Goal: Task Accomplishment & Management: Use online tool/utility

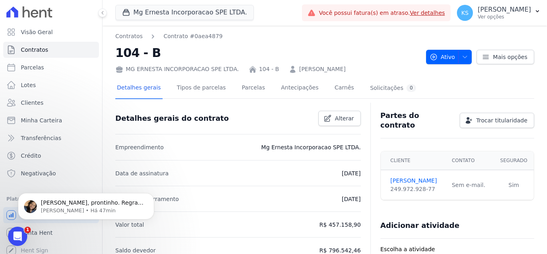
scroll to position [789, 0]
click at [434, 91] on div "Detalhes gerais Tipos de parcelas [GEOGRAPHIC_DATA] Antecipações Carnês Solicit…" at bounding box center [324, 88] width 419 height 20
click at [58, 206] on div "Kelly, prontinho. Regras de cobranças descartadas. ; ) Adriane • Há 47min" at bounding box center [92, 206] width 103 height 15
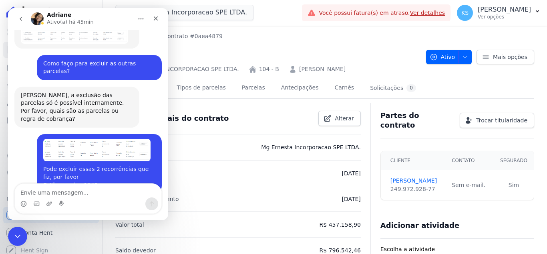
scroll to position [802, 0]
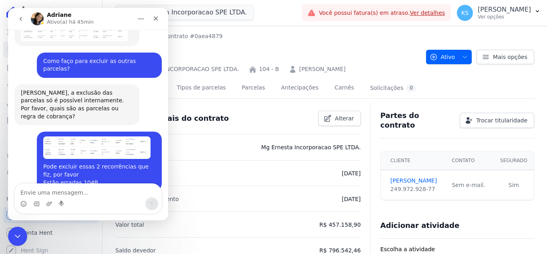
click at [267, 42] on div "Contratos Contrato #0aea4879 104 - B MG ERNESTA INCORPORACAO SPE LTDA. 104 - B …" at bounding box center [267, 52] width 305 height 41
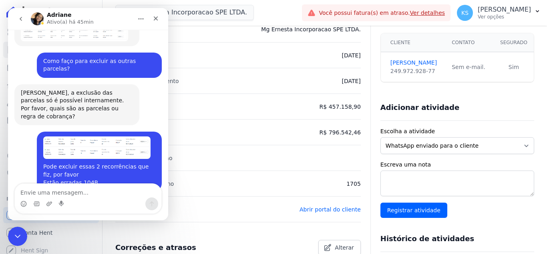
scroll to position [120, 0]
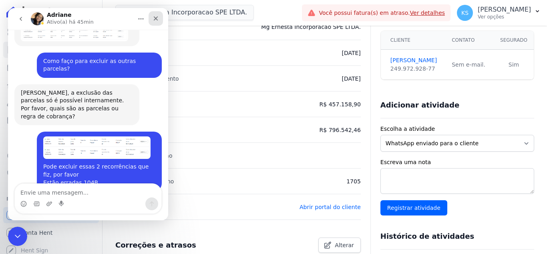
click at [156, 20] on icon "Fechar" at bounding box center [156, 18] width 6 height 6
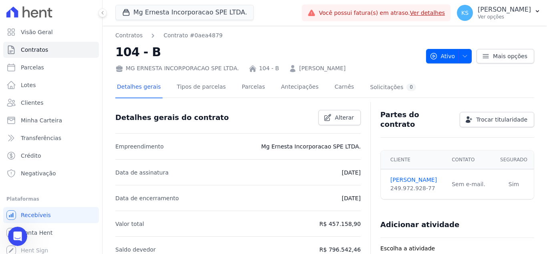
scroll to position [0, 0]
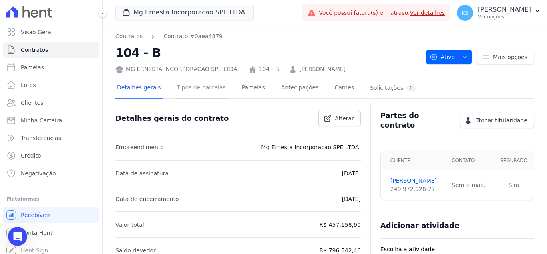
click at [200, 94] on link "Tipos de parcelas" at bounding box center [202, 88] width 52 height 21
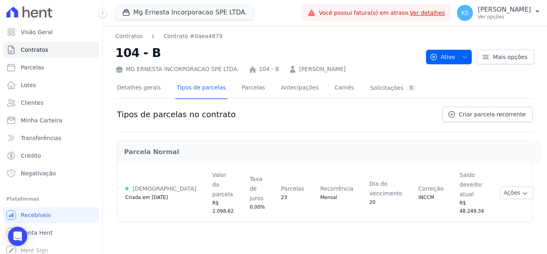
click at [32, 12] on icon at bounding box center [29, 11] width 46 height 11
drag, startPoint x: 12, startPoint y: 15, endPoint x: 46, endPoint y: 28, distance: 36.2
click at [13, 15] on icon at bounding box center [29, 11] width 46 height 11
click at [12, 236] on div "Open Intercom Messenger" at bounding box center [17, 236] width 21 height 21
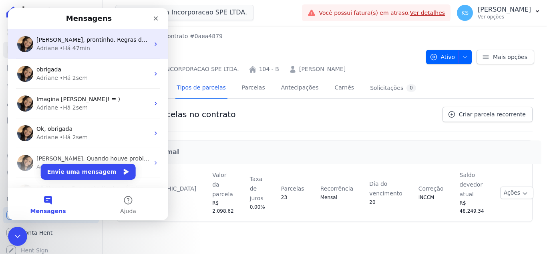
click at [68, 44] on div "• Há 47min" at bounding box center [75, 48] width 30 height 8
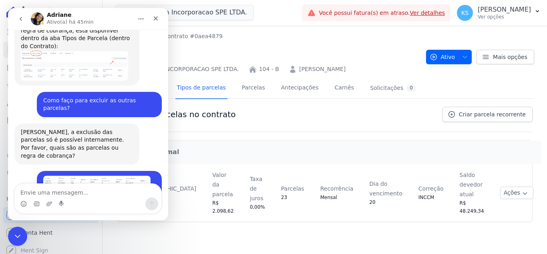
scroll to position [789, 0]
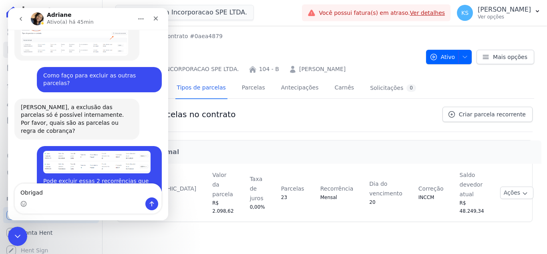
type textarea "Obrigada"
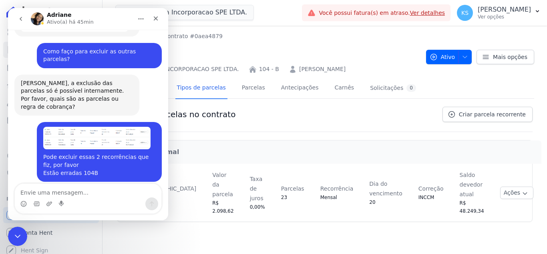
click at [239, 151] on h2 "Parcela Normal" at bounding box center [329, 152] width 411 height 10
click at [155, 17] on icon "Fechar" at bounding box center [156, 18] width 4 height 4
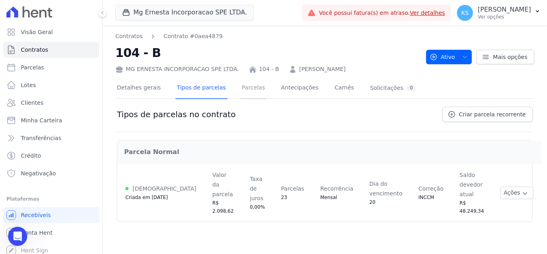
click at [240, 91] on link "Parcelas" at bounding box center [253, 88] width 26 height 21
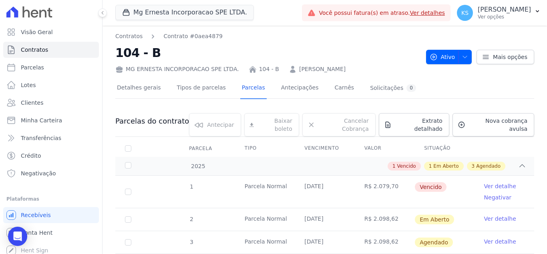
scroll to position [80, 0]
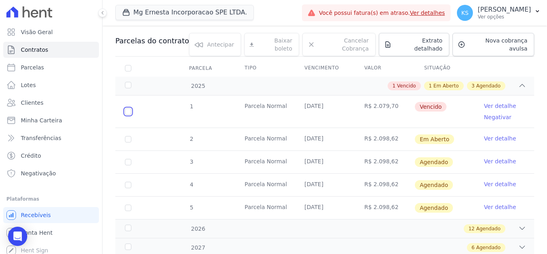
click at [128, 108] on input "checkbox" at bounding box center [128, 111] width 6 height 6
checkbox input "true"
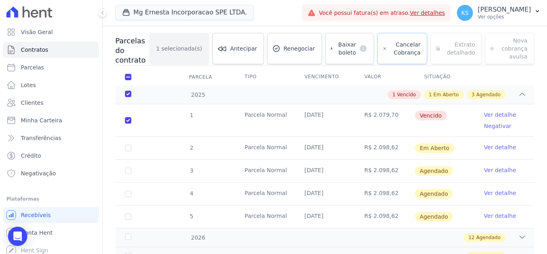
click at [409, 48] on span "Cancelar Cobrança" at bounding box center [406, 48] width 30 height 16
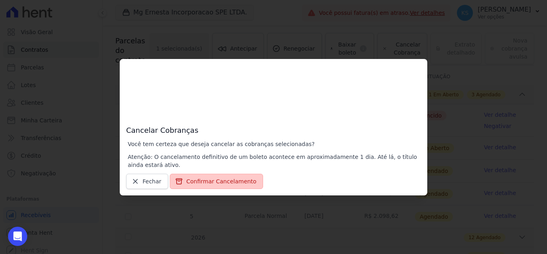
click at [226, 180] on button "Confirmar Cancelamento" at bounding box center [216, 181] width 93 height 15
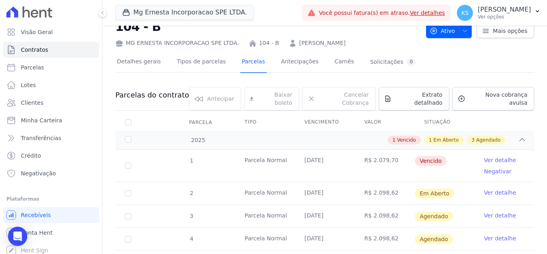
scroll to position [40, 0]
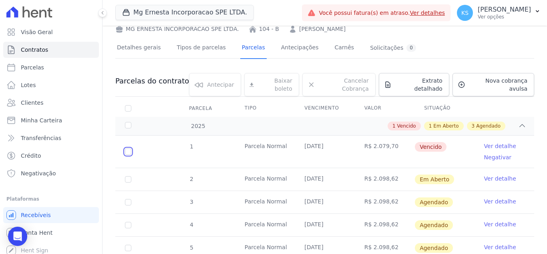
click at [128, 148] on input "checkbox" at bounding box center [128, 151] width 6 height 6
checkbox input "true"
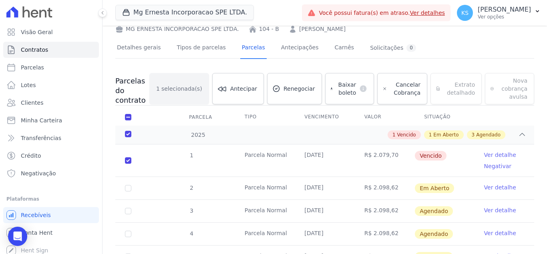
click at [492, 152] on link "Ver detalhe" at bounding box center [500, 155] width 32 height 8
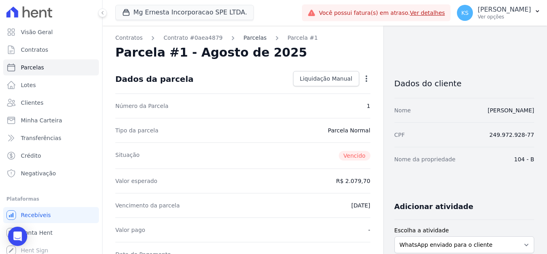
click at [245, 38] on link "Parcelas" at bounding box center [255, 38] width 23 height 8
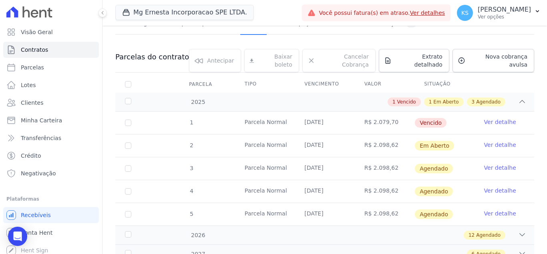
scroll to position [51, 0]
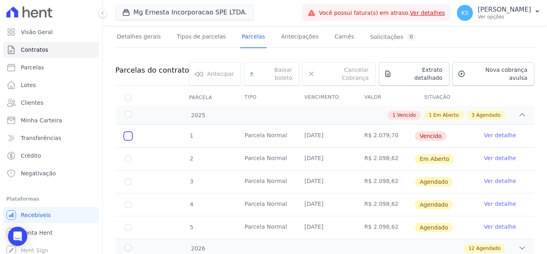
click at [126, 133] on input "checkbox" at bounding box center [128, 136] width 6 height 6
checkbox input "true"
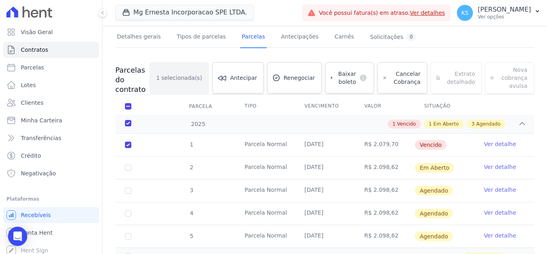
click at [129, 120] on div "2025" at bounding box center [141, 124] width 36 height 8
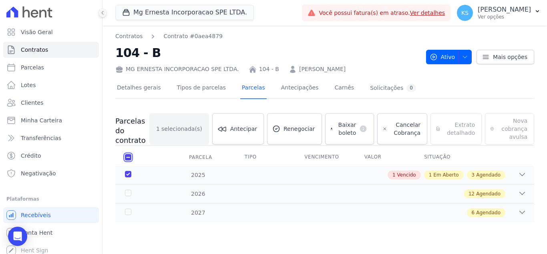
click at [128, 157] on input "checkbox" at bounding box center [128, 157] width 6 height 6
checkbox input "false"
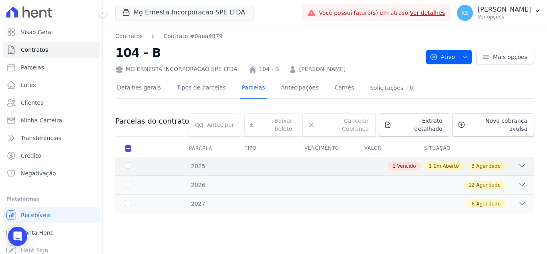
click at [451, 162] on span "Em Aberto" at bounding box center [446, 165] width 25 height 7
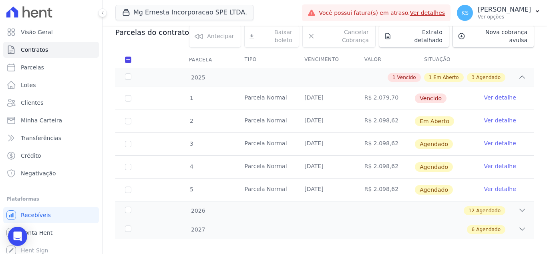
scroll to position [91, 0]
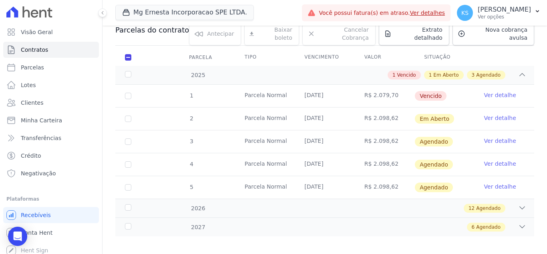
click at [495, 114] on link "Ver detalhe" at bounding box center [500, 118] width 32 height 8
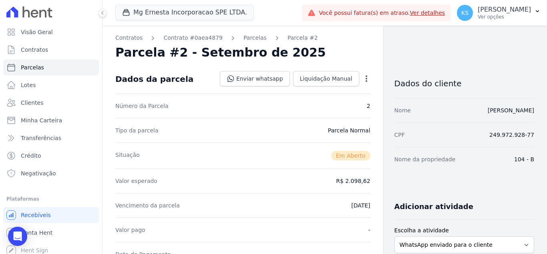
click at [366, 78] on icon "button" at bounding box center [367, 78] width 2 height 6
click at [316, 92] on link "Alterar" at bounding box center [332, 89] width 71 height 14
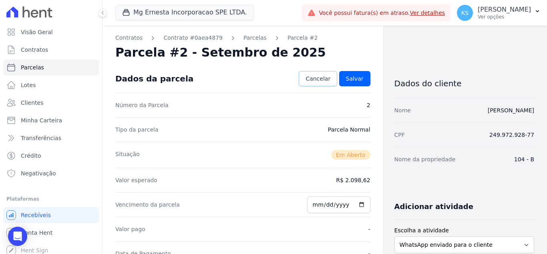
click at [327, 83] on link "Cancelar" at bounding box center [318, 78] width 38 height 15
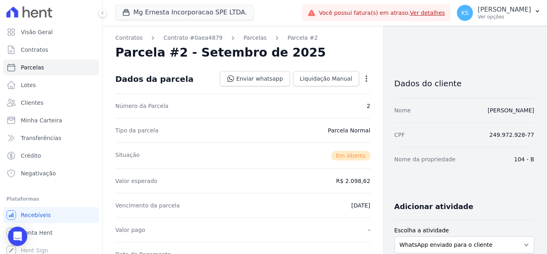
click at [363, 78] on icon "button" at bounding box center [367, 79] width 8 height 8
click at [333, 58] on div "Parcela #2 - Setembro de 2025" at bounding box center [242, 52] width 255 height 14
click at [366, 81] on icon "button" at bounding box center [367, 78] width 2 height 6
click at [336, 46] on div "Parcela #2 - Setembro de 2025" at bounding box center [242, 52] width 255 height 14
click at [208, 34] on link "Contrato #0aea4879" at bounding box center [192, 38] width 59 height 8
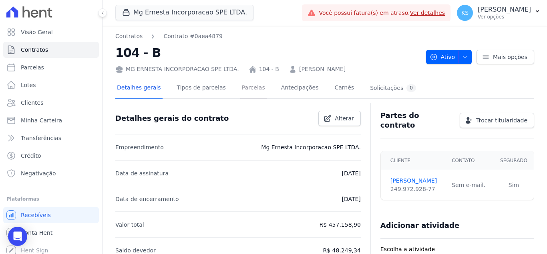
click at [240, 94] on link "Parcelas" at bounding box center [253, 88] width 26 height 21
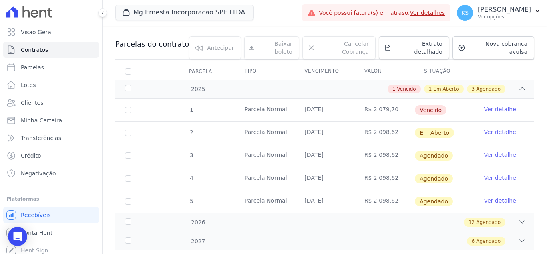
scroll to position [80, 0]
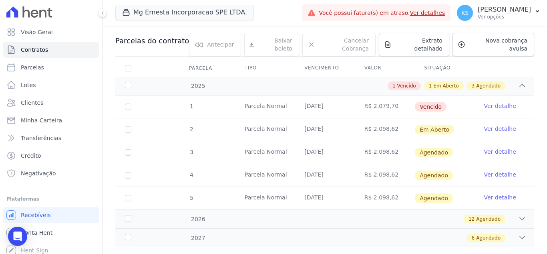
click at [492, 125] on link "Ver detalhe" at bounding box center [500, 129] width 32 height 8
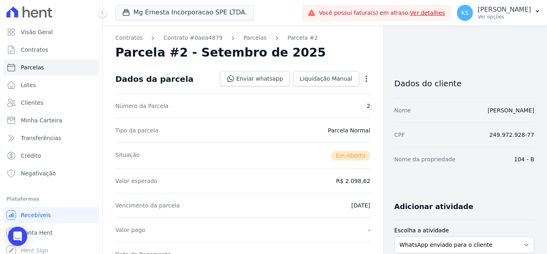
click at [363, 77] on icon "button" at bounding box center [367, 79] width 8 height 8
click at [318, 88] on link "Alterar" at bounding box center [332, 89] width 71 height 14
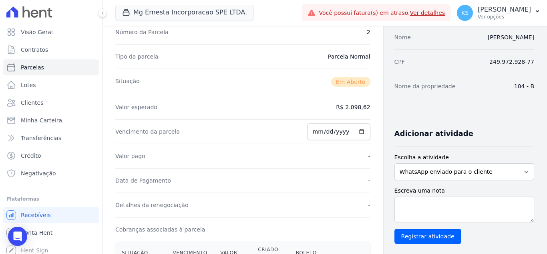
scroll to position [80, 0]
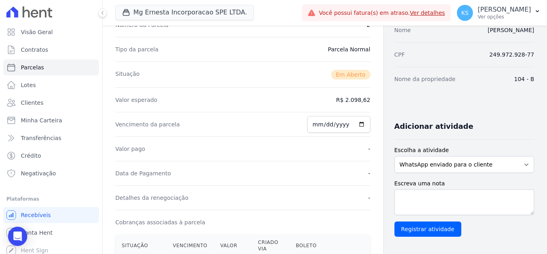
drag, startPoint x: 349, startPoint y: 101, endPoint x: 377, endPoint y: 113, distance: 30.4
click at [383, 101] on div "Contratos Contrato #0aea4879 Parcelas Parcela #2 Parcela #2 - Setembro de 2025 …" at bounding box center [319, 216] width 432 height 540
click at [372, 146] on div "Contratos Contrato #0aea4879 Parcelas Parcela #2 Parcela #2 - Setembro de 2025 …" at bounding box center [243, 216] width 281 height 540
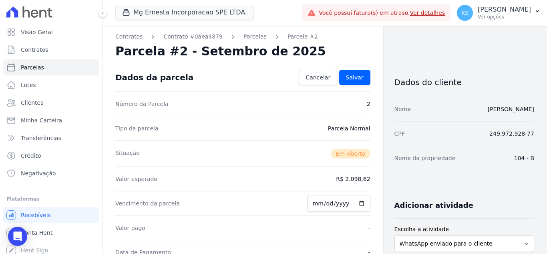
scroll to position [0, 0]
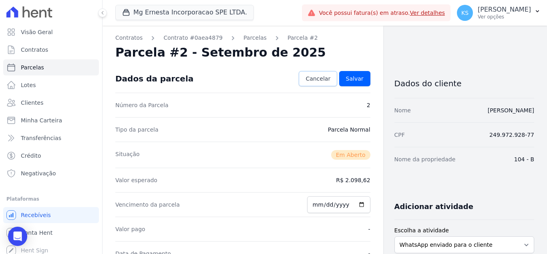
click at [321, 80] on span "Cancelar" at bounding box center [318, 79] width 25 height 8
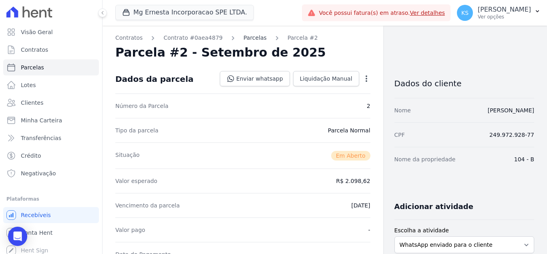
click at [244, 39] on link "Parcelas" at bounding box center [255, 38] width 23 height 8
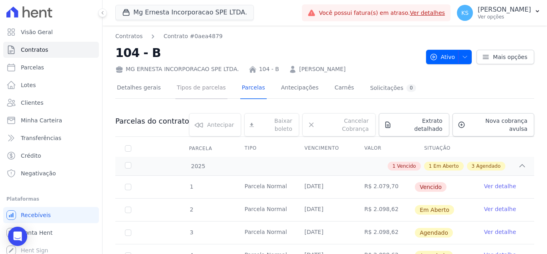
click at [183, 92] on link "Tipos de parcelas" at bounding box center [202, 88] width 52 height 21
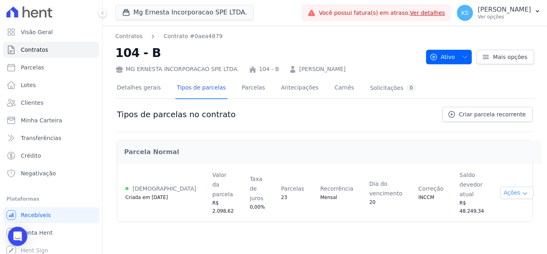
click at [512, 186] on button "Ações" at bounding box center [517, 192] width 34 height 12
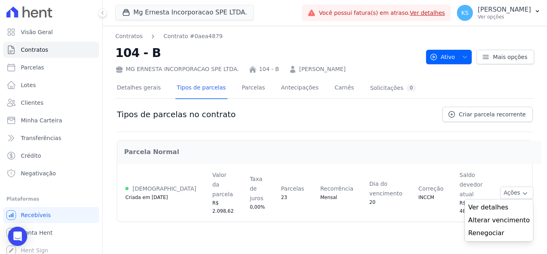
click at [408, 217] on div "Contratos Contrato #0aea4879 104 - B MG ERNESTA INCORPORACAO SPE LTDA. 104 - B …" at bounding box center [325, 140] width 445 height 228
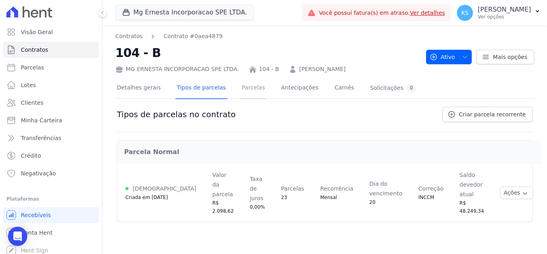
click at [240, 93] on link "Parcelas" at bounding box center [253, 88] width 26 height 21
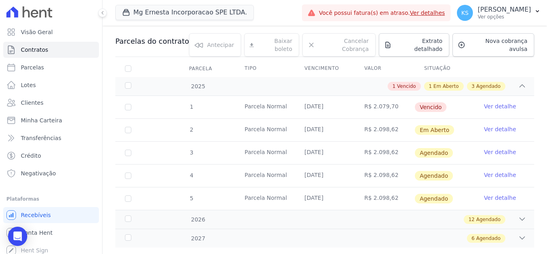
scroll to position [80, 0]
click at [487, 102] on link "Ver detalhe" at bounding box center [500, 106] width 32 height 8
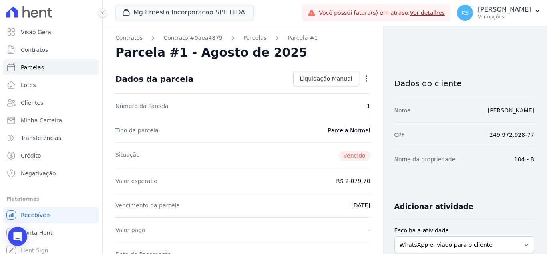
click at [363, 78] on icon "button" at bounding box center [367, 79] width 8 height 8
click at [320, 89] on link "Alterar" at bounding box center [332, 89] width 71 height 14
click at [185, 38] on link "Contrato #0aea4879" at bounding box center [192, 38] width 59 height 8
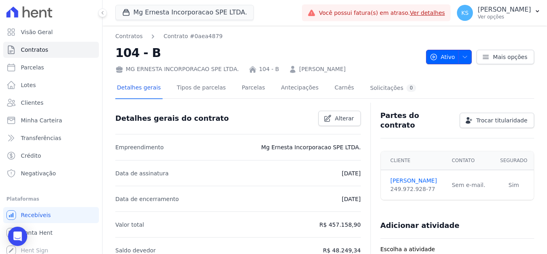
click at [462, 60] on icon "button" at bounding box center [465, 57] width 6 height 6
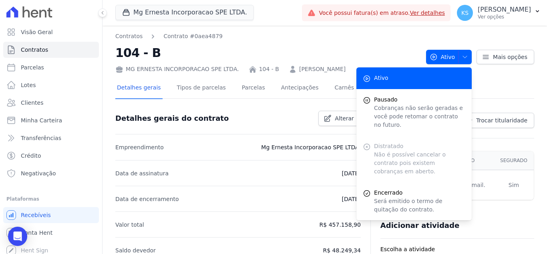
click at [400, 35] on nav "Contratos Contrato #0aea4879" at bounding box center [267, 36] width 305 height 8
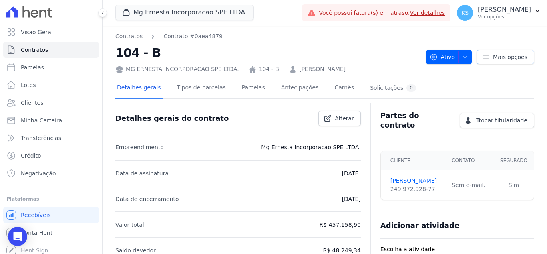
click at [482, 56] on icon at bounding box center [486, 57] width 8 height 8
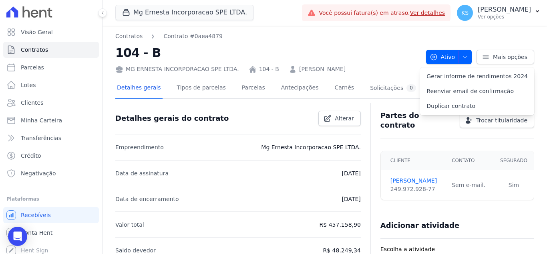
click at [377, 38] on nav "Contratos Contrato #0aea4879" at bounding box center [267, 36] width 305 height 8
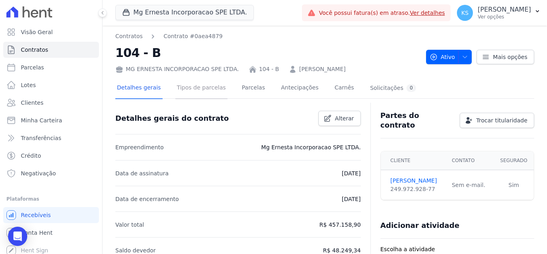
click at [204, 93] on link "Tipos de parcelas" at bounding box center [202, 88] width 52 height 21
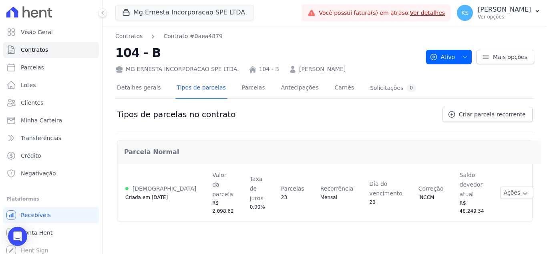
click at [135, 184] on div "Ativa" at bounding box center [165, 189] width 64 height 10
click at [31, 53] on span "Contratos" at bounding box center [34, 50] width 27 height 8
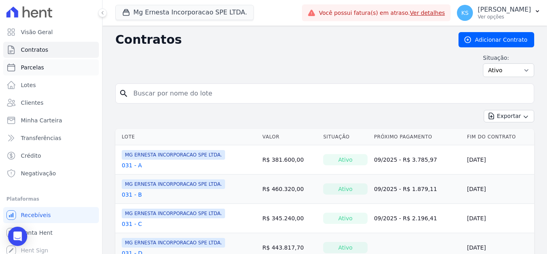
click at [35, 67] on span "Parcelas" at bounding box center [32, 67] width 23 height 8
select select
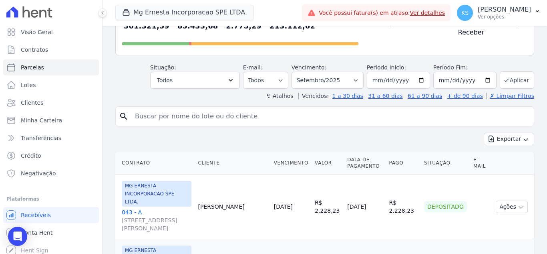
scroll to position [80, 0]
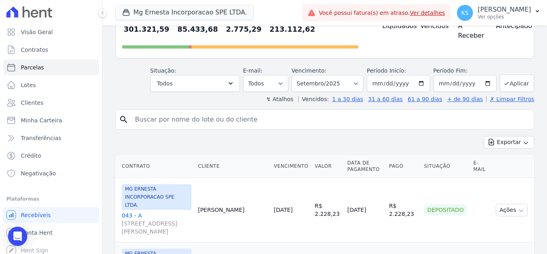
click at [151, 117] on input "search" at bounding box center [330, 119] width 401 height 16
type input "104"
select select
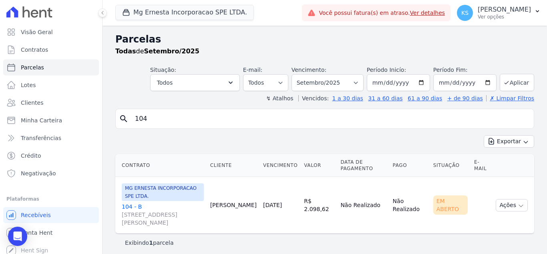
click at [131, 202] on link "104 - B RUA ORLANDO CRUZ, 19, CASA 1, VILA EUCLIDES" at bounding box center [163, 214] width 82 height 24
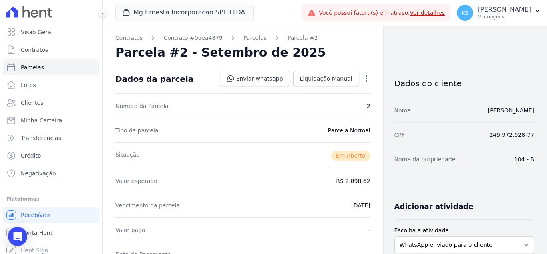
click at [364, 83] on div "Open options" at bounding box center [367, 80] width 8 height 10
click at [366, 79] on icon "button" at bounding box center [367, 78] width 2 height 6
click at [322, 92] on link "Alterar" at bounding box center [332, 89] width 71 height 14
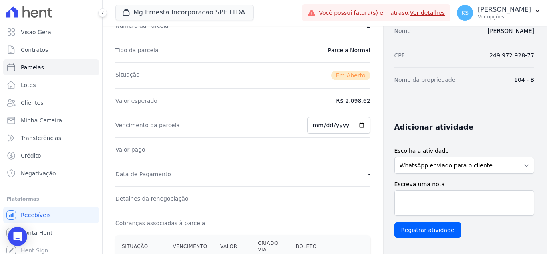
scroll to position [80, 0]
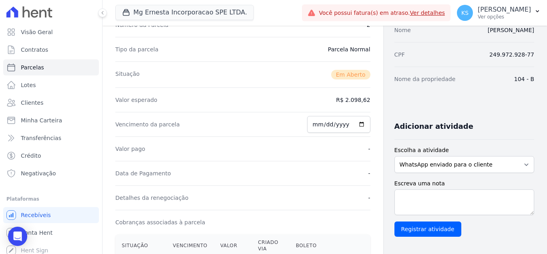
drag, startPoint x: 337, startPoint y: 99, endPoint x: 361, endPoint y: 98, distance: 24.1
click at [361, 98] on div "Valor esperado R$ 2.098,62" at bounding box center [242, 99] width 255 height 24
click at [368, 87] on div "Contratos Contrato #0aea4879 Parcelas Parcela #2 Parcela #2 - Setembro de 2025 …" at bounding box center [243, 216] width 281 height 540
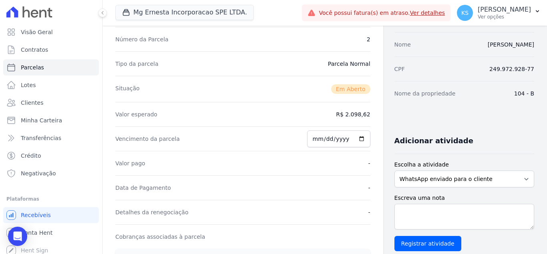
scroll to position [0, 0]
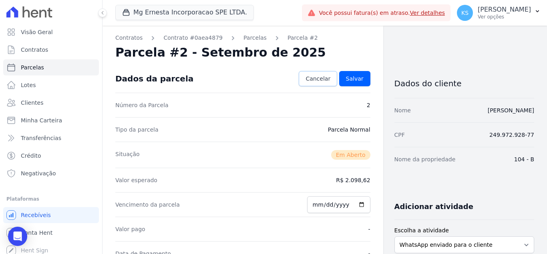
click at [330, 77] on link "Cancelar" at bounding box center [318, 78] width 38 height 15
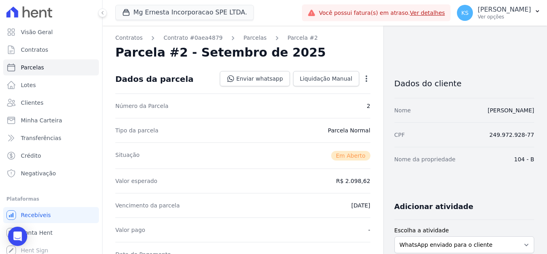
click at [364, 80] on icon "button" at bounding box center [367, 79] width 8 height 8
click at [352, 53] on div "Parcela #2 - Setembro de 2025" at bounding box center [242, 52] width 255 height 14
click at [244, 41] on link "Parcelas" at bounding box center [255, 38] width 23 height 8
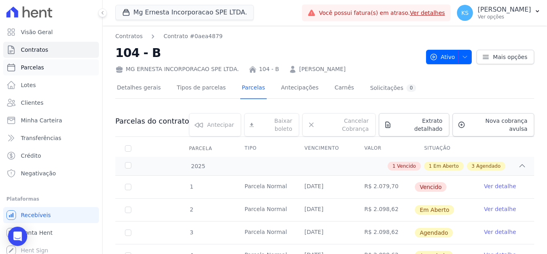
click at [33, 69] on span "Parcelas" at bounding box center [32, 67] width 23 height 8
select select
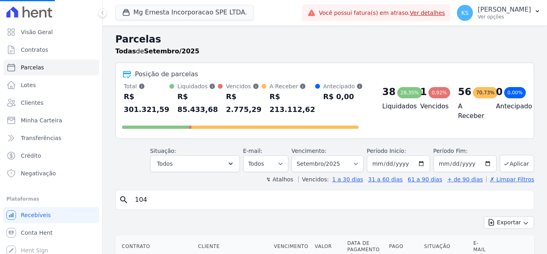
select select
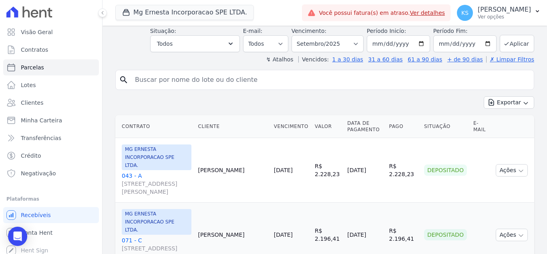
scroll to position [120, 0]
click at [509, 166] on button "Ações" at bounding box center [512, 169] width 32 height 12
click at [329, 96] on div "Exportar Exportar PDF Exportar CSV" at bounding box center [324, 105] width 419 height 19
click at [163, 76] on input "search" at bounding box center [330, 79] width 401 height 16
type input "104"
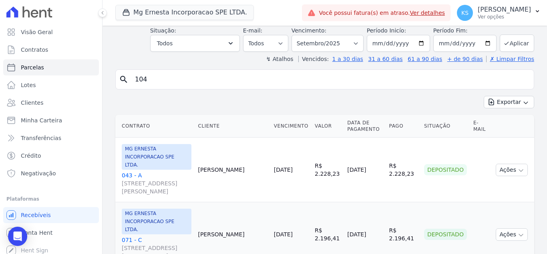
select select
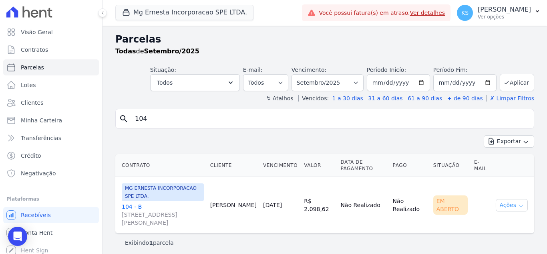
click at [523, 202] on icon "button" at bounding box center [521, 205] width 6 height 6
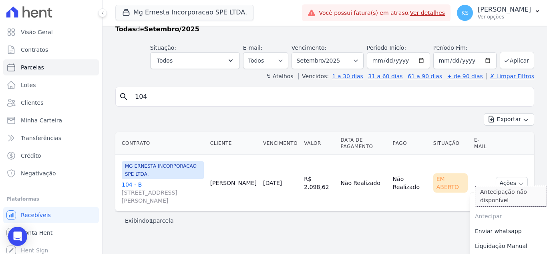
scroll to position [34, 0]
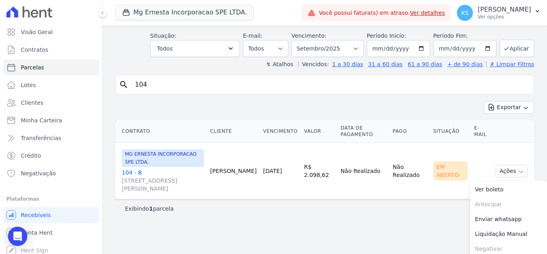
click at [410, 219] on div "Parcelas Todas de Setembro/2025 Situação: Agendado Em Aberto Pago Processando C…" at bounding box center [325, 108] width 445 height 232
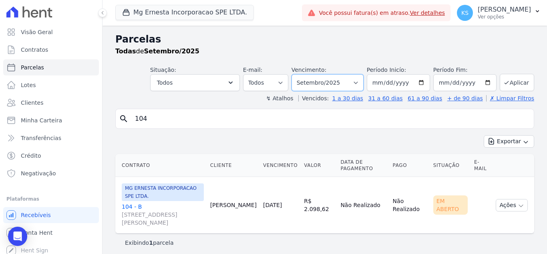
click at [341, 84] on select "Filtrar por período ──────── Todos os meses Julho/2025 Agosto/2025 Setembro/202…" at bounding box center [328, 82] width 72 height 17
select select "08/2025"
click at [303, 74] on select "Filtrar por período ──────── Todos os meses Julho/2025 Agosto/2025 Setembro/202…" at bounding box center [328, 82] width 72 height 17
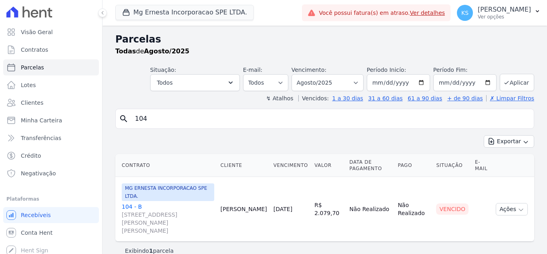
select select
click at [519, 206] on icon "button" at bounding box center [521, 209] width 6 height 6
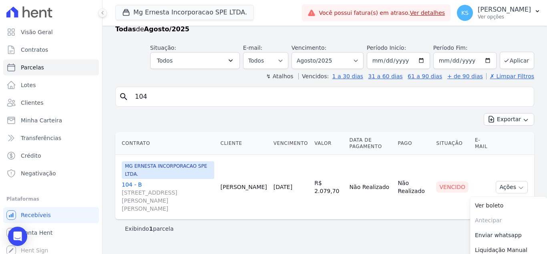
scroll to position [34, 0]
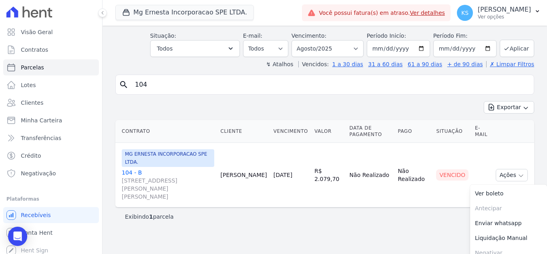
click at [429, 218] on div "Parcelas Todas de Agosto/2025 Situação: Agendado Em Aberto Pago Processando Can…" at bounding box center [325, 112] width 445 height 240
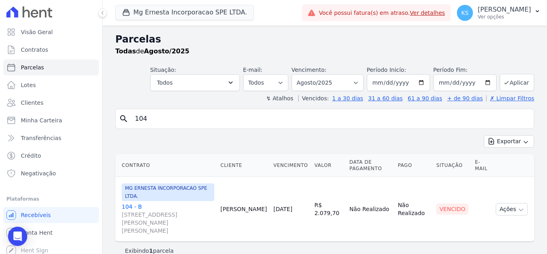
click at [159, 116] on input "104" at bounding box center [330, 119] width 401 height 16
click at [138, 202] on link "104 - B RUA ORLANDO CRUZ, 19, CASA 1, VILA EUCLIDES" at bounding box center [168, 218] width 93 height 32
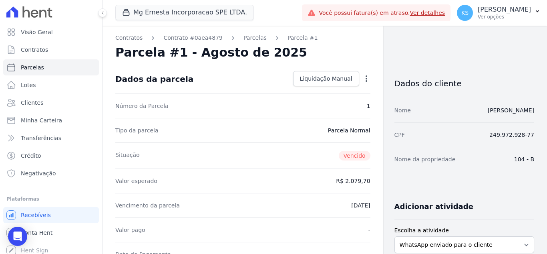
click at [366, 75] on icon "button" at bounding box center [367, 78] width 2 height 6
click at [325, 104] on link "Renegociar" at bounding box center [332, 104] width 71 height 14
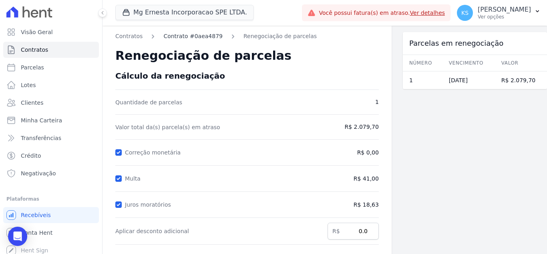
click at [190, 37] on link "Contrato #0aea4879" at bounding box center [192, 36] width 59 height 8
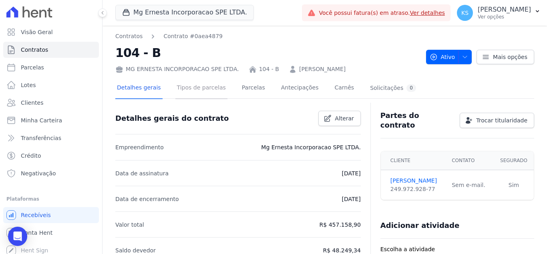
click at [204, 91] on link "Tipos de parcelas" at bounding box center [202, 88] width 52 height 21
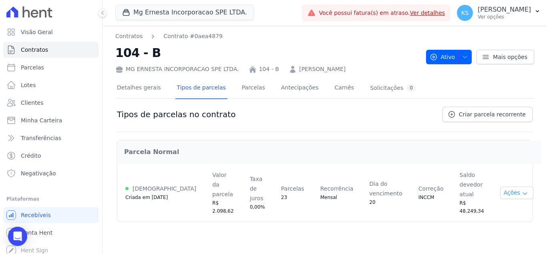
click at [503, 186] on button "Ações" at bounding box center [517, 192] width 34 height 12
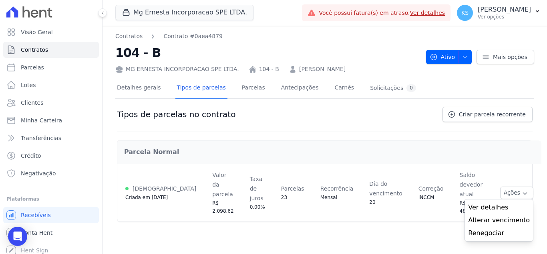
click at [418, 218] on div "Contratos Contrato #0aea4879 104 - B MG ERNESTA INCORPORACAO SPE LTDA. 104 - B …" at bounding box center [325, 140] width 445 height 228
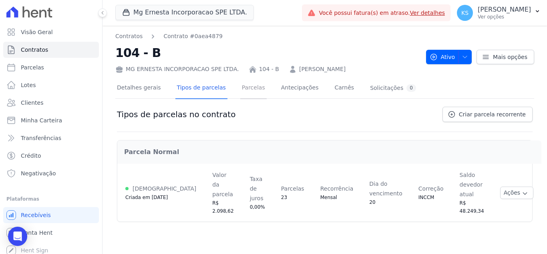
click at [243, 92] on link "Parcelas" at bounding box center [253, 88] width 26 height 21
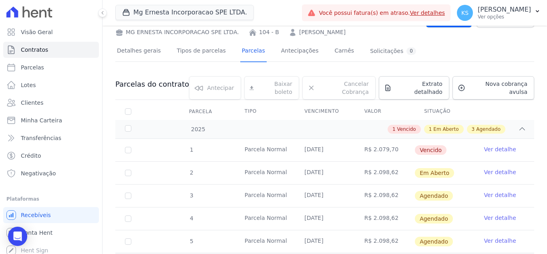
scroll to position [80, 0]
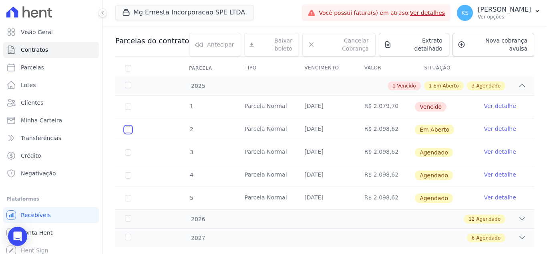
click at [128, 126] on input "checkbox" at bounding box center [128, 129] width 6 height 6
checkbox input "true"
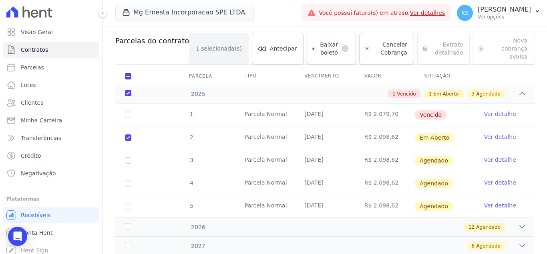
click at [490, 133] on link "Ver detalhe" at bounding box center [500, 137] width 32 height 8
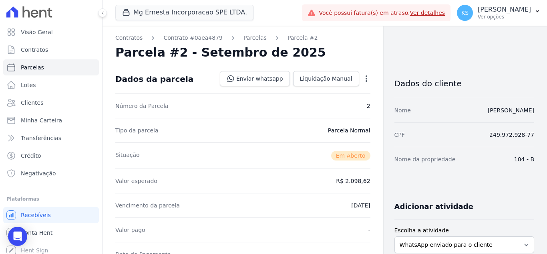
click at [363, 77] on icon "button" at bounding box center [367, 79] width 8 height 8
click at [358, 54] on div "Parcela #2 - Setembro de 2025" at bounding box center [242, 52] width 255 height 14
click at [46, 119] on span "Minha Carteira" at bounding box center [41, 120] width 41 height 8
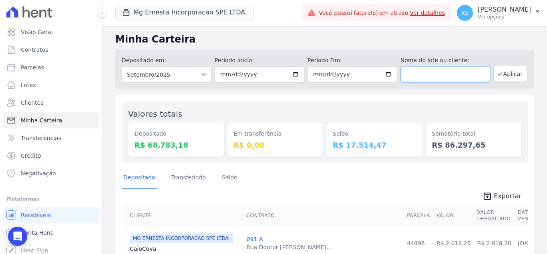
drag, startPoint x: 414, startPoint y: 77, endPoint x: 452, endPoint y: 74, distance: 37.4
click at [414, 77] on input "text" at bounding box center [446, 74] width 90 height 16
type input "104"
click at [505, 72] on button "Aplicar" at bounding box center [511, 74] width 34 height 16
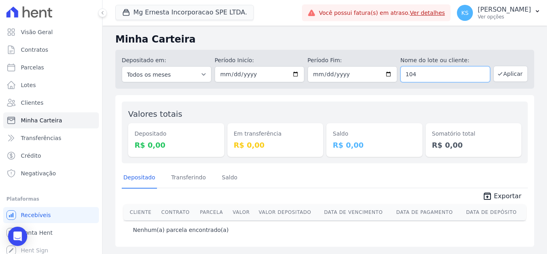
drag, startPoint x: 427, startPoint y: 77, endPoint x: 406, endPoint y: 75, distance: 20.9
click at [406, 75] on input "104" at bounding box center [446, 74] width 90 height 16
type input "[PERSON_NAME]"
click at [517, 71] on button "Aplicar" at bounding box center [511, 74] width 34 height 16
click at [194, 73] on select "Todos os meses Julho/2025 Agosto/2025 Setembro/2025 Outubro/2025 Novembro/2025 …" at bounding box center [167, 74] width 90 height 16
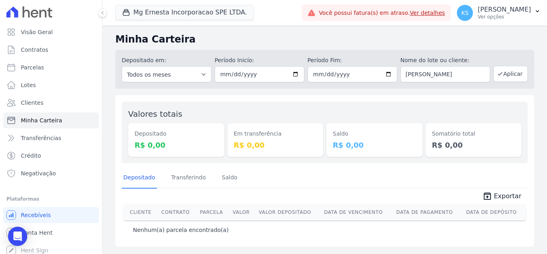
click at [262, 39] on h2 "Minha Carteira" at bounding box center [324, 39] width 419 height 14
click at [507, 74] on button "Aplicar" at bounding box center [511, 74] width 34 height 16
click at [463, 79] on input "[PERSON_NAME]" at bounding box center [446, 74] width 90 height 16
type input "PAULO"
click at [511, 72] on button "Aplicar" at bounding box center [511, 74] width 34 height 16
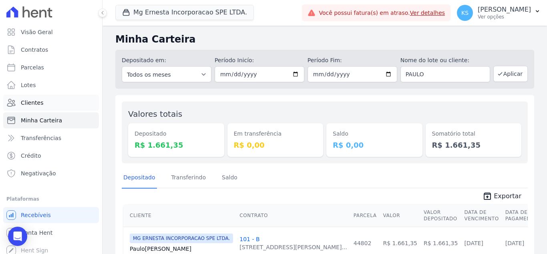
click at [36, 101] on span "Clientes" at bounding box center [32, 103] width 22 height 8
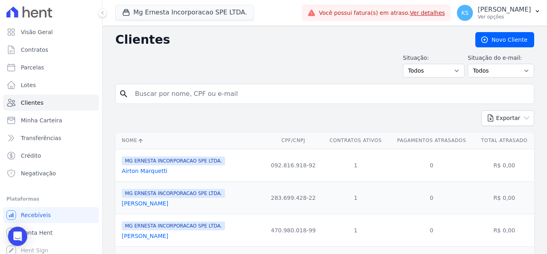
click at [163, 92] on input "search" at bounding box center [330, 94] width 401 height 16
type input "[PERSON_NAME]"
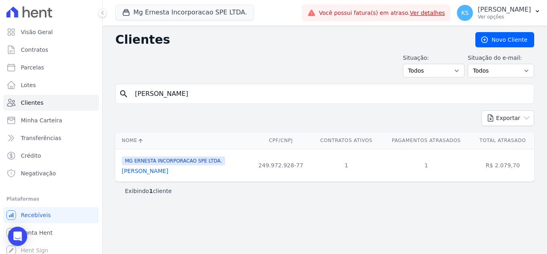
click at [134, 167] on link "[PERSON_NAME]" at bounding box center [145, 170] width 46 height 6
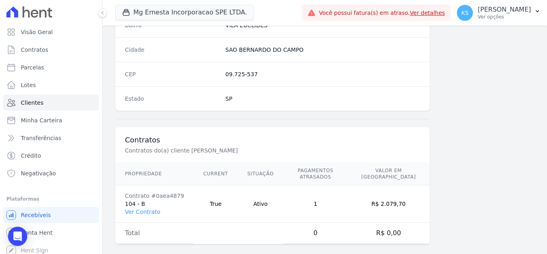
scroll to position [496, 0]
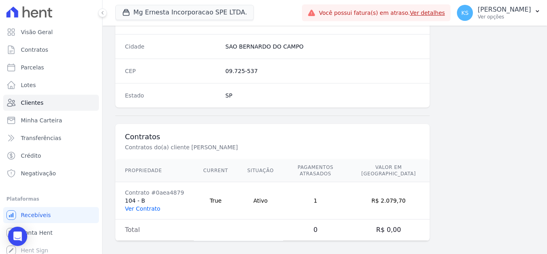
click at [142, 205] on link "Ver Contrato" at bounding box center [142, 208] width 35 height 6
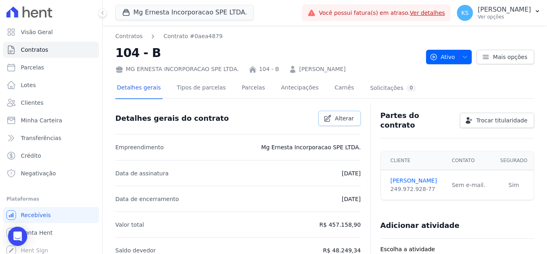
click at [335, 120] on span "Alterar" at bounding box center [344, 118] width 19 height 8
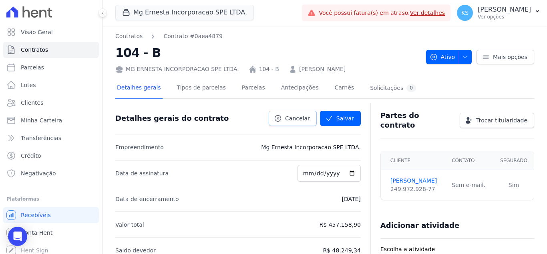
click at [296, 115] on span "Cancelar" at bounding box center [297, 118] width 25 height 8
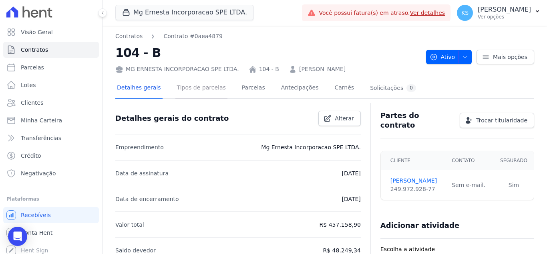
click at [190, 95] on link "Tipos de parcelas" at bounding box center [202, 88] width 52 height 21
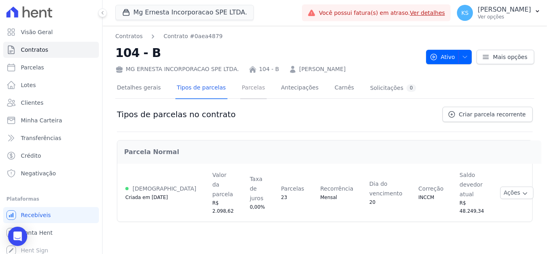
click at [243, 92] on link "Parcelas" at bounding box center [253, 88] width 26 height 21
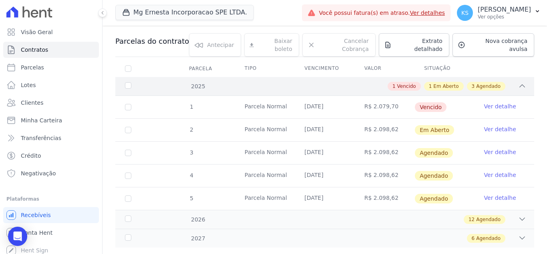
scroll to position [80, 0]
click at [493, 102] on link "Ver detalhe" at bounding box center [500, 106] width 32 height 8
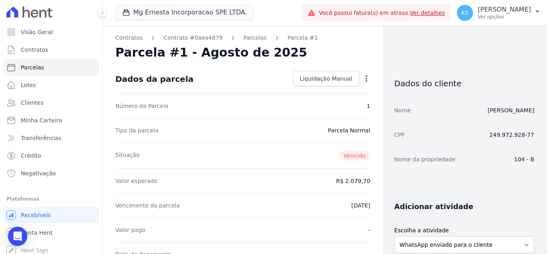
click at [366, 81] on icon "button" at bounding box center [367, 78] width 2 height 6
click at [266, 77] on div "Dados da parcela Liquidação Manual Liquidação Manual Data de Pagamento 2025-09-…" at bounding box center [242, 79] width 255 height 29
click at [244, 38] on link "Parcelas" at bounding box center [255, 38] width 23 height 8
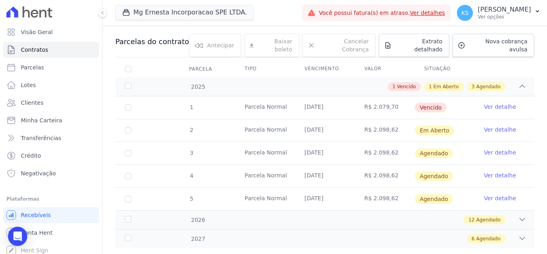
scroll to position [80, 0]
click at [485, 125] on link "Ver detalhe" at bounding box center [500, 129] width 32 height 8
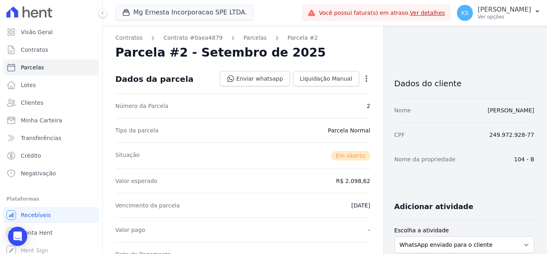
click at [363, 79] on icon "button" at bounding box center [367, 79] width 8 height 8
click at [340, 53] on div "Parcela #2 - Setembro de 2025" at bounding box center [242, 52] width 255 height 14
click at [244, 40] on link "Parcelas" at bounding box center [255, 38] width 23 height 8
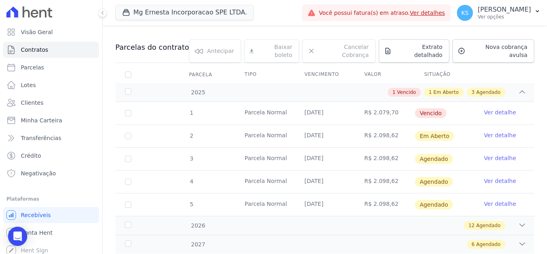
scroll to position [80, 0]
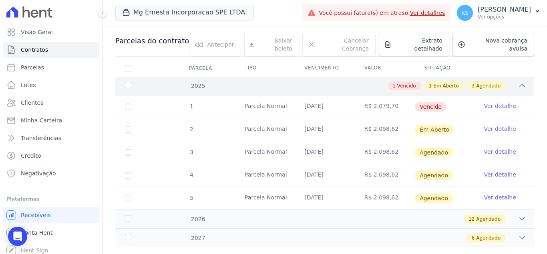
click at [434, 82] on span "Em Aberto" at bounding box center [446, 85] width 25 height 7
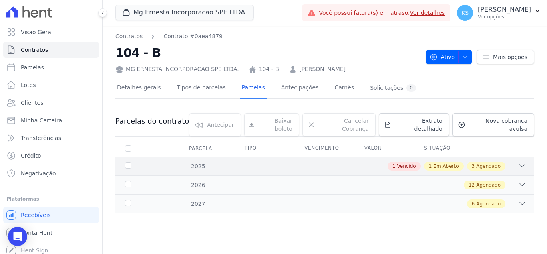
click at [507, 161] on div "1 Vencido 1 Em Aberto 3 Agendado" at bounding box center [345, 165] width 362 height 9
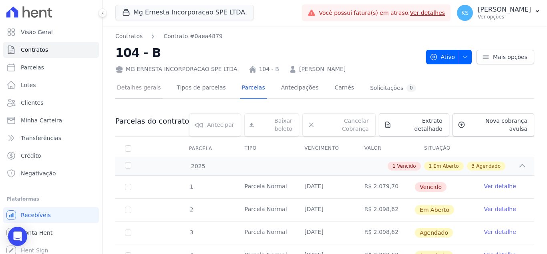
click at [144, 92] on link "Detalhes gerais" at bounding box center [138, 88] width 47 height 21
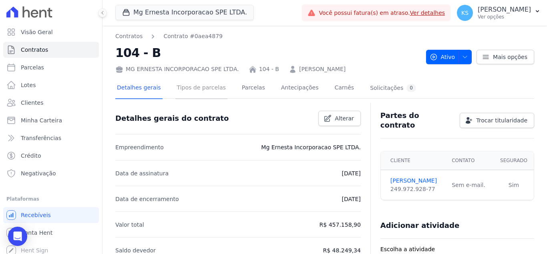
click at [210, 89] on link "Tipos de parcelas" at bounding box center [202, 88] width 52 height 21
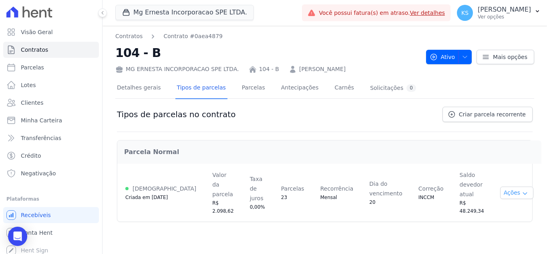
click at [502, 186] on button "Ações" at bounding box center [517, 192] width 34 height 12
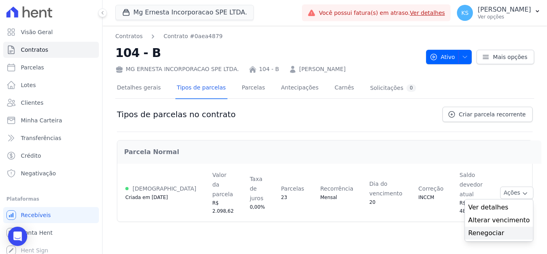
click at [488, 228] on link "Renegociar" at bounding box center [499, 233] width 62 height 10
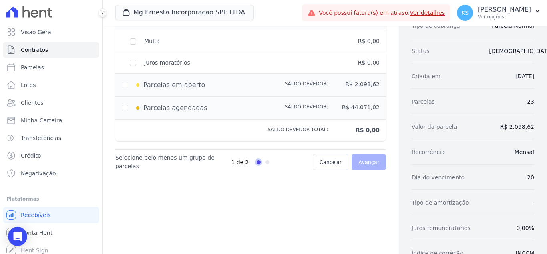
scroll to position [40, 0]
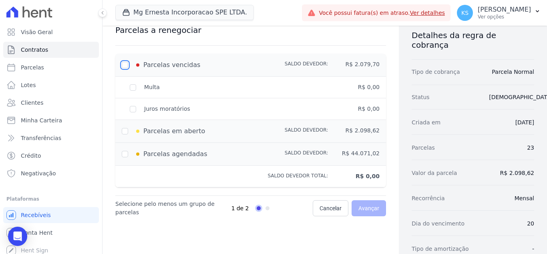
click at [124, 66] on input "checkbox" at bounding box center [125, 65] width 6 height 6
checkbox input "true"
click at [125, 131] on input "checkbox" at bounding box center [125, 131] width 6 height 6
checkbox input "true"
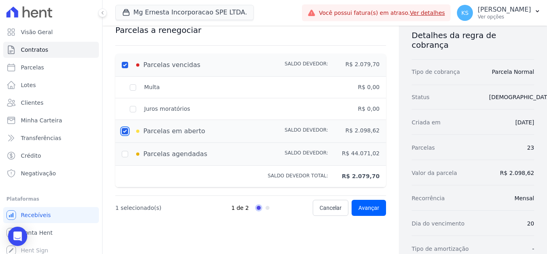
type input "4178.32"
click at [126, 155] on input "checkbox" at bounding box center [125, 154] width 6 height 6
checkbox input "true"
type input "48249.34"
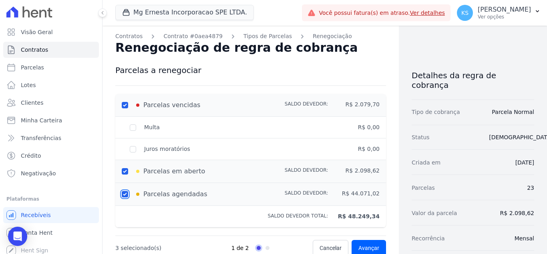
scroll to position [120, 0]
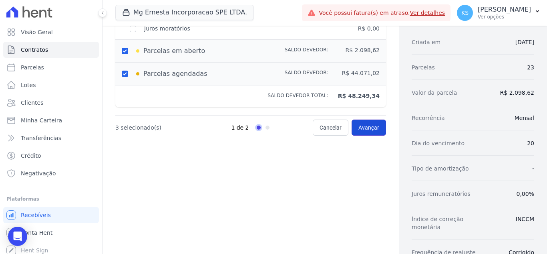
click at [355, 127] on link "Avançar" at bounding box center [369, 127] width 34 height 16
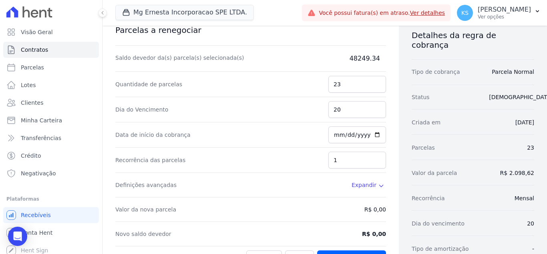
scroll to position [0, 0]
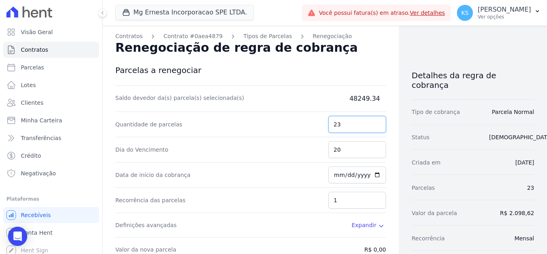
click at [343, 125] on input "23" at bounding box center [358, 124] width 58 height 17
drag, startPoint x: 334, startPoint y: 125, endPoint x: 326, endPoint y: 123, distance: 8.8
click at [329, 123] on input "23" at bounding box center [358, 124] width 58 height 17
click at [328, 97] on dd "48249.34" at bounding box center [346, 99] width 80 height 10
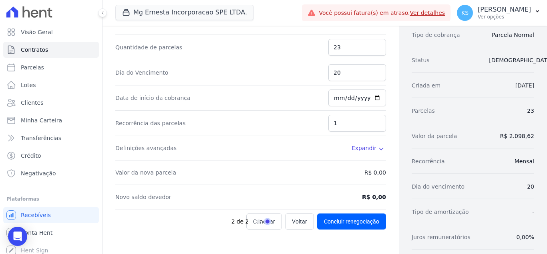
scroll to position [46, 0]
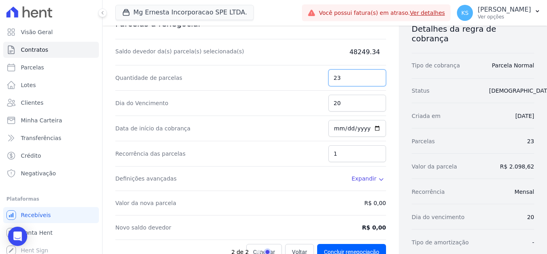
click at [339, 78] on input "23" at bounding box center [358, 77] width 58 height 17
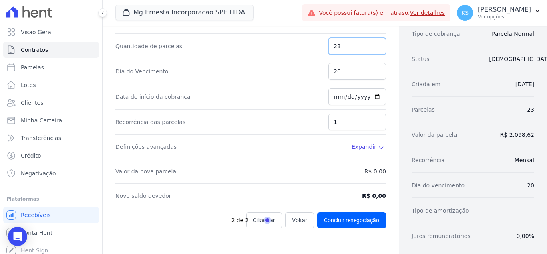
scroll to position [80, 0]
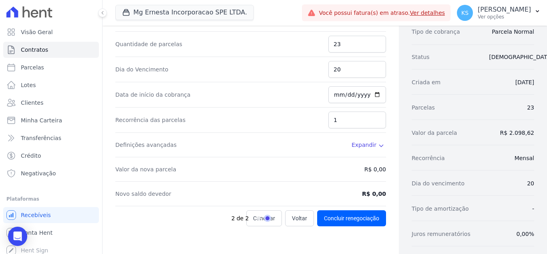
click at [362, 145] on span "Expandir" at bounding box center [364, 145] width 25 height 8
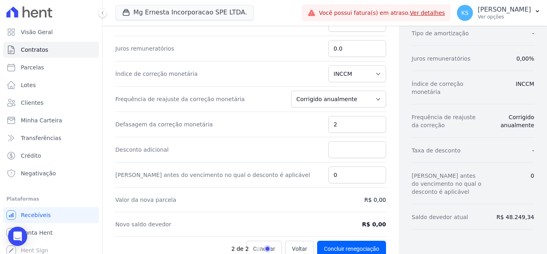
scroll to position [260, 0]
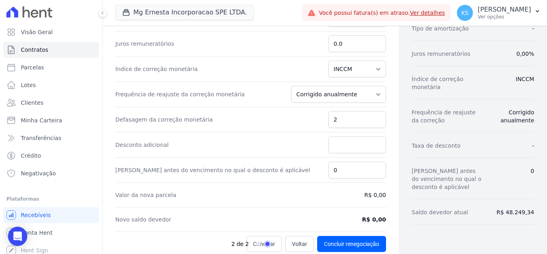
click at [303, 236] on div "2 de 2" at bounding box center [270, 244] width 77 height 16
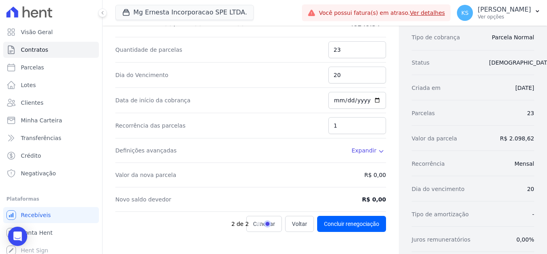
scroll to position [87, 0]
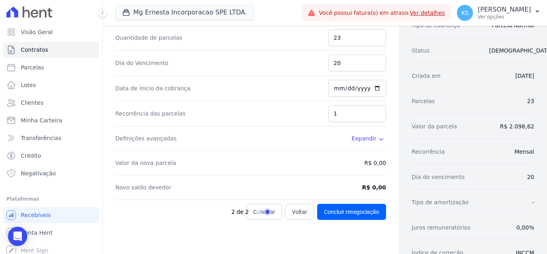
click at [293, 214] on div "2 de 2" at bounding box center [270, 212] width 77 height 16
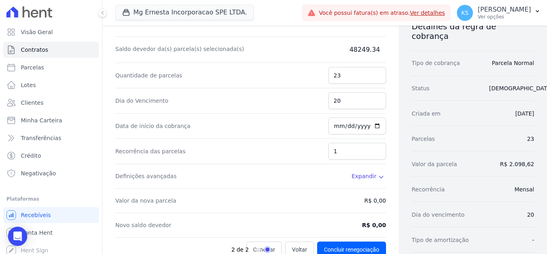
scroll to position [0, 0]
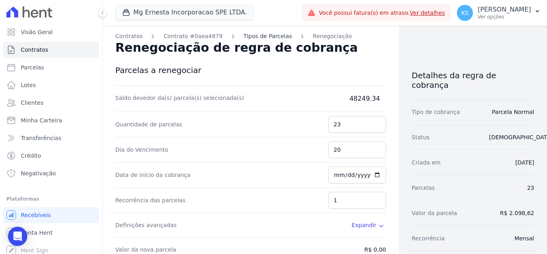
click at [252, 36] on link "Tipos de Parcelas" at bounding box center [268, 36] width 48 height 8
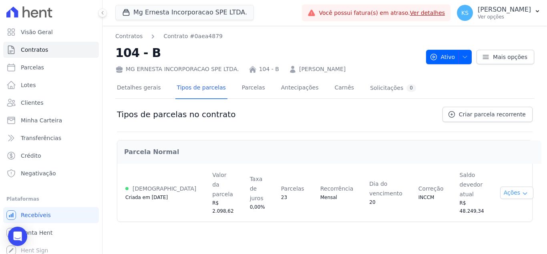
click at [507, 186] on button "Ações" at bounding box center [517, 192] width 34 height 12
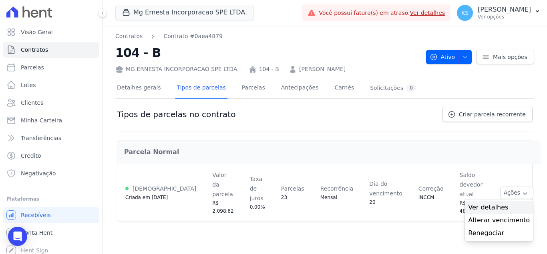
click at [496, 202] on span "Ver detalhes" at bounding box center [499, 207] width 62 height 10
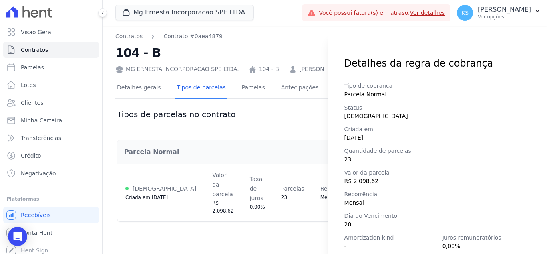
click at [308, 36] on div "Detalhes da regra de cobrança Tipo de cobrança Parcela Normal Status Ativa Cria…" at bounding box center [273, 127] width 547 height 254
click at [299, 50] on div "Detalhes da regra de cobrança Tipo de cobrança Parcela Normal Status Ativa Cria…" at bounding box center [273, 127] width 547 height 254
click at [345, 51] on div "Detalhes da regra de cobrança" at bounding box center [438, 59] width 219 height 22
click at [317, 42] on div "Detalhes da regra de cobrança Tipo de cobrança Parcela Normal Status Ativa Cria…" at bounding box center [273, 127] width 547 height 254
click at [315, 113] on div "Detalhes da regra de cobrança Tipo de cobrança Parcela Normal Status Ativa Cria…" at bounding box center [273, 127] width 547 height 254
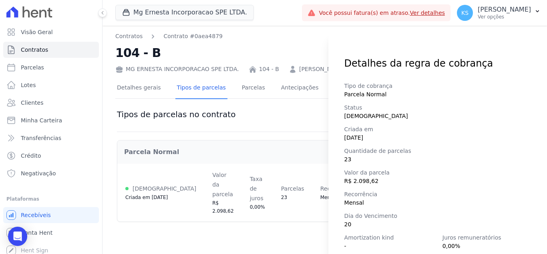
click at [322, 113] on div "Detalhes da regra de cobrança Tipo de cobrança Parcela Normal Status Ativa Cria…" at bounding box center [273, 127] width 547 height 254
drag, startPoint x: 476, startPoint y: 41, endPoint x: 443, endPoint y: 81, distance: 51.8
click at [476, 41] on div "Detalhes da regra de cobrança Tipo de cobrança Parcela Normal Status Ativa Cria…" at bounding box center [438, 143] width 219 height 222
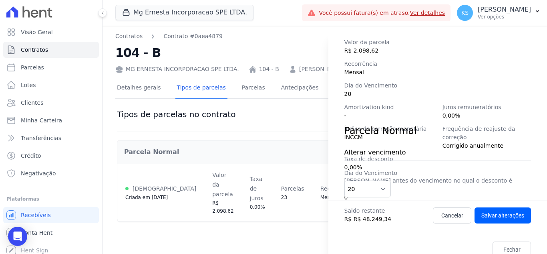
scroll to position [132, 0]
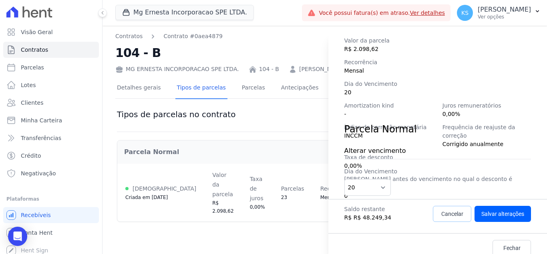
click at [445, 210] on span "Cancelar" at bounding box center [453, 214] width 22 height 8
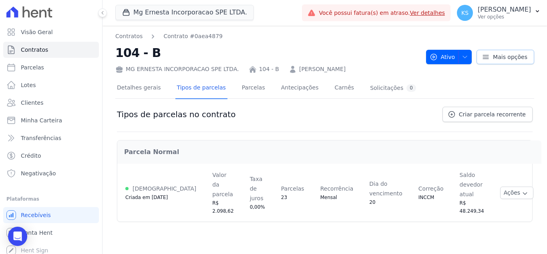
click at [489, 58] on icon at bounding box center [486, 57] width 8 height 8
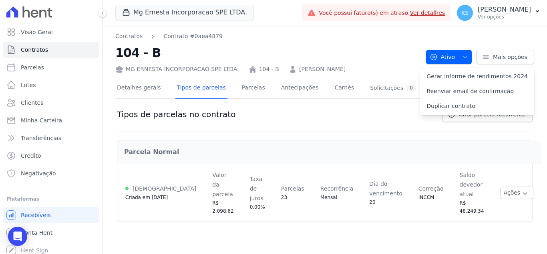
click at [421, 85] on div "Detalhes gerais Tipos de parcelas Parcelas Antecipações Carnês Solicitações 0" at bounding box center [324, 88] width 419 height 20
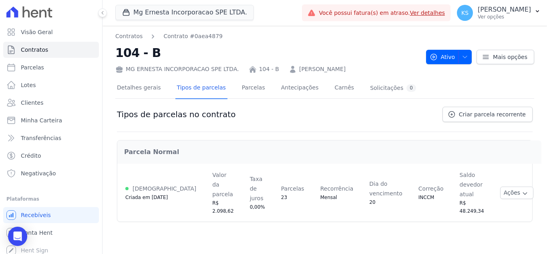
click at [146, 194] on span "Criada em 22/07/2025" at bounding box center [146, 197] width 42 height 6
click at [241, 90] on link "Parcelas" at bounding box center [253, 88] width 26 height 21
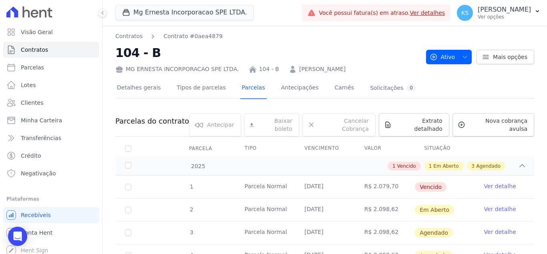
scroll to position [80, 0]
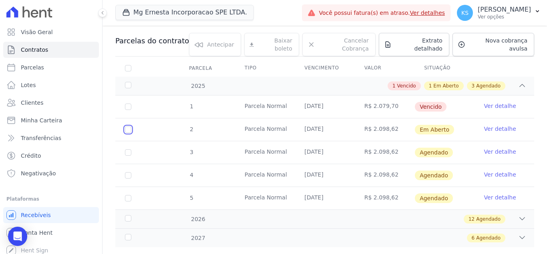
click at [130, 126] on input "checkbox" at bounding box center [128, 129] width 6 height 6
checkbox input "true"
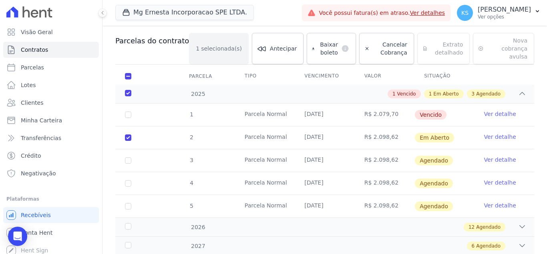
click at [490, 133] on link "Ver detalhe" at bounding box center [500, 137] width 32 height 8
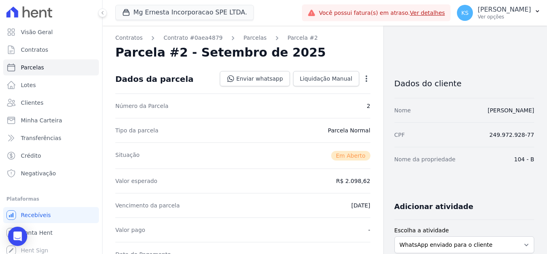
click at [363, 76] on icon "button" at bounding box center [367, 79] width 8 height 8
click at [317, 94] on link "Alterar" at bounding box center [332, 89] width 71 height 14
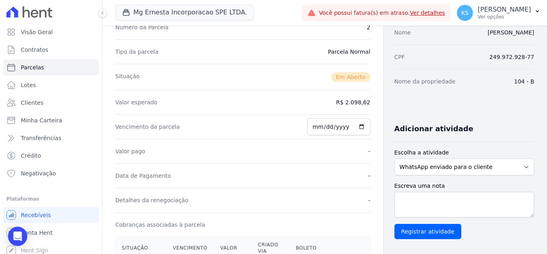
scroll to position [80, 0]
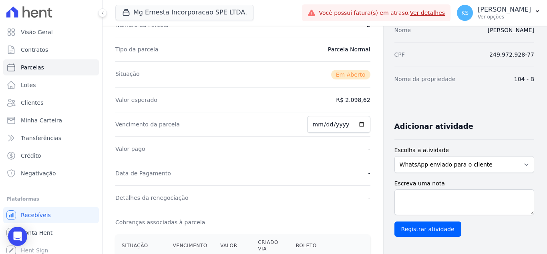
click at [352, 101] on dd "R$ 2.098,62" at bounding box center [353, 100] width 34 height 8
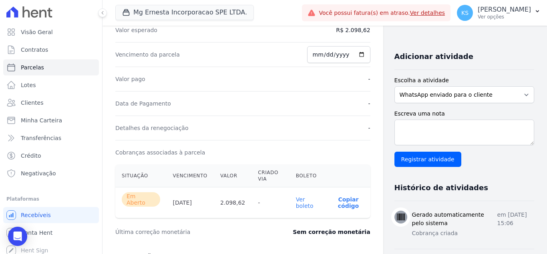
scroll to position [0, 0]
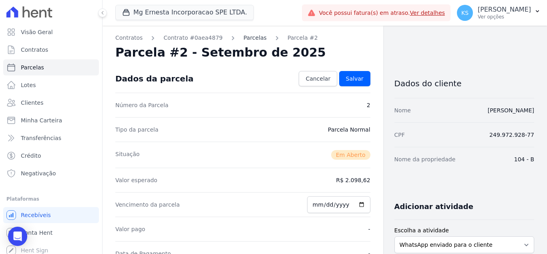
click at [246, 36] on link "Parcelas" at bounding box center [255, 38] width 23 height 8
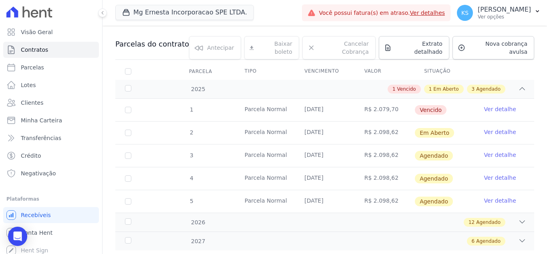
scroll to position [91, 0]
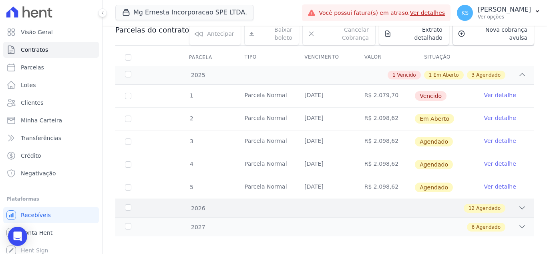
click at [520, 206] on icon at bounding box center [522, 207] width 5 height 2
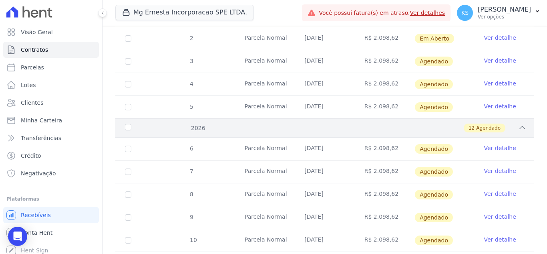
click at [520, 126] on icon at bounding box center [522, 127] width 5 height 2
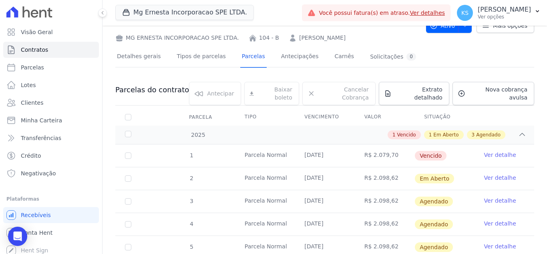
scroll to position [51, 0]
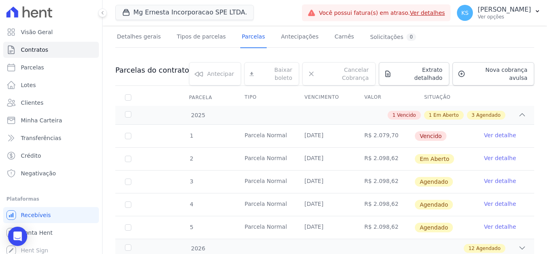
click at [485, 131] on link "Ver detalhe" at bounding box center [500, 135] width 32 height 8
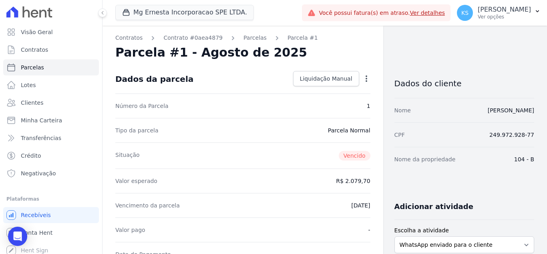
click at [363, 80] on icon "button" at bounding box center [367, 79] width 8 height 8
click at [261, 75] on div "Dados da parcela Liquidação Manual Liquidação Manual Data de Pagamento 2025-09-…" at bounding box center [242, 79] width 255 height 29
click at [366, 78] on icon "button" at bounding box center [367, 78] width 2 height 6
click at [246, 80] on div "Dados da parcela Liquidação Manual Liquidação Manual Data de Pagamento 2025-09-…" at bounding box center [242, 79] width 255 height 29
click at [244, 38] on link "Parcelas" at bounding box center [255, 38] width 23 height 8
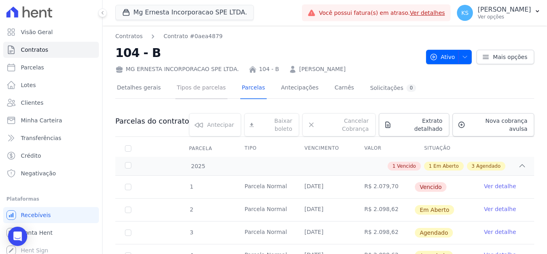
click at [198, 90] on link "Tipos de parcelas" at bounding box center [202, 88] width 52 height 21
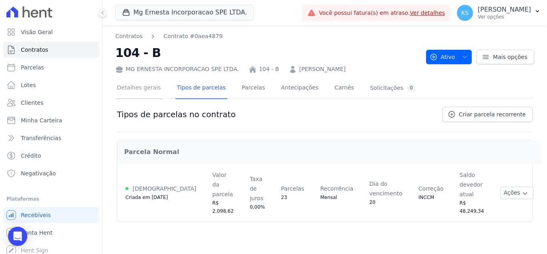
click at [143, 92] on link "Detalhes gerais" at bounding box center [138, 88] width 47 height 21
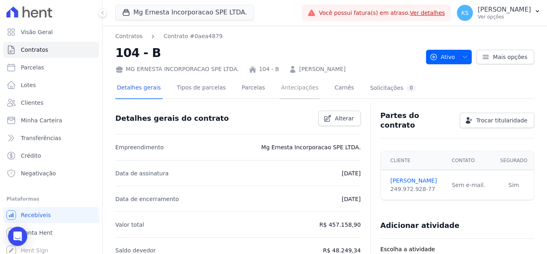
click at [295, 88] on link "Antecipações" at bounding box center [300, 88] width 41 height 21
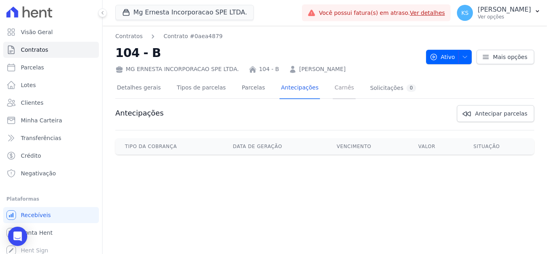
click at [333, 90] on link "Carnês" at bounding box center [344, 88] width 23 height 21
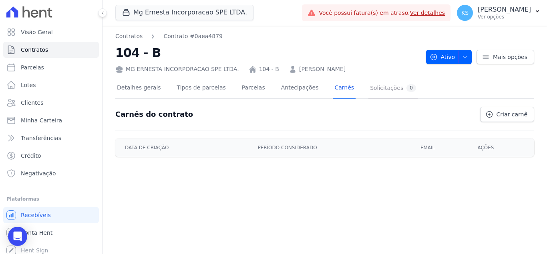
click at [369, 93] on link "Solicitações 0" at bounding box center [393, 88] width 49 height 21
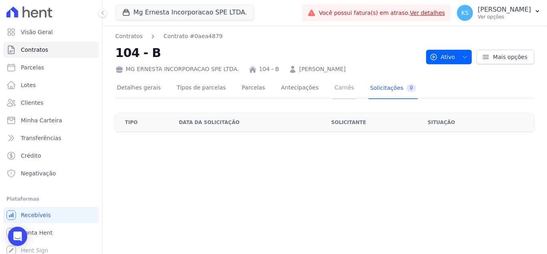
click at [333, 90] on link "Carnês" at bounding box center [344, 88] width 23 height 21
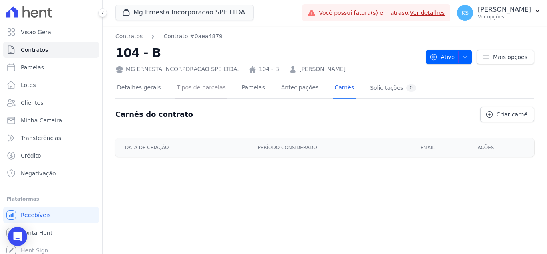
click at [190, 91] on link "Tipos de parcelas" at bounding box center [202, 88] width 52 height 21
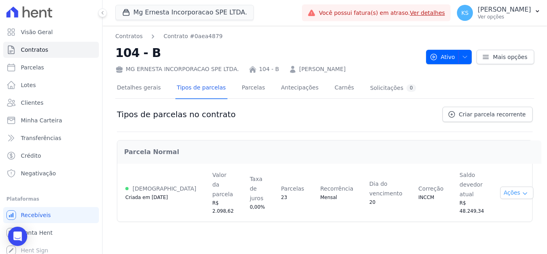
click at [507, 186] on button "Ações" at bounding box center [517, 192] width 34 height 12
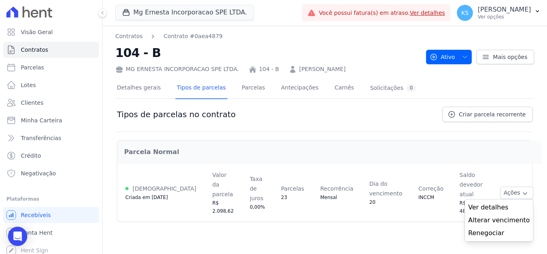
click at [420, 150] on h2 "Parcela Normal" at bounding box center [329, 152] width 411 height 10
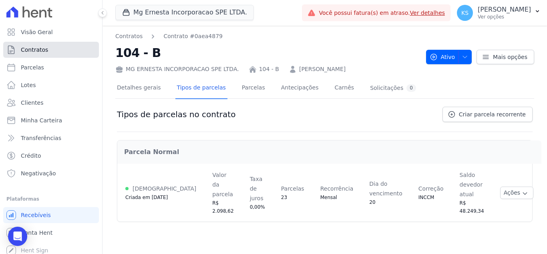
click at [35, 47] on span "Contratos" at bounding box center [34, 50] width 27 height 8
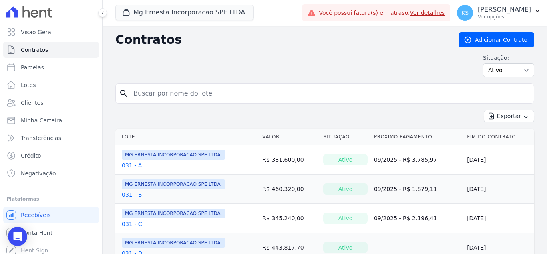
click at [155, 89] on input "search" at bounding box center [330, 93] width 402 height 16
type input "82"
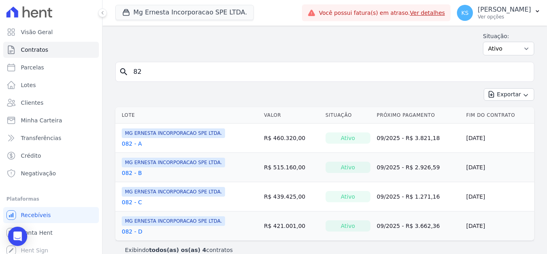
scroll to position [33, 0]
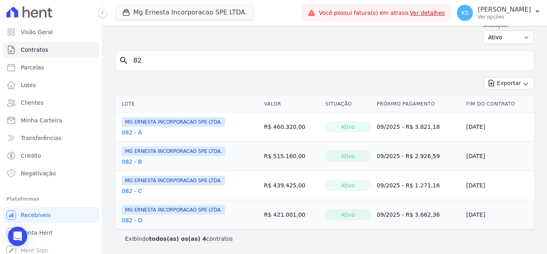
click at [127, 219] on link "082 - D" at bounding box center [132, 220] width 20 height 8
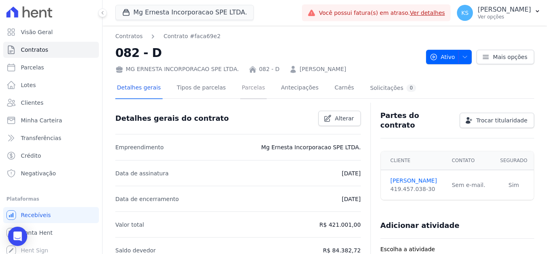
click at [246, 88] on link "Parcelas" at bounding box center [253, 88] width 26 height 21
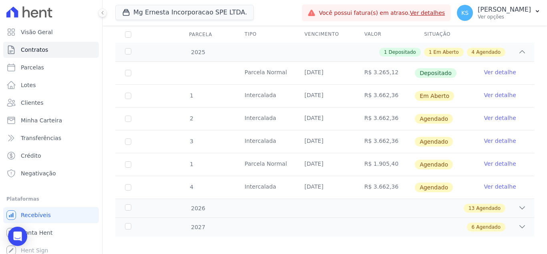
scroll to position [74, 0]
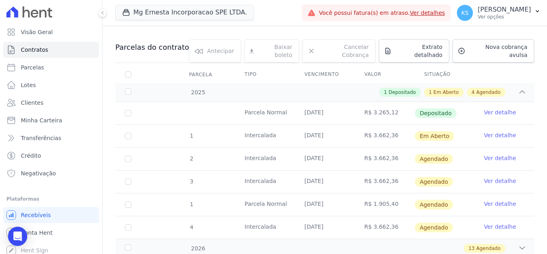
click at [488, 108] on link "Ver detalhe" at bounding box center [500, 112] width 32 height 8
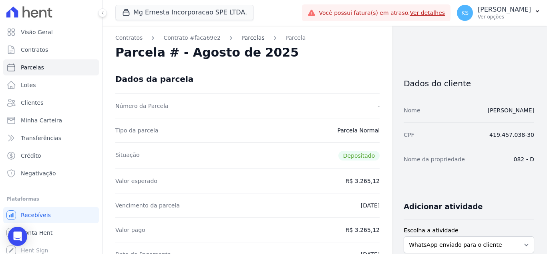
click at [242, 37] on link "Parcelas" at bounding box center [253, 38] width 23 height 8
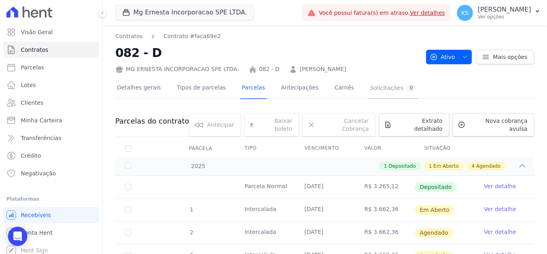
click at [369, 92] on link "Solicitações 0" at bounding box center [393, 88] width 49 height 21
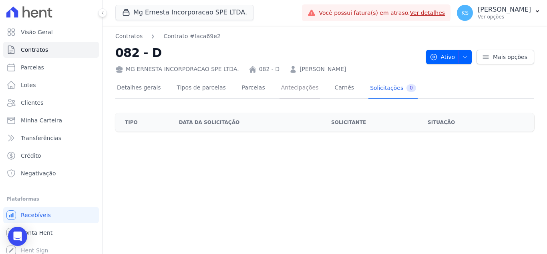
click at [291, 90] on link "Antecipações" at bounding box center [300, 88] width 41 height 21
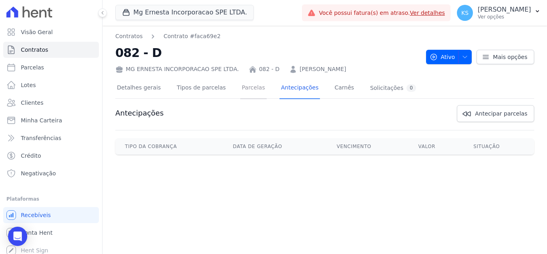
click at [249, 89] on link "Parcelas" at bounding box center [253, 88] width 26 height 21
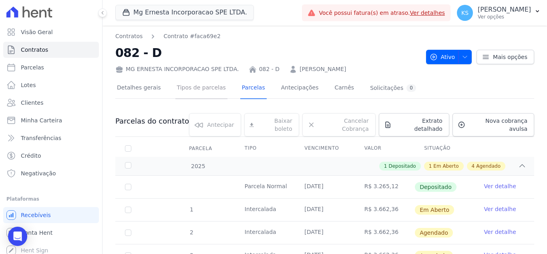
click at [196, 91] on link "Tipos de parcelas" at bounding box center [202, 88] width 52 height 21
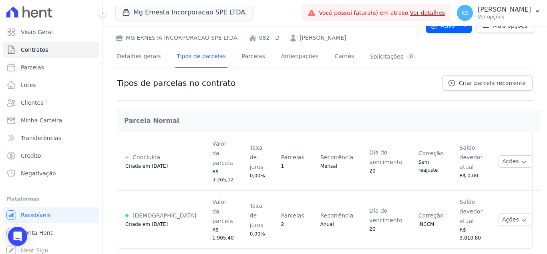
scroll to position [95, 0]
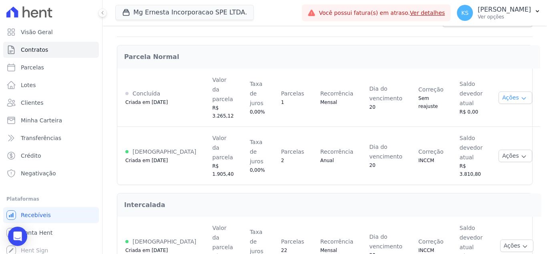
click at [501, 95] on button "Ações" at bounding box center [516, 97] width 34 height 12
click at [469, 73] on td "Saldo devedor atual R$ 0,00" at bounding box center [471, 98] width 39 height 58
click at [502, 149] on button "Ações" at bounding box center [516, 155] width 34 height 12
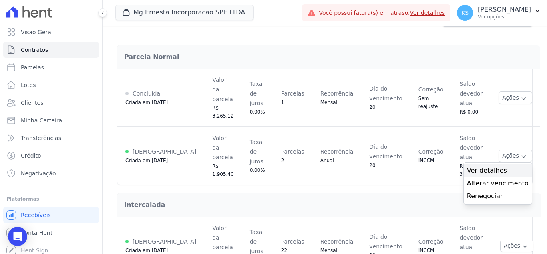
click at [488, 165] on span "Ver detalhes" at bounding box center [498, 170] width 62 height 10
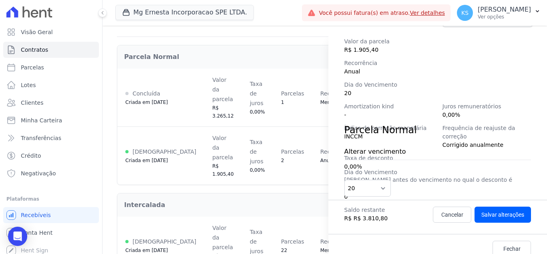
scroll to position [132, 0]
click at [504, 244] on span "Fechar" at bounding box center [512, 248] width 17 height 8
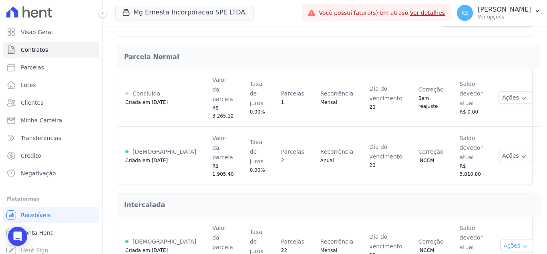
click at [505, 239] on button "Ações" at bounding box center [517, 245] width 34 height 12
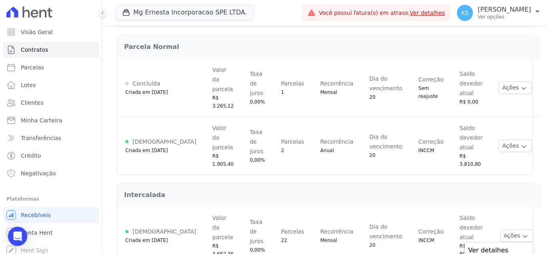
scroll to position [111, 0]
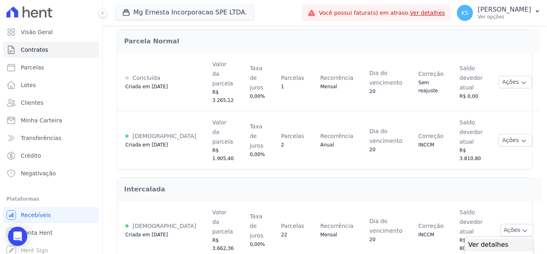
click at [479, 240] on span "Ver detalhes" at bounding box center [499, 245] width 62 height 10
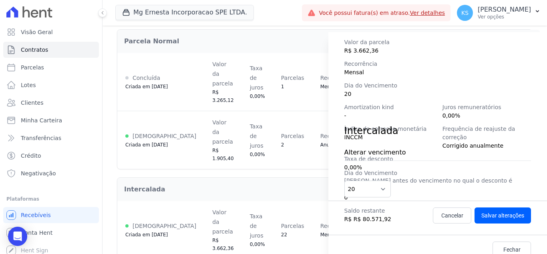
scroll to position [132, 0]
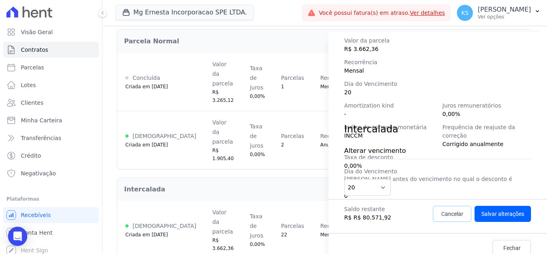
click at [445, 215] on span "Cancelar" at bounding box center [453, 214] width 22 height 8
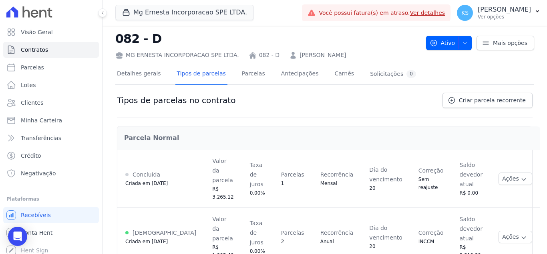
scroll to position [0, 0]
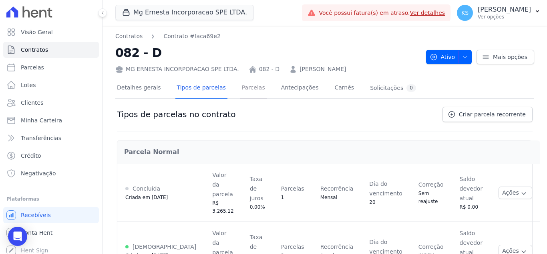
click at [244, 91] on link "Parcelas" at bounding box center [253, 88] width 26 height 21
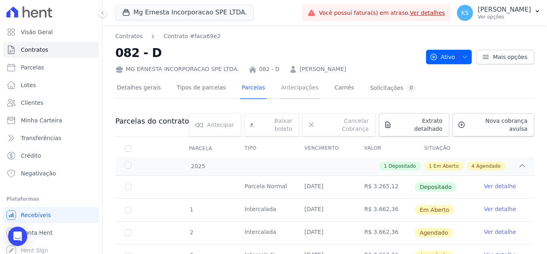
click at [287, 93] on link "Antecipações" at bounding box center [300, 88] width 41 height 21
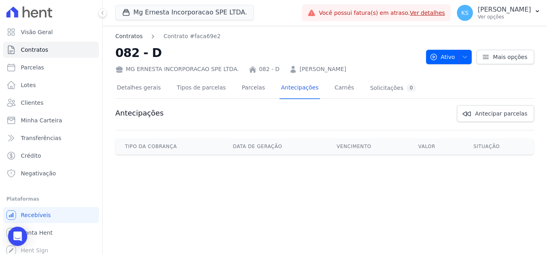
click at [129, 37] on link "Contratos" at bounding box center [128, 36] width 27 height 8
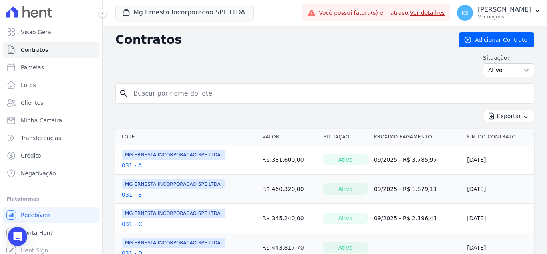
click at [161, 95] on input "search" at bounding box center [330, 93] width 402 height 16
type input "104"
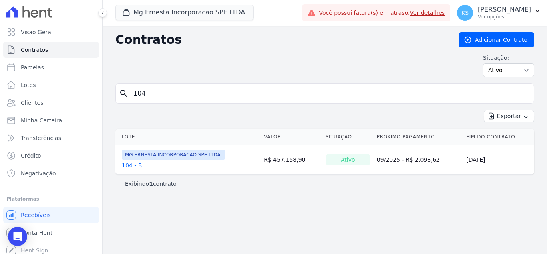
click at [126, 164] on link "104 - B" at bounding box center [132, 165] width 20 height 8
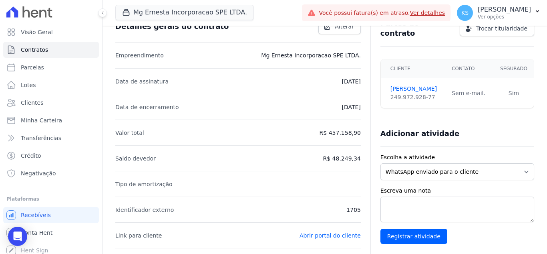
scroll to position [145, 0]
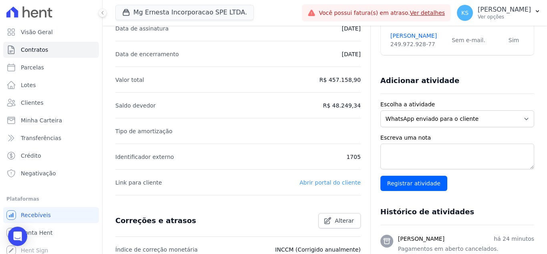
click at [322, 182] on link "Abrir portal do cliente" at bounding box center [330, 182] width 61 height 6
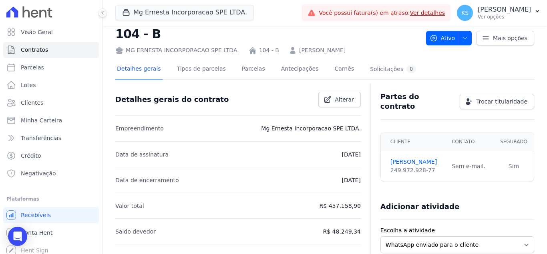
scroll to position [0, 0]
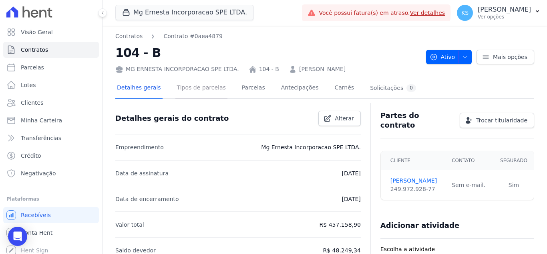
click at [202, 88] on link "Tipos de parcelas" at bounding box center [202, 88] width 52 height 21
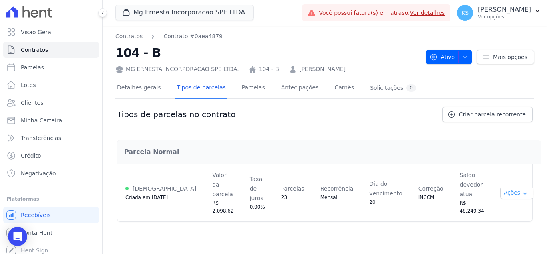
click at [504, 186] on button "Ações" at bounding box center [517, 192] width 34 height 12
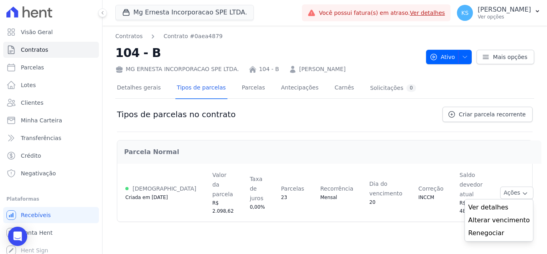
click at [369, 152] on h2 "Parcela Normal" at bounding box center [329, 152] width 411 height 10
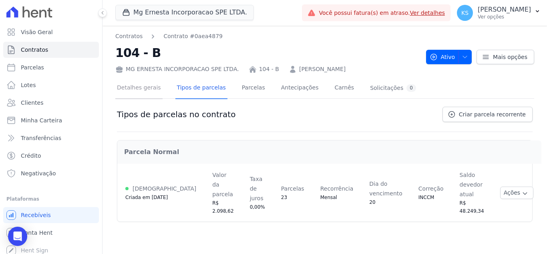
click at [151, 94] on link "Detalhes gerais" at bounding box center [138, 88] width 47 height 21
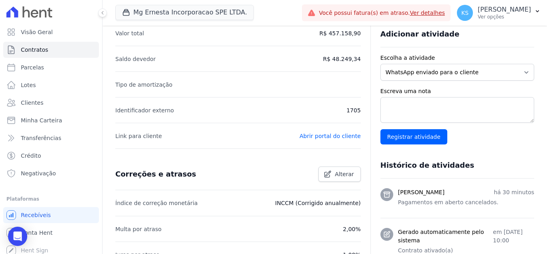
scroll to position [305, 0]
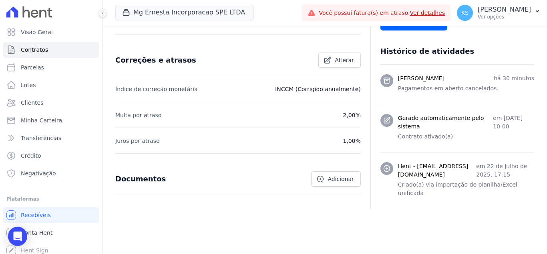
click at [383, 166] on icon at bounding box center [387, 168] width 8 height 8
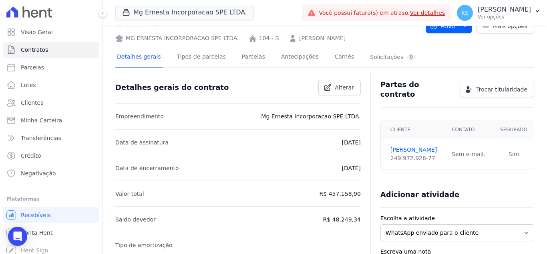
scroll to position [0, 0]
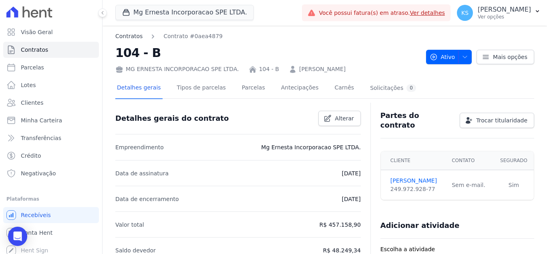
click at [127, 37] on link "Contratos" at bounding box center [128, 36] width 27 height 8
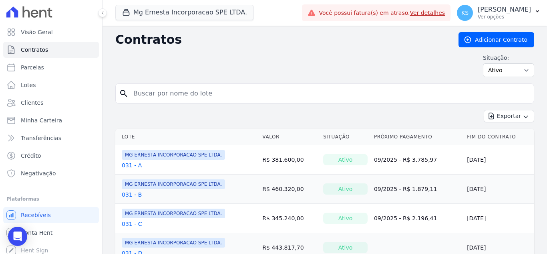
click at [153, 94] on input "search" at bounding box center [330, 93] width 402 height 16
type input "82"
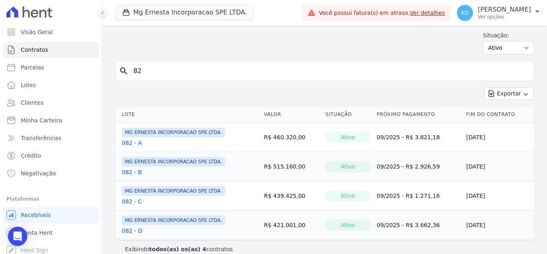
scroll to position [33, 0]
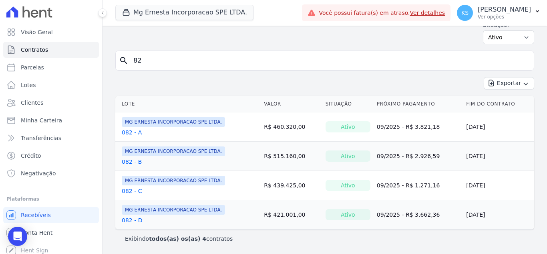
click at [127, 218] on link "082 - D" at bounding box center [132, 220] width 20 height 8
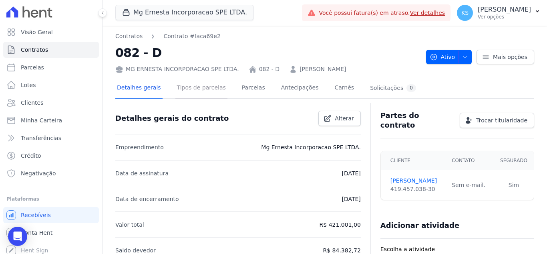
click at [201, 92] on link "Tipos de parcelas" at bounding box center [202, 88] width 52 height 21
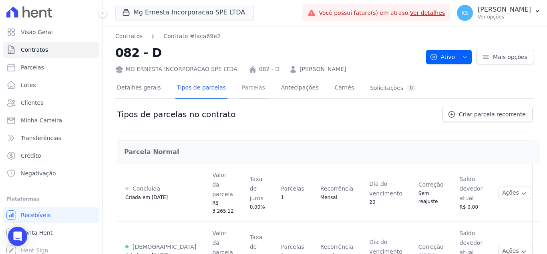
click at [248, 87] on link "Parcelas" at bounding box center [253, 88] width 26 height 21
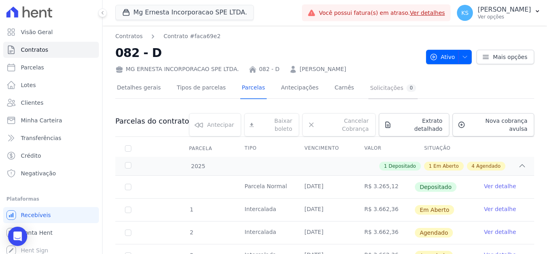
click at [370, 91] on div "Solicitações 0" at bounding box center [393, 88] width 46 height 8
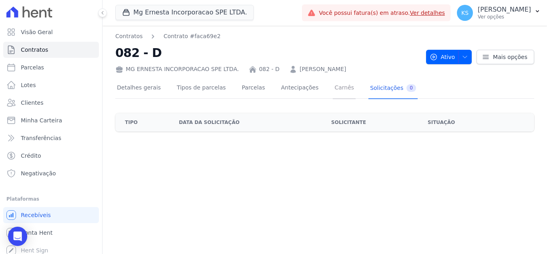
click at [333, 93] on link "Carnês" at bounding box center [344, 88] width 23 height 21
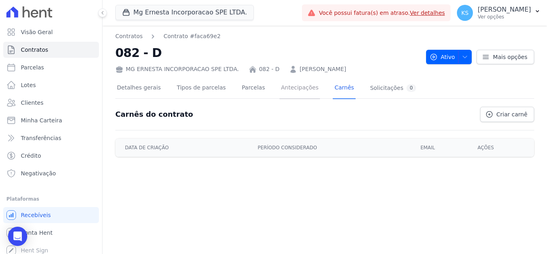
click at [285, 94] on link "Antecipações" at bounding box center [300, 88] width 41 height 21
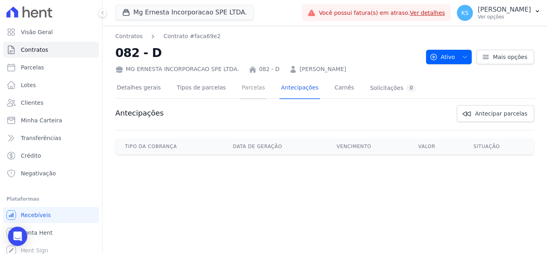
click at [244, 92] on link "Parcelas" at bounding box center [253, 88] width 26 height 21
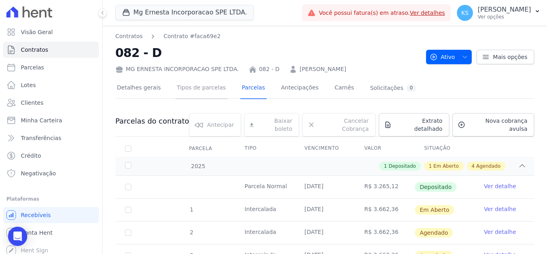
click at [207, 89] on link "Tipos de parcelas" at bounding box center [202, 88] width 52 height 21
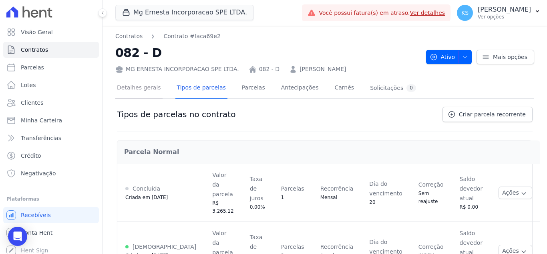
click at [131, 98] on link "Detalhes gerais" at bounding box center [138, 88] width 47 height 21
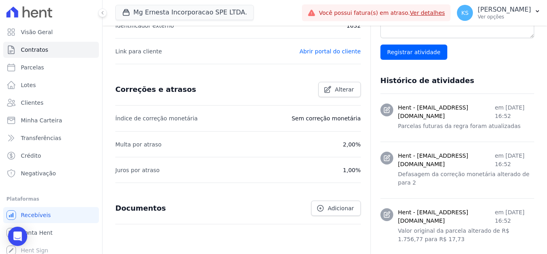
scroll to position [281, 0]
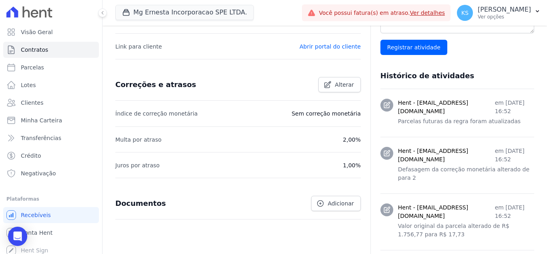
click at [384, 102] on icon at bounding box center [387, 105] width 6 height 6
click at [495, 103] on p "em 19 de Agosto de 2025, 16:52" at bounding box center [514, 107] width 39 height 17
click at [384, 102] on icon at bounding box center [387, 105] width 6 height 6
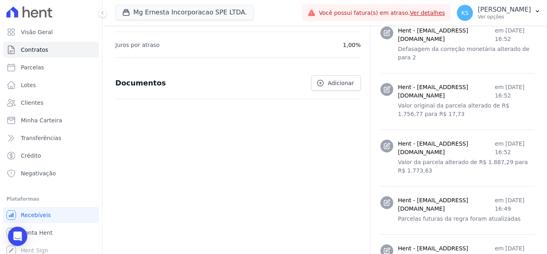
scroll to position [441, 0]
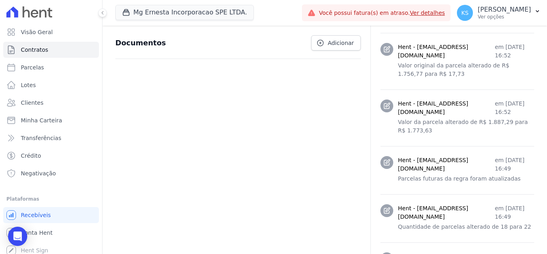
click at [387, 158] on icon at bounding box center [387, 162] width 8 height 8
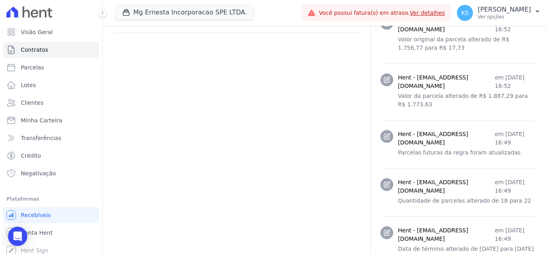
scroll to position [481, 0]
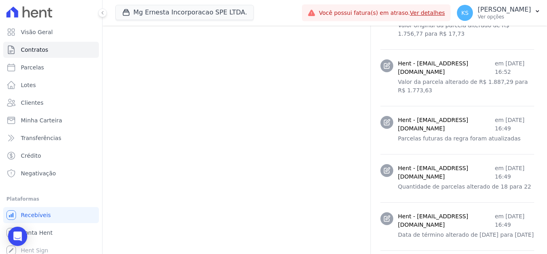
click at [383, 166] on icon at bounding box center [387, 170] width 8 height 8
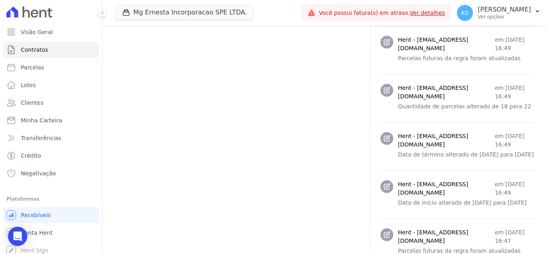
scroll to position [601, 0]
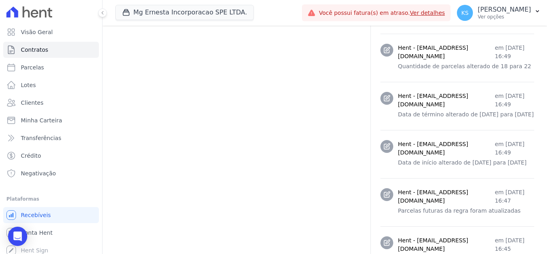
click at [384, 94] on icon at bounding box center [387, 98] width 8 height 8
click at [389, 142] on span at bounding box center [387, 146] width 13 height 13
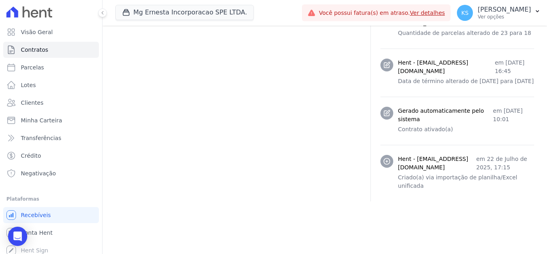
scroll to position [1045, 0]
click at [387, 163] on icon at bounding box center [387, 160] width 6 height 6
click at [386, 164] on icon at bounding box center [387, 160] width 8 height 8
click at [386, 116] on icon at bounding box center [387, 112] width 8 height 8
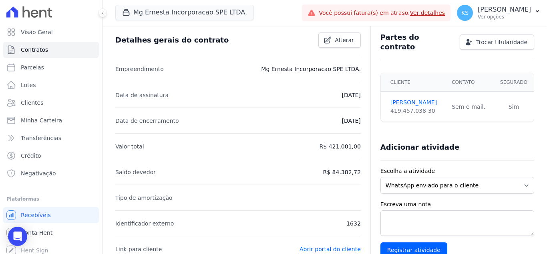
scroll to position [0, 0]
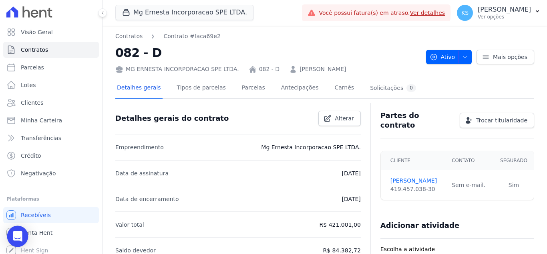
click at [19, 237] on icon "Open Intercom Messenger" at bounding box center [17, 236] width 9 height 10
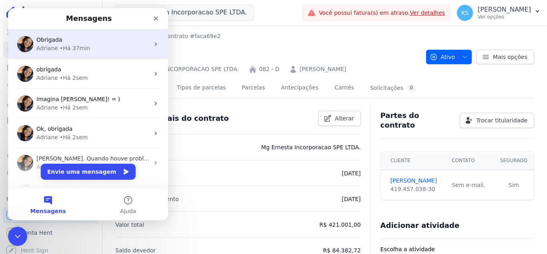
click at [66, 53] on div "Obrigada Adriane • Há 37min" at bounding box center [88, 44] width 160 height 30
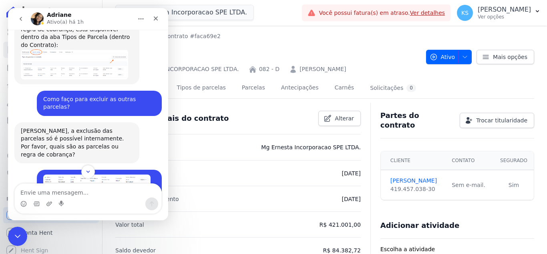
scroll to position [813, 0]
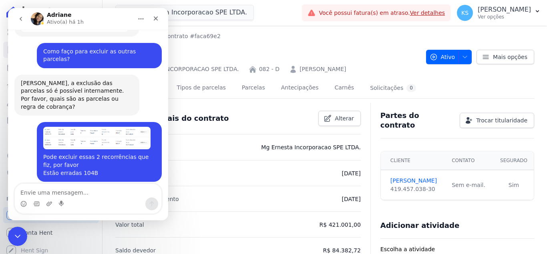
click at [264, 122] on div "Detalhes gerais do contrato Alterar" at bounding box center [235, 115] width 252 height 22
click at [157, 15] on div "Fechar" at bounding box center [156, 18] width 14 height 14
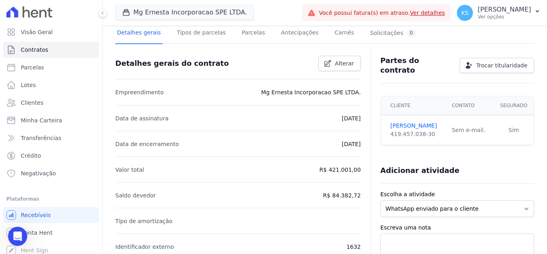
scroll to position [0, 0]
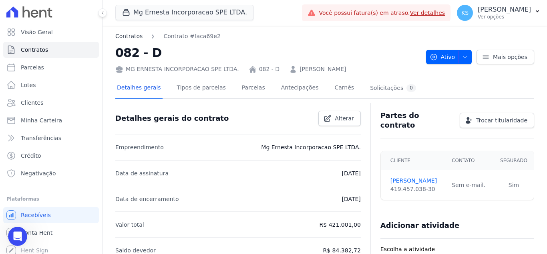
click at [135, 34] on link "Contratos" at bounding box center [128, 36] width 27 height 8
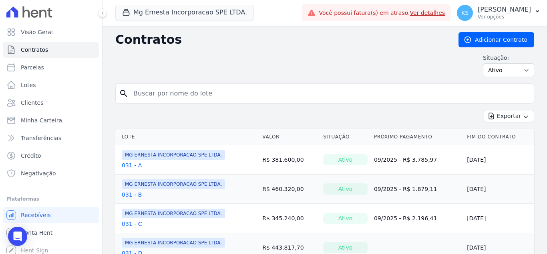
click at [151, 94] on input "search" at bounding box center [330, 93] width 402 height 16
type input "104"
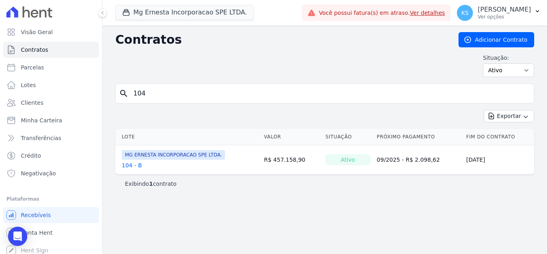
click at [130, 165] on link "104 - B" at bounding box center [132, 165] width 20 height 8
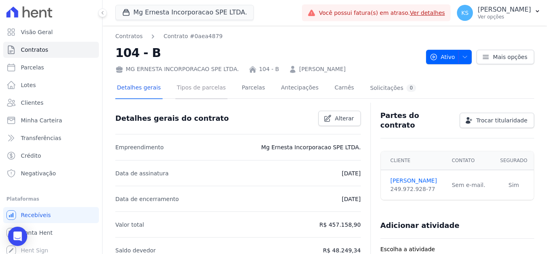
click at [202, 91] on link "Tipos de parcelas" at bounding box center [202, 88] width 52 height 21
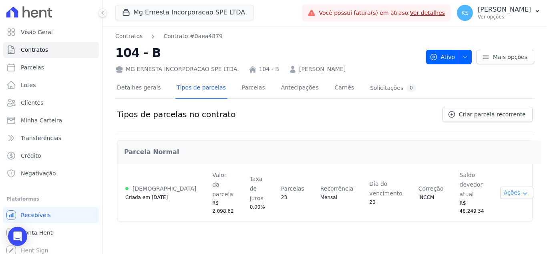
click at [503, 186] on button "Ações" at bounding box center [517, 192] width 34 height 12
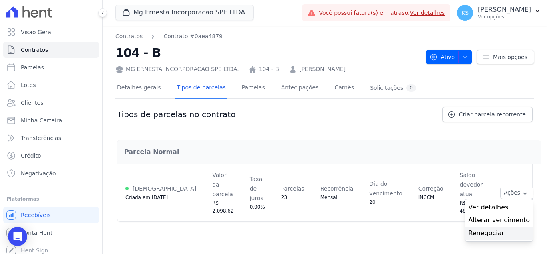
click at [484, 228] on link "Renegociar" at bounding box center [499, 233] width 62 height 10
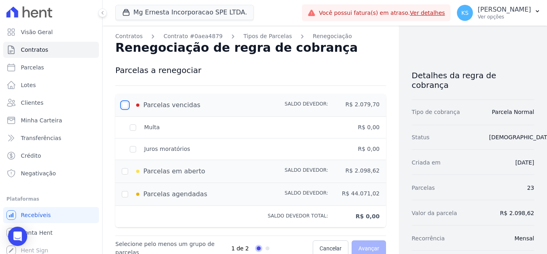
click at [125, 102] on input "checkbox" at bounding box center [125, 105] width 6 height 6
checkbox input "true"
type input "2079.7"
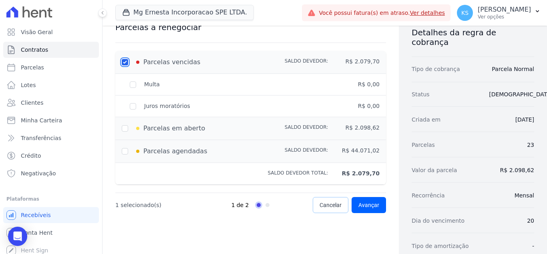
scroll to position [80, 0]
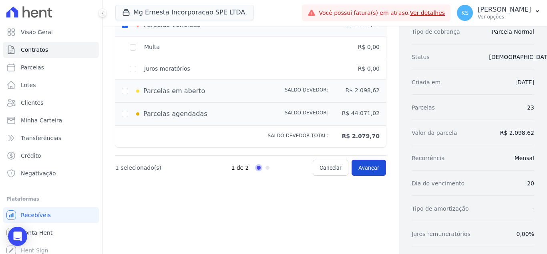
click at [367, 171] on span "Avançar" at bounding box center [369, 167] width 21 height 8
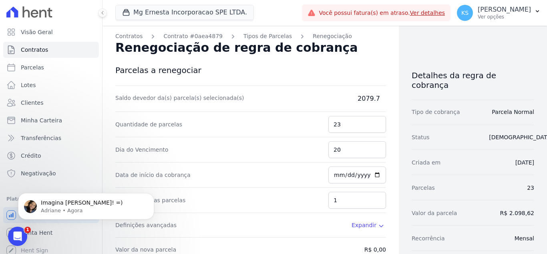
scroll to position [0, 0]
drag, startPoint x: 356, startPoint y: 97, endPoint x: 377, endPoint y: 96, distance: 21.3
click at [377, 96] on dd "2079.7" at bounding box center [346, 99] width 80 height 10
click at [333, 97] on dd "2079.7" at bounding box center [346, 99] width 80 height 10
drag, startPoint x: 171, startPoint y: 37, endPoint x: 177, endPoint y: 37, distance: 6.4
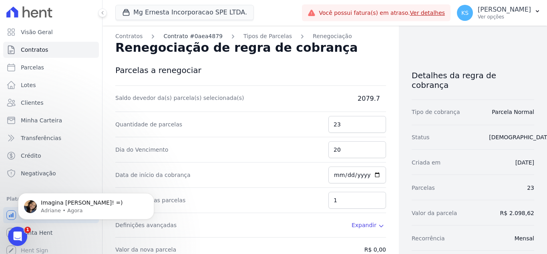
click at [171, 37] on link "Contrato #0aea4879" at bounding box center [192, 36] width 59 height 8
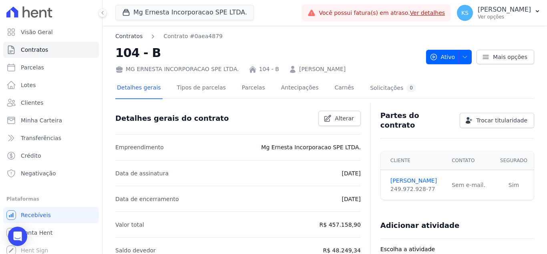
click at [133, 36] on link "Contratos" at bounding box center [128, 36] width 27 height 8
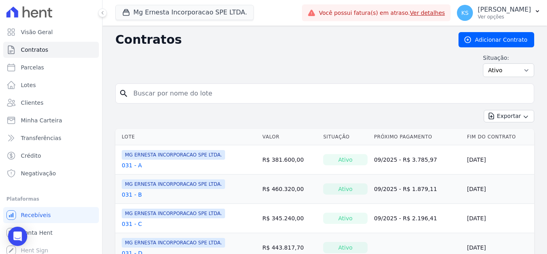
click at [156, 92] on input "search" at bounding box center [330, 93] width 402 height 16
type input "104"
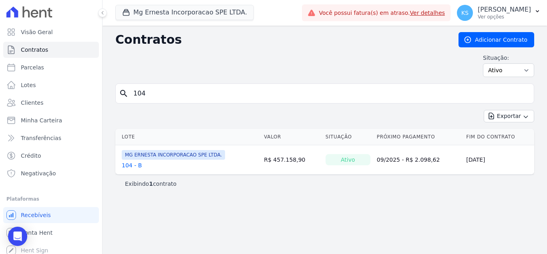
click at [124, 164] on link "104 - B" at bounding box center [132, 165] width 20 height 8
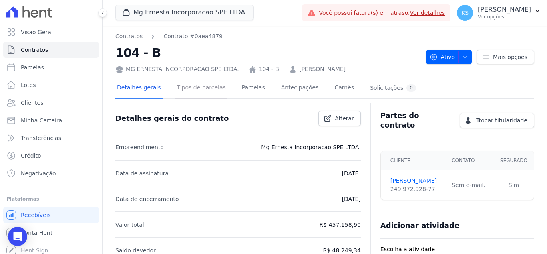
click at [203, 91] on link "Tipos de parcelas" at bounding box center [202, 88] width 52 height 21
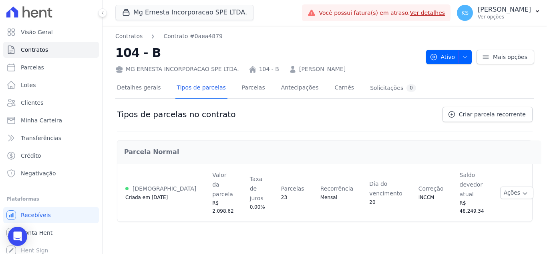
click at [438, 86] on div "Detalhes gerais Tipos de parcelas Parcelas Antecipações Carnês Solicitações 0" at bounding box center [324, 88] width 419 height 20
click at [22, 231] on div "Open Intercom Messenger" at bounding box center [17, 236] width 21 height 21
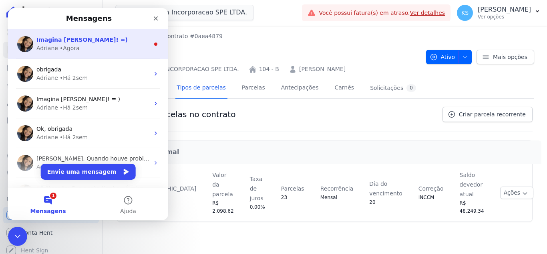
click at [73, 46] on div "• Agora" at bounding box center [70, 48] width 20 height 8
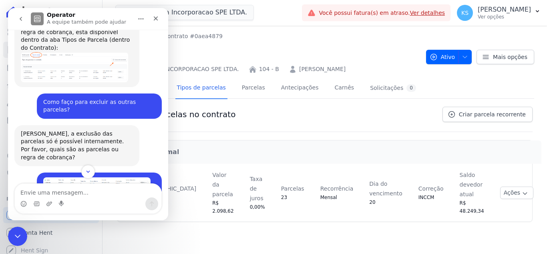
scroll to position [837, 0]
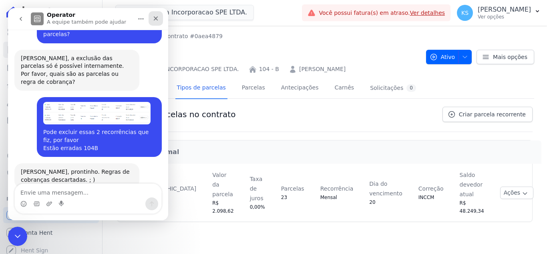
click at [156, 20] on icon "Fechar" at bounding box center [156, 18] width 6 height 6
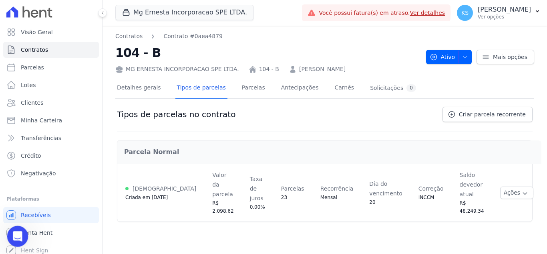
click at [14, 231] on icon "Abertura do Messenger da Intercom" at bounding box center [16, 234] width 13 height 13
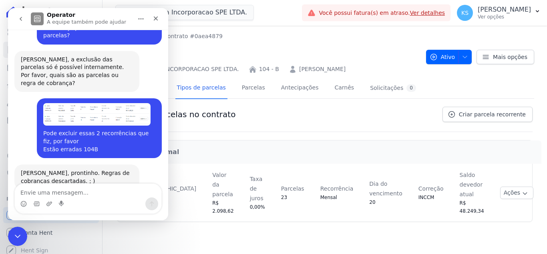
click at [22, 19] on icon "go back" at bounding box center [21, 19] width 6 height 6
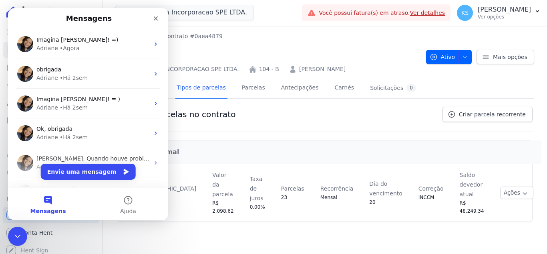
scroll to position [0, 0]
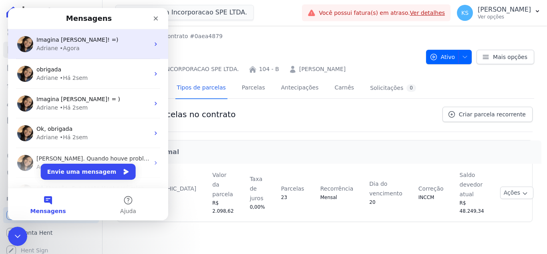
click at [61, 45] on div "• Agora" at bounding box center [70, 48] width 20 height 8
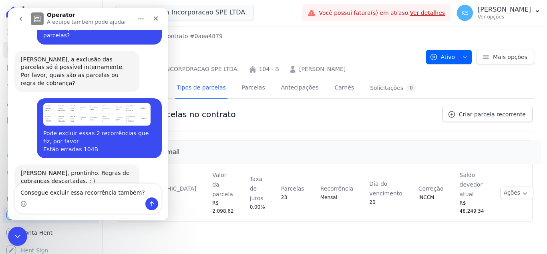
scroll to position [845, 0]
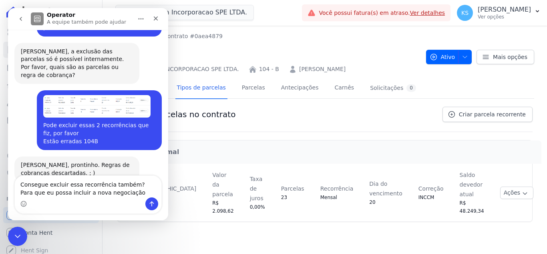
type textarea "Consegue excluir essa recorrência também? Para que eu possa incluir a nova nego…"
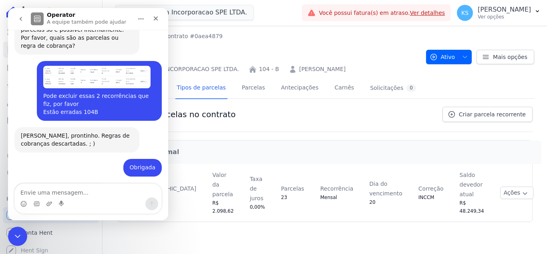
scroll to position [890, 0]
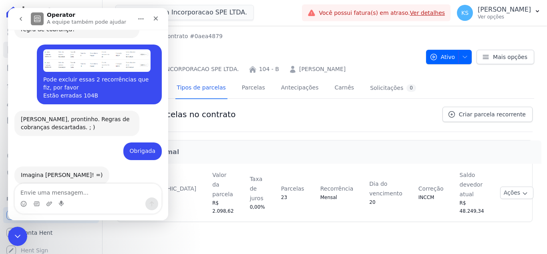
click at [77, 203] on img "user diz…" at bounding box center [96, 212] width 107 height 18
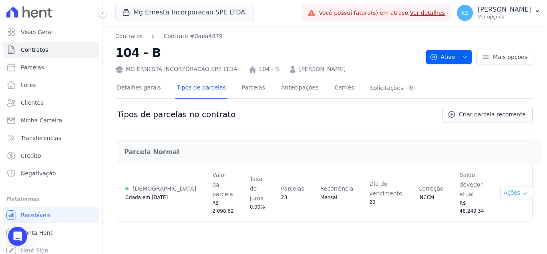
click at [509, 186] on button "Ações" at bounding box center [517, 192] width 34 height 12
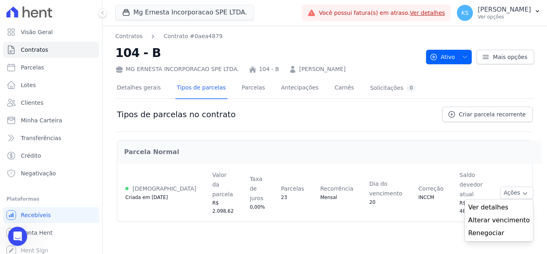
click at [458, 155] on h2 "Parcela Normal" at bounding box center [329, 152] width 411 height 10
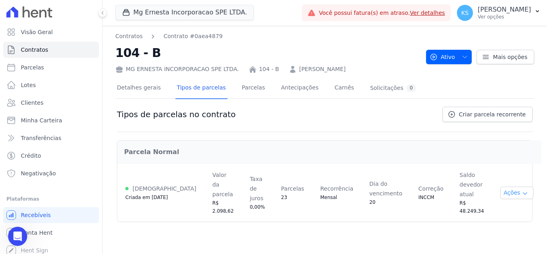
click at [507, 186] on button "Ações" at bounding box center [517, 192] width 34 height 12
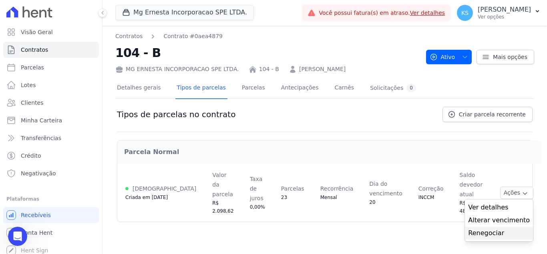
click at [487, 228] on link "Renegociar" at bounding box center [499, 233] width 62 height 10
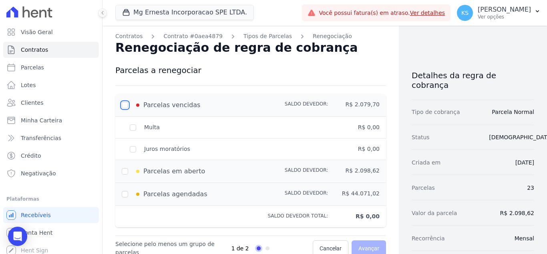
click at [124, 104] on input "checkbox" at bounding box center [125, 105] width 6 height 6
click at [132, 126] on div "Multa" at bounding box center [199, 127] width 155 height 8
click at [135, 152] on div "Juros moratórios" at bounding box center [199, 149] width 155 height 8
click at [124, 104] on input "checkbox" at bounding box center [125, 105] width 6 height 6
click at [125, 105] on input "checkbox" at bounding box center [125, 105] width 6 height 6
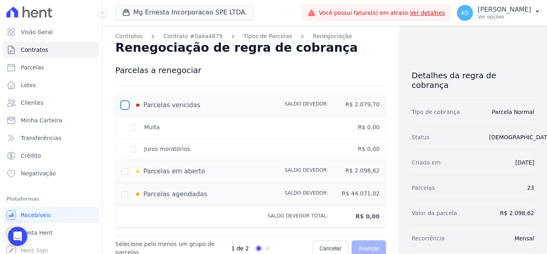
checkbox input "true"
click at [125, 170] on input "checkbox" at bounding box center [125, 171] width 6 height 6
checkbox input "true"
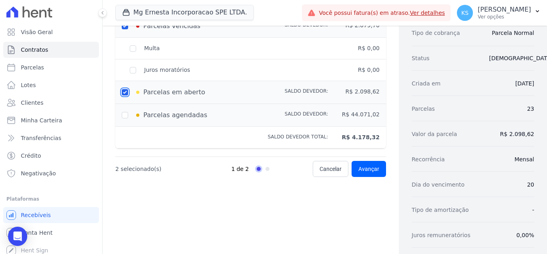
scroll to position [40, 0]
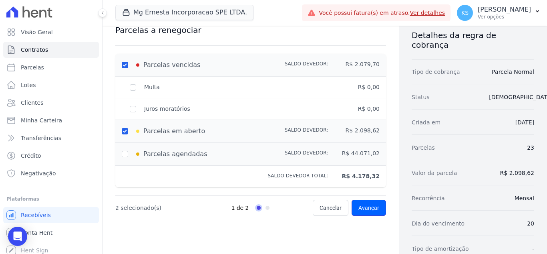
click at [366, 209] on span "Avançar" at bounding box center [369, 208] width 21 height 8
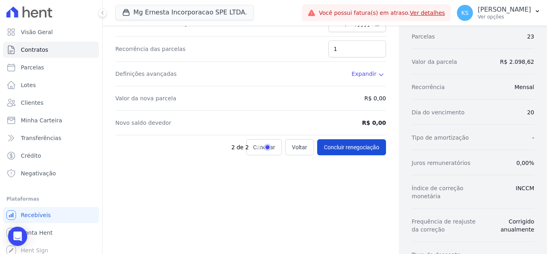
scroll to position [160, 0]
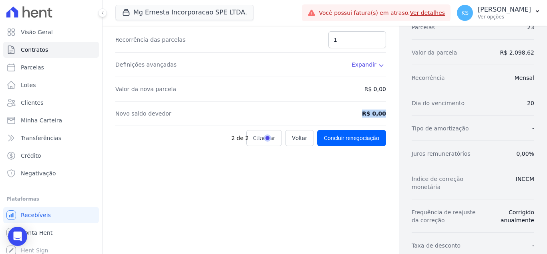
drag, startPoint x: 365, startPoint y: 112, endPoint x: 385, endPoint y: 111, distance: 20.8
click at [385, 111] on div "Contratos Contrato #0aea4879 Tipos de Parcelas Renegociação Renegociação de reg…" at bounding box center [251, 107] width 297 height 484
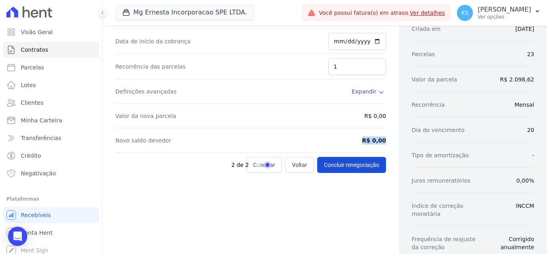
scroll to position [120, 0]
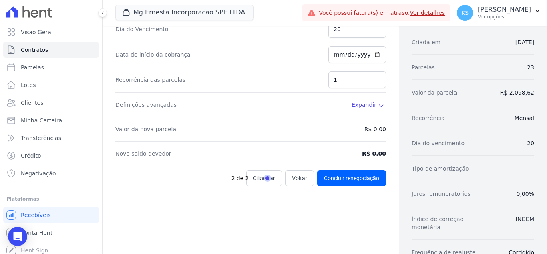
click at [363, 104] on span "Expandir" at bounding box center [364, 105] width 25 height 8
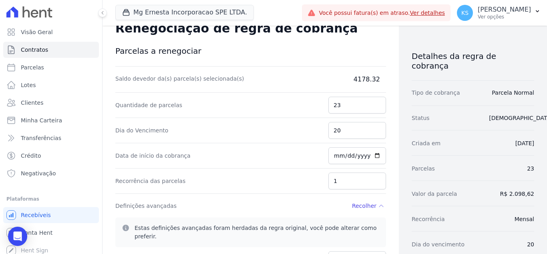
scroll to position [0, 0]
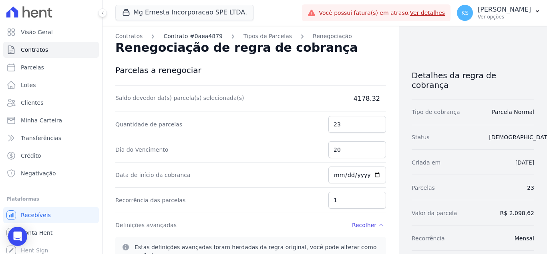
click at [187, 35] on link "Contrato #0aea4879" at bounding box center [192, 36] width 59 height 8
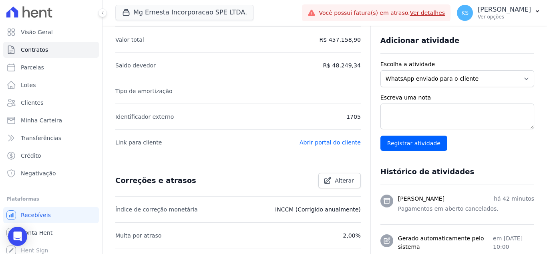
scroll to position [305, 0]
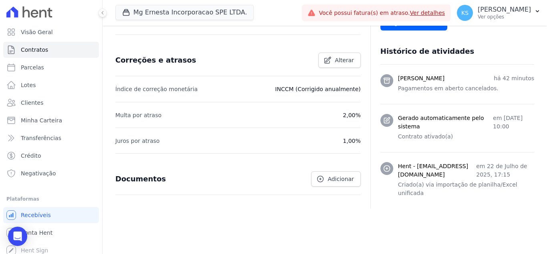
click at [383, 77] on icon at bounding box center [387, 81] width 8 height 8
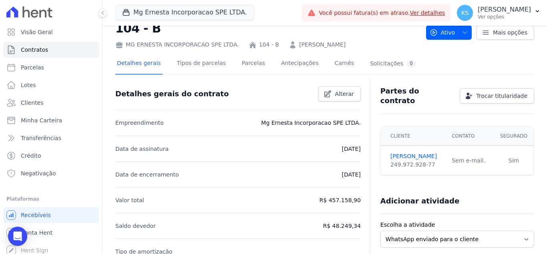
scroll to position [0, 0]
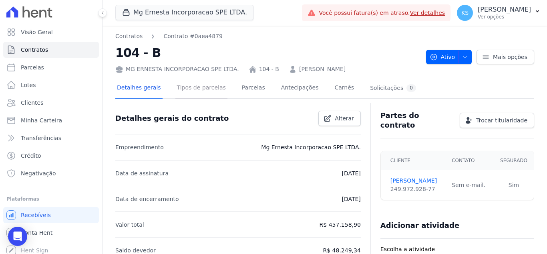
click at [191, 89] on link "Tipos de parcelas" at bounding box center [202, 88] width 52 height 21
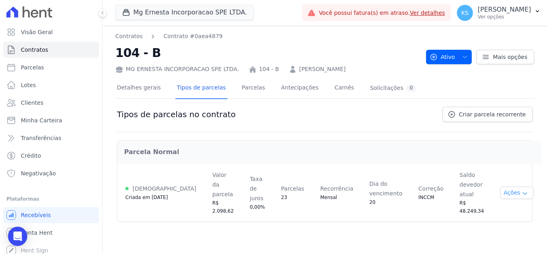
click at [505, 186] on button "Ações" at bounding box center [517, 192] width 34 height 12
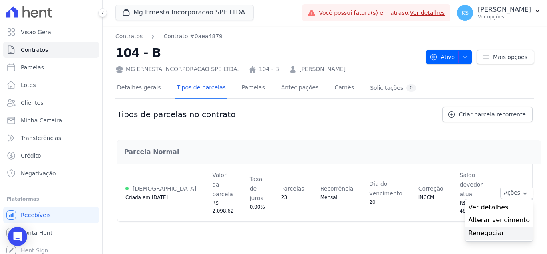
click at [484, 228] on link "Renegociar" at bounding box center [499, 233] width 62 height 10
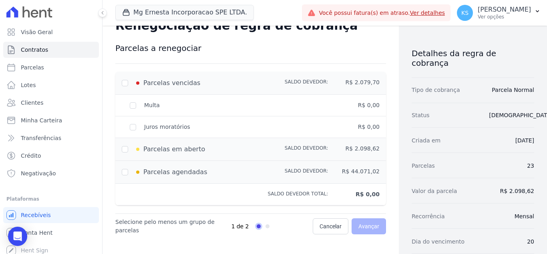
scroll to position [40, 0]
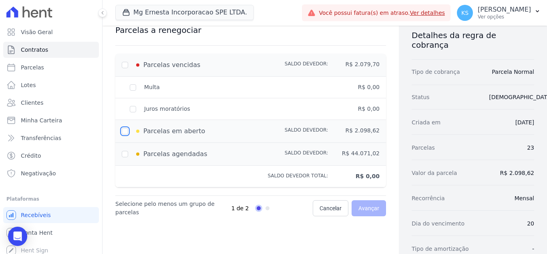
click at [123, 132] on input "checkbox" at bounding box center [125, 131] width 6 height 6
checkbox input "true"
click at [369, 210] on span "Avançar" at bounding box center [369, 208] width 21 height 8
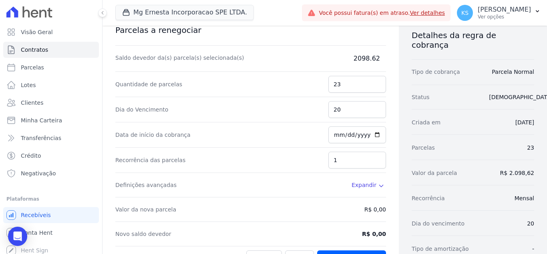
drag, startPoint x: 357, startPoint y: 56, endPoint x: 397, endPoint y: 49, distance: 39.9
click at [397, 49] on div "Contratos Contrato #0aea4879 Tipos de Parcelas Renegociação Renegociação de reg…" at bounding box center [325, 228] width 445 height 484
click at [364, 60] on dd "2098.62" at bounding box center [346, 59] width 80 height 10
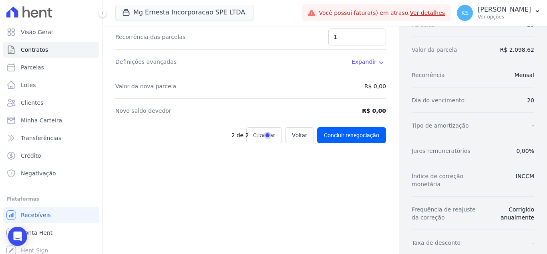
scroll to position [160, 0]
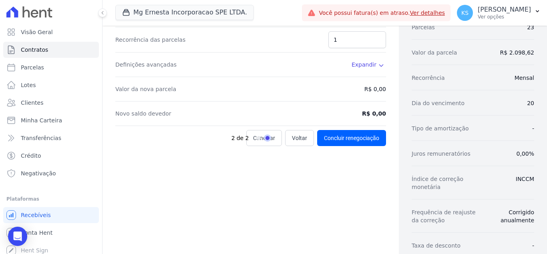
click at [295, 139] on div "2 de 2" at bounding box center [270, 138] width 77 height 16
drag, startPoint x: 245, startPoint y: 139, endPoint x: 246, endPoint y: 144, distance: 4.9
click at [245, 139] on nav "2 de 2" at bounding box center [251, 138] width 38 height 8
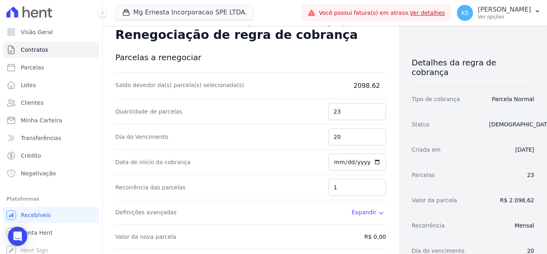
scroll to position [0, 0]
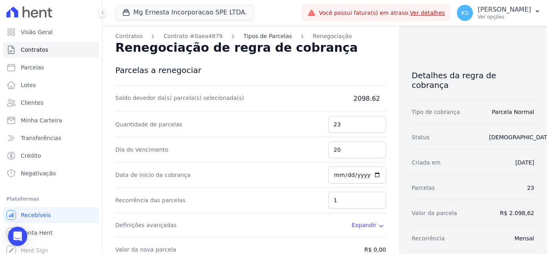
click at [251, 36] on link "Tipos de Parcelas" at bounding box center [268, 36] width 48 height 8
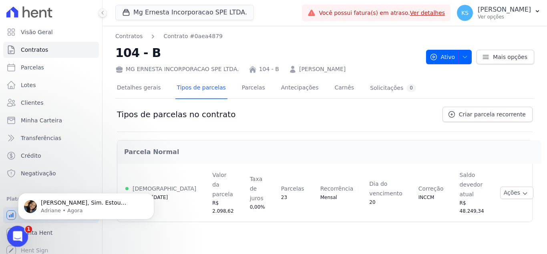
click at [20, 229] on div "Abertura do Messenger da Intercom" at bounding box center [16, 235] width 26 height 26
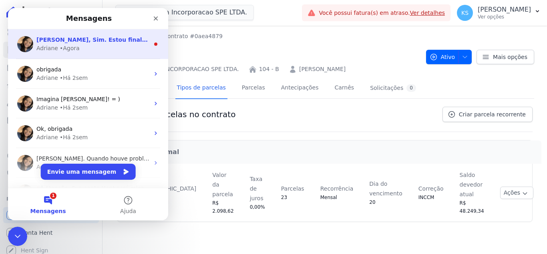
click at [87, 48] on div "Adriane • Agora" at bounding box center [92, 48] width 113 height 8
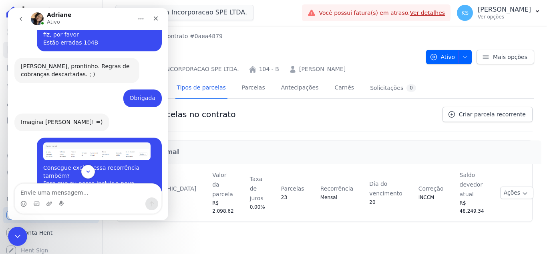
scroll to position [943, 0]
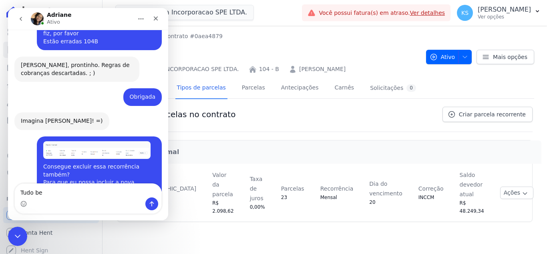
type textarea "Tudo bem"
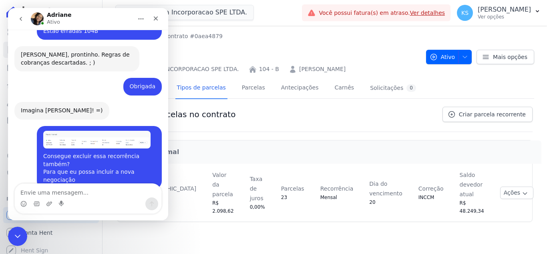
click at [241, 132] on div "Parcela Normal Ativa Criada em 22/07/2025 Valor da parcela R$ 2.098,62 Taxa de …" at bounding box center [325, 180] width 416 height 96
click at [155, 21] on icon "Fechar" at bounding box center [156, 18] width 6 height 6
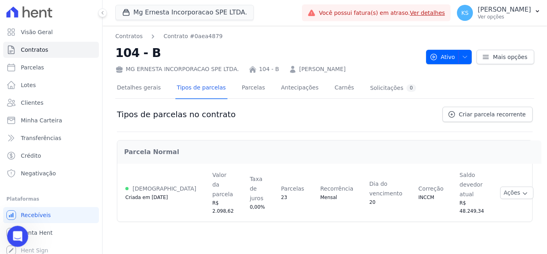
drag, startPoint x: 13, startPoint y: 242, endPoint x: 21, endPoint y: 234, distance: 11.9
click at [12, 243] on div "Abertura do Messenger da Intercom" at bounding box center [16, 235] width 26 height 26
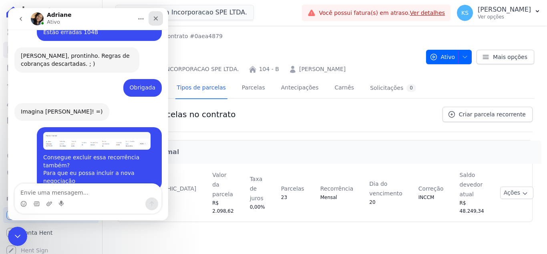
click at [156, 18] on icon "Fechar" at bounding box center [156, 18] width 4 height 4
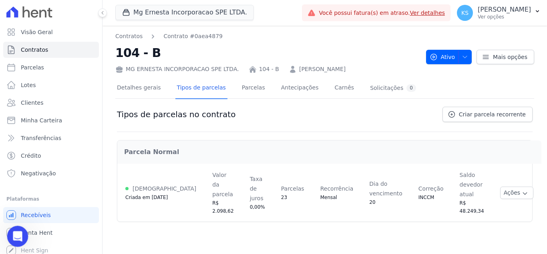
drag, startPoint x: 30, startPoint y: 452, endPoint x: 22, endPoint y: 226, distance: 226.9
click at [23, 225] on html at bounding box center [16, 234] width 19 height 19
click at [15, 231] on icon "Abertura do Messenger da Intercom" at bounding box center [16, 234] width 13 height 13
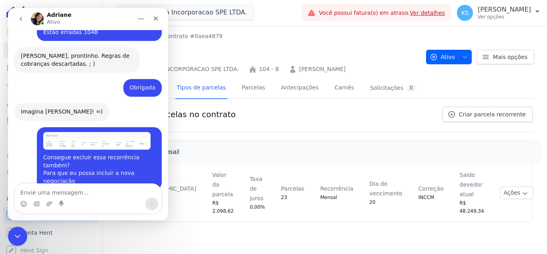
click at [20, 16] on icon "go back" at bounding box center [21, 19] width 6 height 6
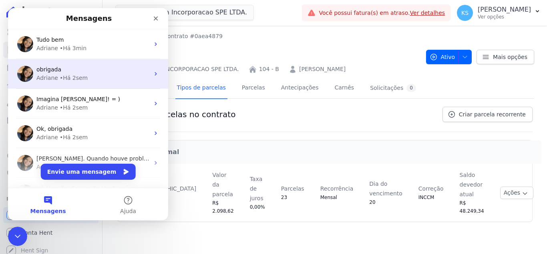
click at [72, 78] on div "• Há 2sem" at bounding box center [74, 78] width 28 height 8
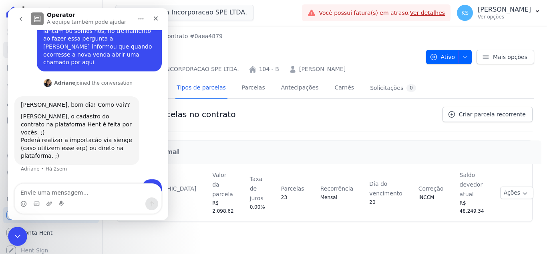
scroll to position [125, 0]
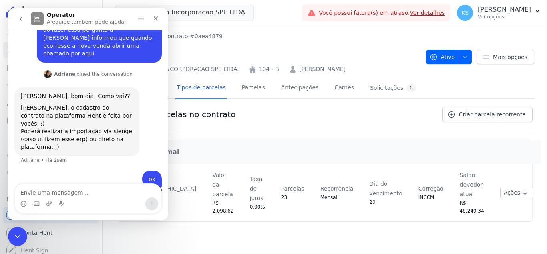
click at [22, 18] on icon "go back" at bounding box center [21, 19] width 2 height 4
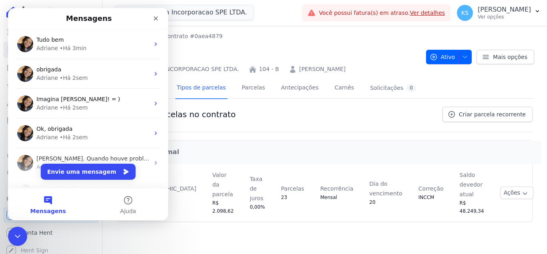
scroll to position [0, 0]
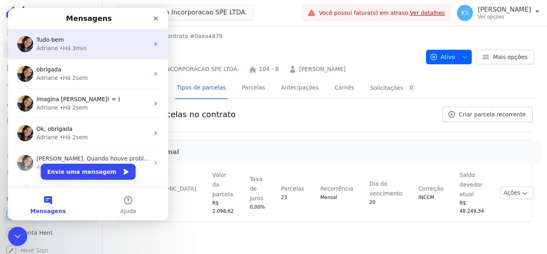
click at [76, 43] on div "Tudo bem" at bounding box center [92, 40] width 113 height 8
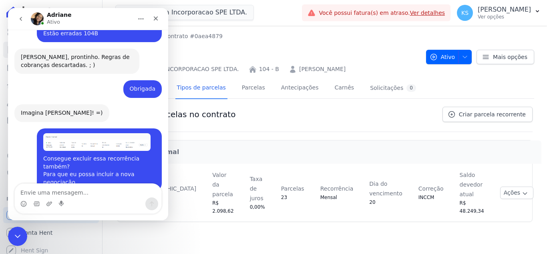
scroll to position [954, 0]
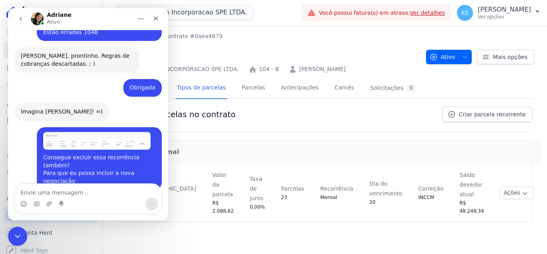
click at [273, 41] on div "Contratos Contrato #0aea4879 104 - B MG ERNESTA INCORPORACAO SPE LTDA. 104 - B …" at bounding box center [267, 52] width 305 height 41
click at [157, 17] on icon "Fechar" at bounding box center [156, 18] width 4 height 4
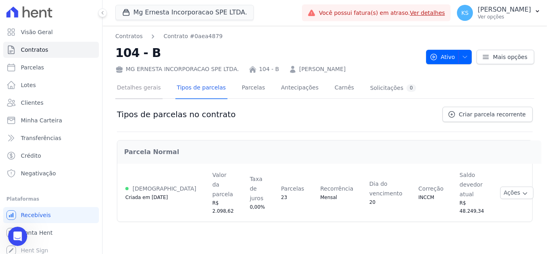
click at [147, 91] on link "Detalhes gerais" at bounding box center [138, 88] width 47 height 21
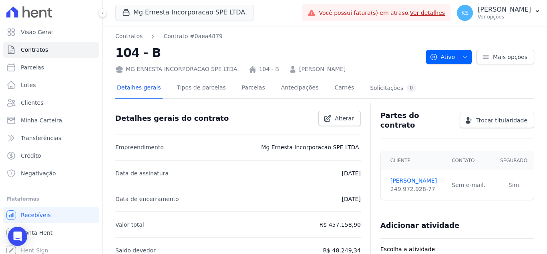
click at [196, 89] on link "Tipos de parcelas" at bounding box center [202, 88] width 52 height 21
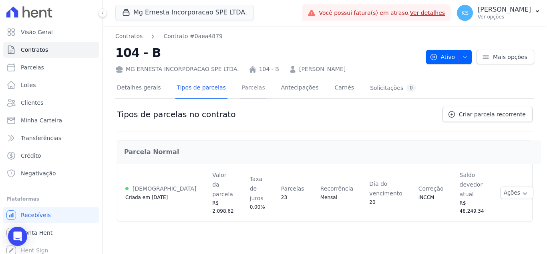
click at [240, 90] on link "Parcelas" at bounding box center [253, 88] width 26 height 21
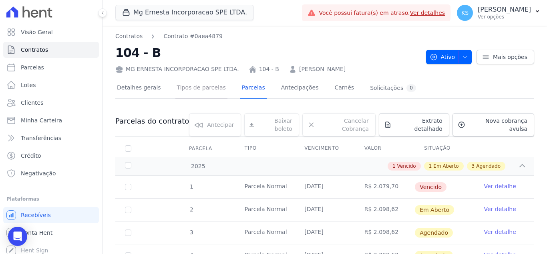
click at [201, 93] on link "Tipos de parcelas" at bounding box center [202, 88] width 52 height 21
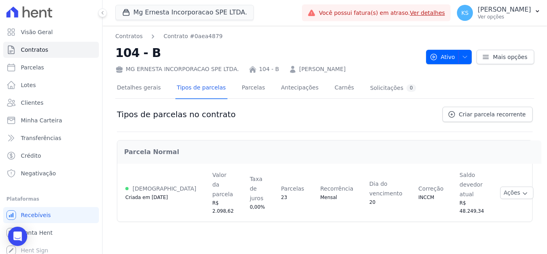
click at [381, 57] on h2 "104 - B" at bounding box center [267, 53] width 305 height 18
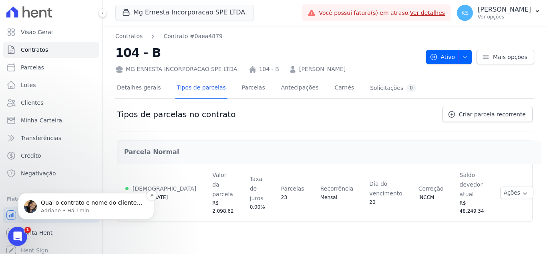
click at [81, 207] on p "Adriane • Há 1min" at bounding box center [92, 210] width 103 height 7
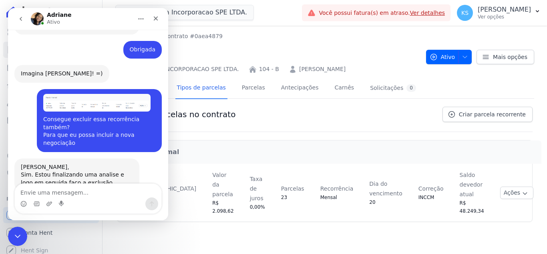
scroll to position [991, 0]
drag, startPoint x: 33, startPoint y: 190, endPoint x: 162, endPoint y: 164, distance: 131.6
click at [33, 190] on textarea "Envie uma mensagem..." at bounding box center [88, 191] width 147 height 14
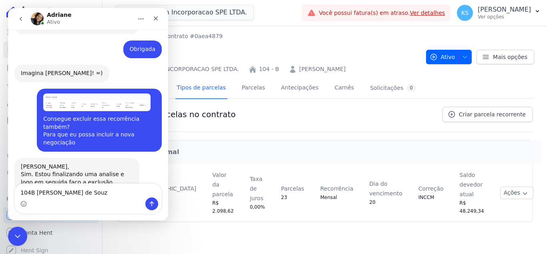
type textarea "104B Paulo Aparecido de Souza"
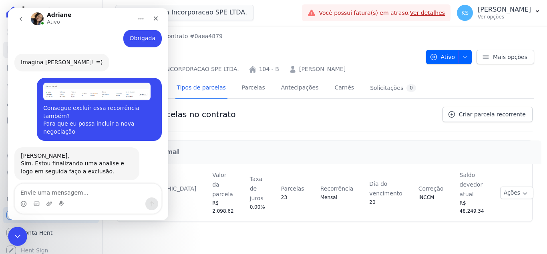
click at [287, 113] on div "Tipos de parcelas no contrato Criar parcela recorrente" at bounding box center [325, 119] width 416 height 25
click at [157, 19] on icon "Fechar" at bounding box center [156, 18] width 4 height 4
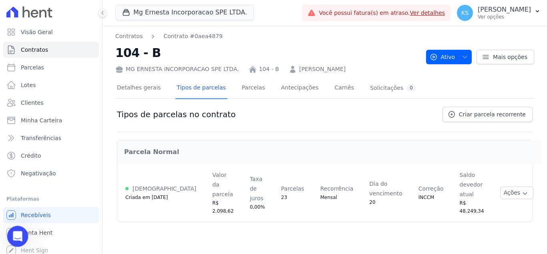
click at [17, 234] on icon "Abertura do Messenger da Intercom" at bounding box center [17, 235] width 6 height 6
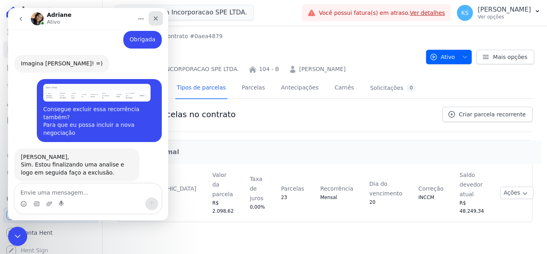
click at [158, 18] on icon "Fechar" at bounding box center [156, 18] width 6 height 6
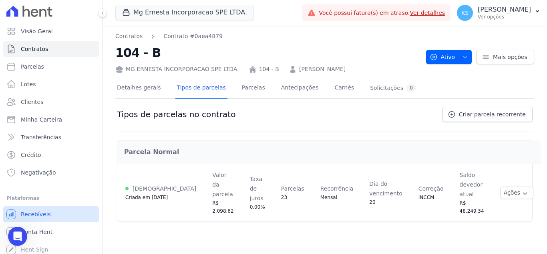
scroll to position [0, 0]
click at [20, 242] on div "Abertura do Messenger da Intercom" at bounding box center [16, 235] width 26 height 26
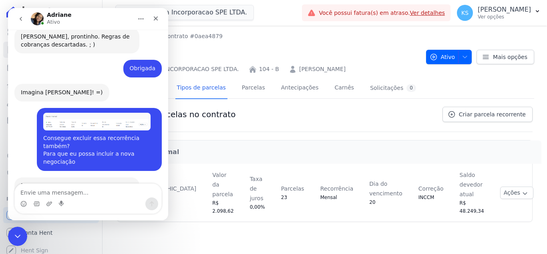
scroll to position [1002, 0]
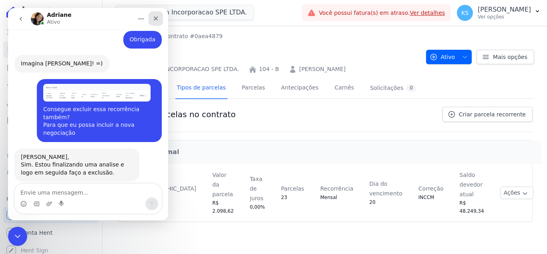
drag, startPoint x: 155, startPoint y: 18, endPoint x: 168, endPoint y: 26, distance: 15.3
click at [155, 18] on icon "Fechar" at bounding box center [156, 18] width 4 height 4
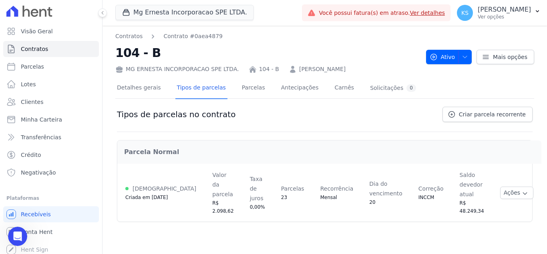
scroll to position [0, 0]
click at [34, 67] on span "Parcelas" at bounding box center [32, 67] width 23 height 8
select select
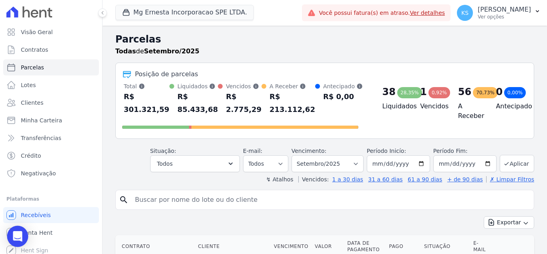
click at [16, 234] on icon "Open Intercom Messenger" at bounding box center [17, 236] width 9 height 10
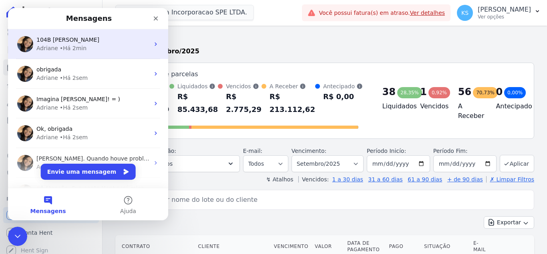
click at [73, 46] on div "• Há 2min" at bounding box center [73, 48] width 27 height 8
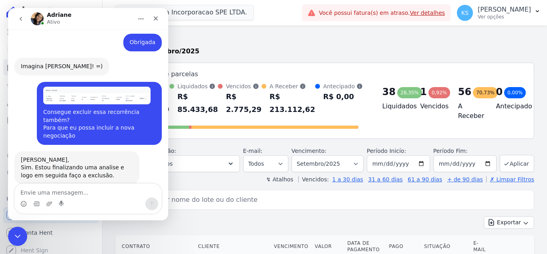
scroll to position [1002, 0]
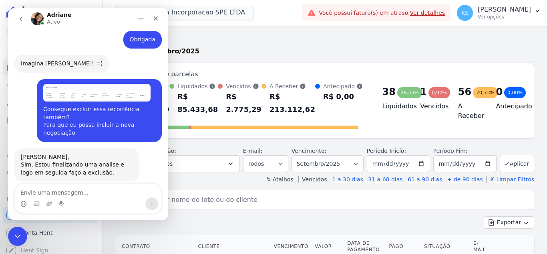
drag, startPoint x: 247, startPoint y: 42, endPoint x: 247, endPoint y: 59, distance: 16.4
click at [247, 44] on h2 "Parcelas" at bounding box center [324, 39] width 419 height 14
click at [244, 48] on div "Todas de Setembro/2025" at bounding box center [324, 51] width 419 height 10
click at [158, 21] on icon "Fechar" at bounding box center [156, 18] width 6 height 6
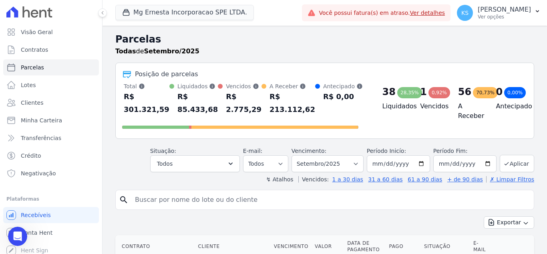
click at [247, 47] on div "Todas de Setembro/2025" at bounding box center [324, 51] width 419 height 10
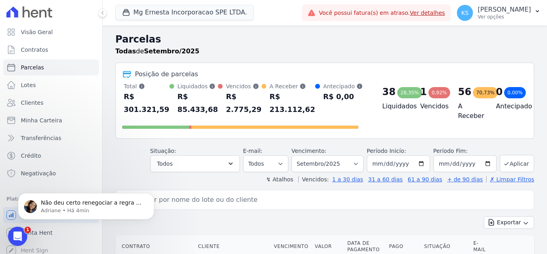
scroll to position [1068, 0]
click at [69, 204] on p "Não deu certo renegociar a regra de cobrança?" at bounding box center [92, 203] width 103 height 8
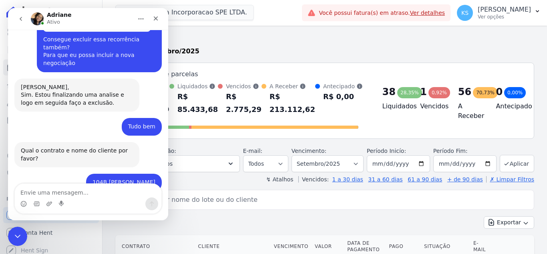
scroll to position [1081, 0]
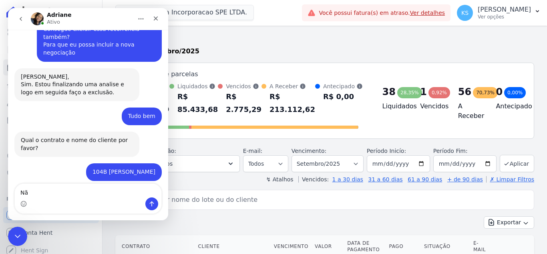
type textarea "N"
type textarea "Ele não deixa eu alterar os valores"
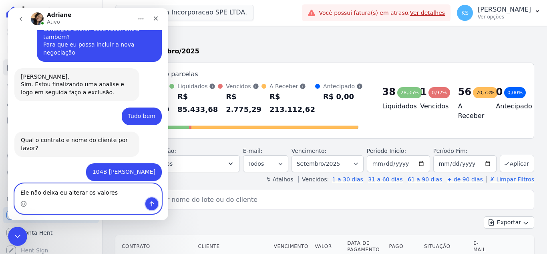
click at [151, 202] on icon "Enviar uma mensagem" at bounding box center [152, 203] width 6 height 6
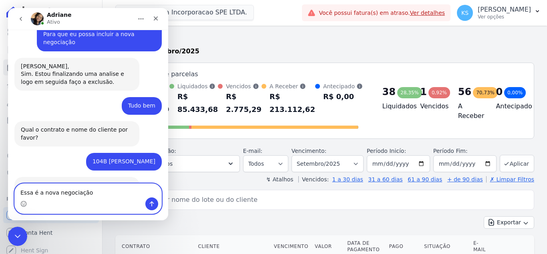
paste textarea "HARMONIA (B) 104 20/09/2025 400,00 PAULO APARECIDO DE SOUZA CL - MENSAL HARMONI…"
type textarea "Essa é a nova negociaçãoHARMONIA (B) 104 20/09/2025 400,00 PAULO APARECIDO DE S…"
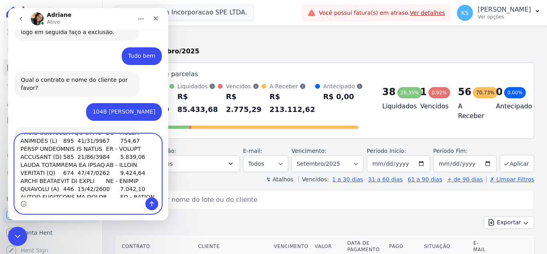
scroll to position [311, 0]
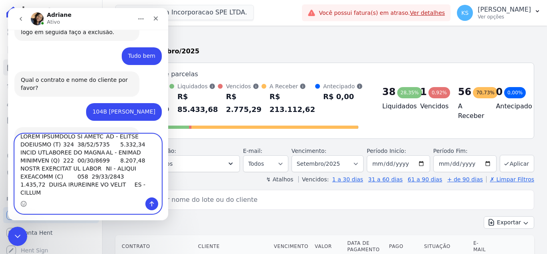
drag, startPoint x: 20, startPoint y: 143, endPoint x: 132, endPoint y: 244, distance: 151.8
click at [132, 220] on html "Adriane Ativo 15 de Setembro Boa tarde! Por favor poderia me orientar como faze…" at bounding box center [88, 114] width 160 height 212
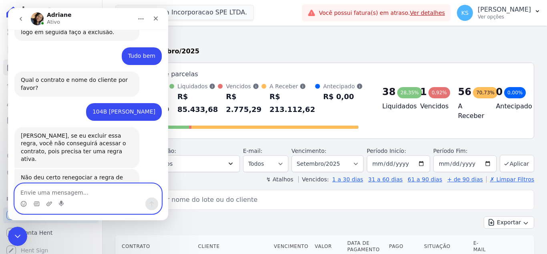
scroll to position [1091, 0]
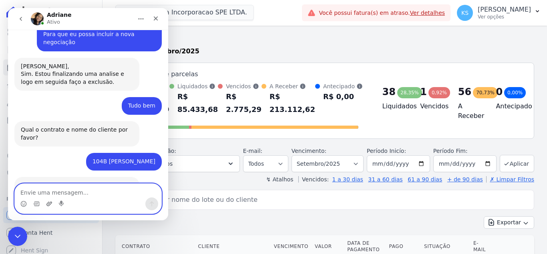
click at [51, 203] on icon "Upload do anexo" at bounding box center [49, 203] width 6 height 6
click at [51, 201] on icon "Upload do anexo" at bounding box center [49, 203] width 6 height 6
click at [48, 204] on icon "Upload do anexo" at bounding box center [49, 203] width 6 height 6
click at [50, 203] on icon "Upload do anexo" at bounding box center [49, 203] width 6 height 6
click at [48, 202] on icon "Upload do anexo" at bounding box center [49, 203] width 6 height 4
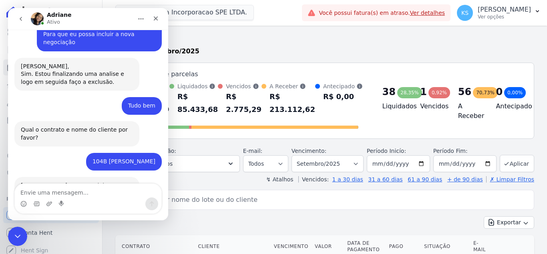
drag, startPoint x: 287, startPoint y: 46, endPoint x: 187, endPoint y: 78, distance: 104.3
click at [287, 47] on div "Todas de Setembro/2025" at bounding box center [324, 51] width 419 height 10
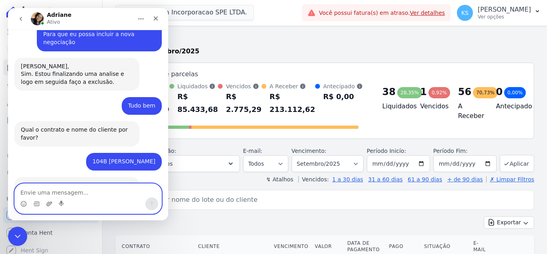
click at [50, 203] on icon "Upload do anexo" at bounding box center [49, 203] width 6 height 6
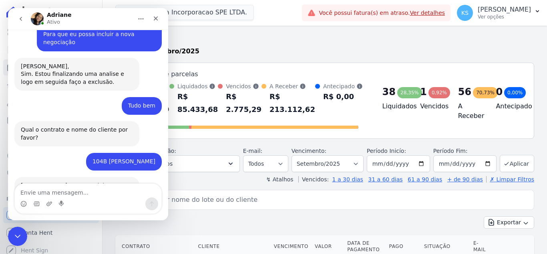
click at [280, 54] on div "Todas de Setembro/2025" at bounding box center [324, 51] width 419 height 10
click at [153, 19] on icon "Fechar" at bounding box center [156, 18] width 6 height 6
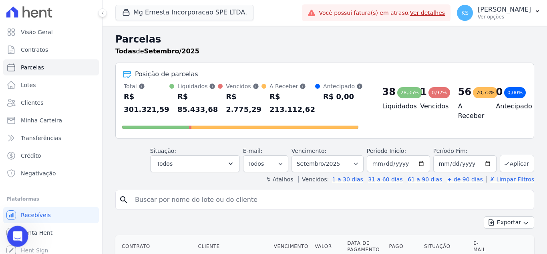
click at [18, 233] on icon "Abertura do Messenger da Intercom" at bounding box center [16, 234] width 13 height 13
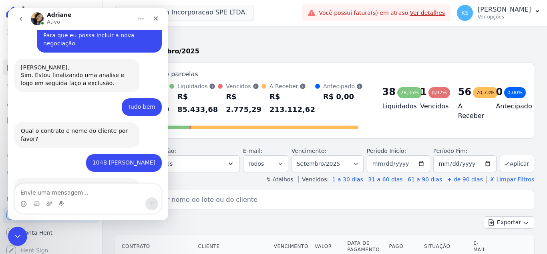
scroll to position [1122, 0]
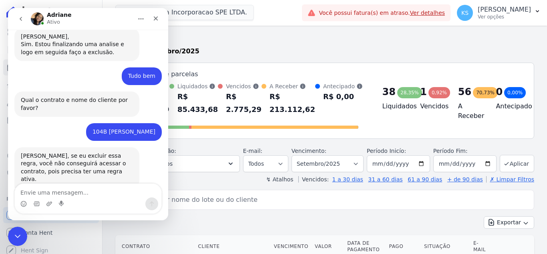
click at [64, 191] on textarea "Envie uma mensagem..." at bounding box center [88, 191] width 147 height 14
type textarea "c"
type textarea "e"
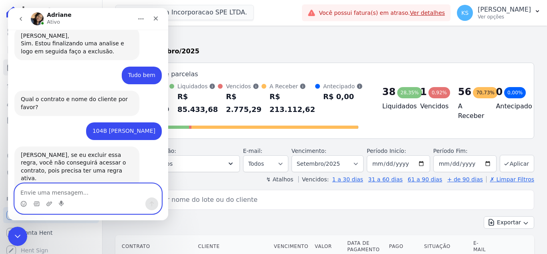
click at [34, 189] on textarea "Envie uma mensagem..." at bounding box center [88, 191] width 147 height 14
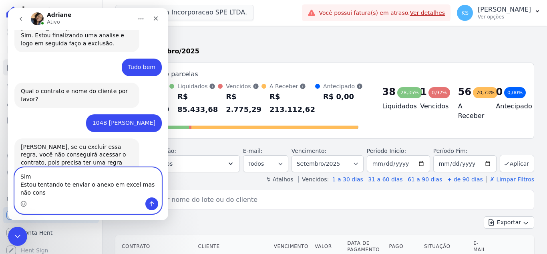
scroll to position [1139, 0]
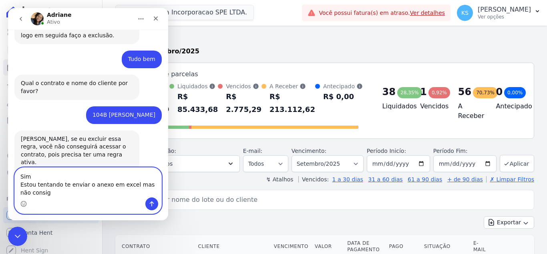
type textarea "Sim Estou tentando te enviar o anexo em excel mas não consigo"
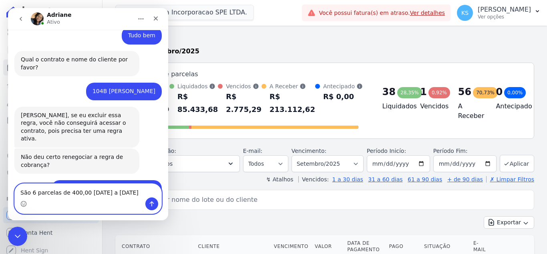
scroll to position [1170, 0]
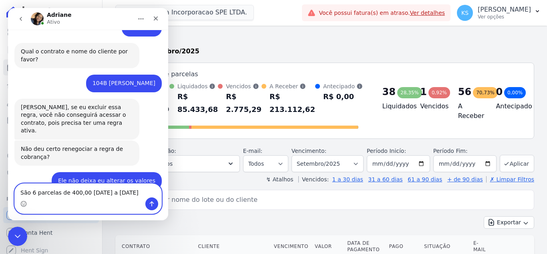
click at [37, 190] on textarea "São 6 parcelas de 400,00 20/09/25 a 20/02/26" at bounding box center [88, 191] width 147 height 14
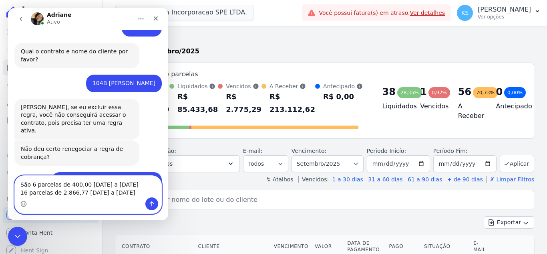
type textarea "São 6 parcelas de 400,00 20/09/25 a 20/02/26 16 parcelas de 2.866,77 20/03/26 a…"
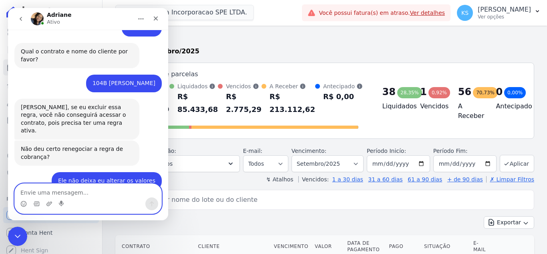
scroll to position [1197, 0]
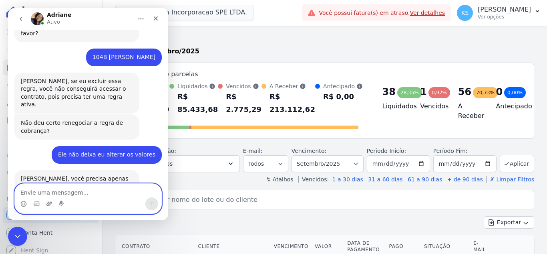
click at [49, 202] on icon "Upload do anexo" at bounding box center [49, 203] width 6 height 6
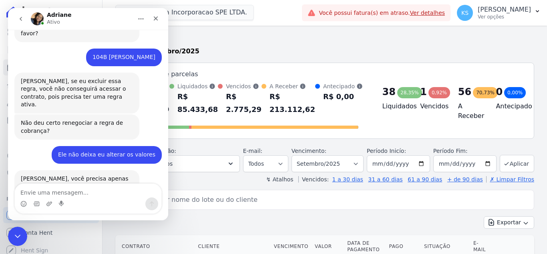
click at [252, 44] on h2 "Parcelas" at bounding box center [324, 39] width 419 height 14
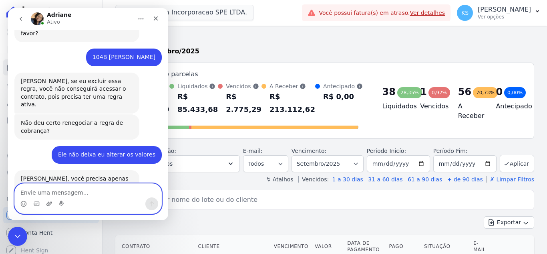
click at [48, 204] on icon "Upload do anexo" at bounding box center [49, 203] width 6 height 6
click at [46, 203] on icon "Upload do anexo" at bounding box center [49, 203] width 6 height 6
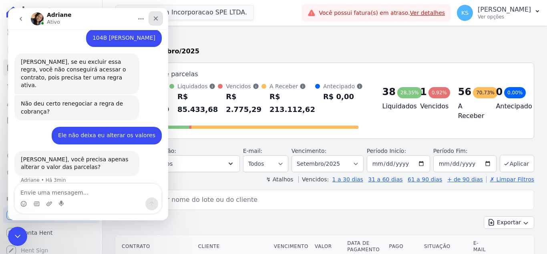
click at [157, 19] on icon "Fechar" at bounding box center [156, 18] width 4 height 4
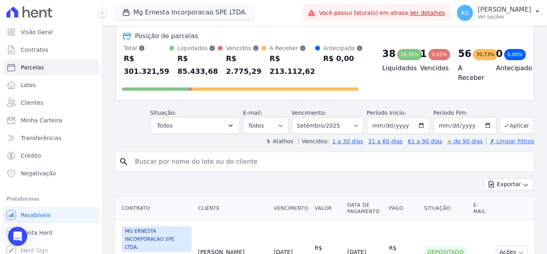
scroll to position [0, 0]
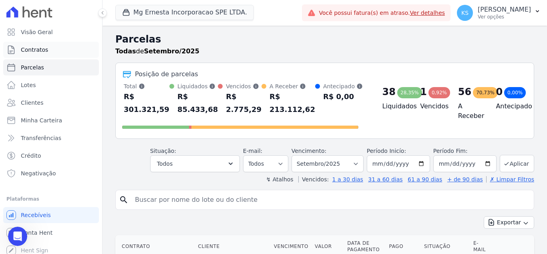
drag, startPoint x: 36, startPoint y: 50, endPoint x: 39, endPoint y: 53, distance: 4.6
click at [36, 50] on span "Contratos" at bounding box center [34, 50] width 27 height 8
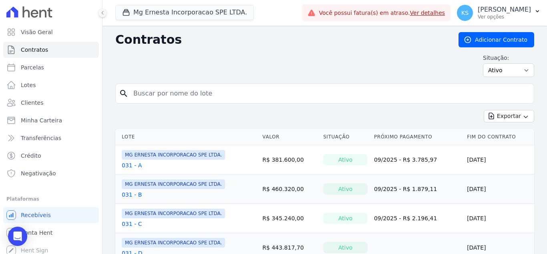
click at [200, 92] on input "search" at bounding box center [330, 93] width 402 height 16
type input "104"
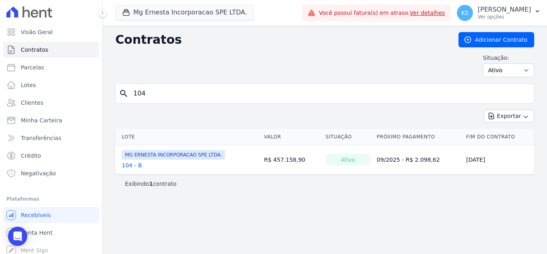
click at [128, 163] on link "104 - B" at bounding box center [132, 165] width 20 height 8
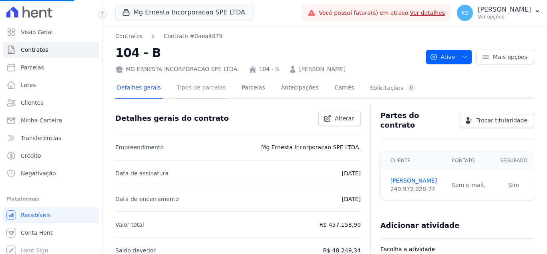
click at [202, 92] on link "Tipos de parcelas" at bounding box center [202, 88] width 52 height 21
click at [244, 92] on link "Parcelas" at bounding box center [253, 88] width 26 height 21
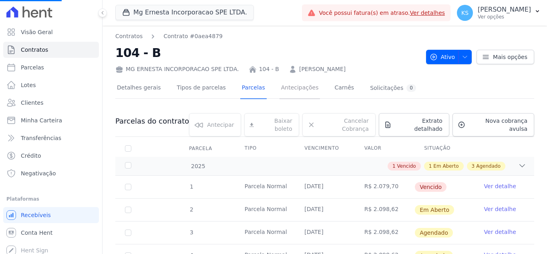
click at [283, 92] on link "Antecipações" at bounding box center [300, 88] width 41 height 21
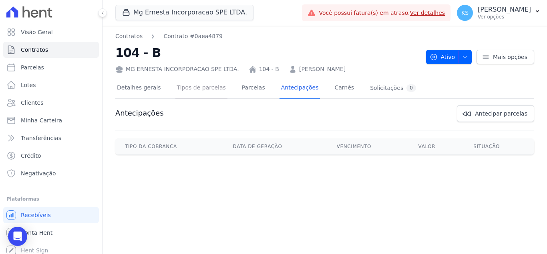
click at [200, 94] on link "Tipos de parcelas" at bounding box center [202, 88] width 52 height 21
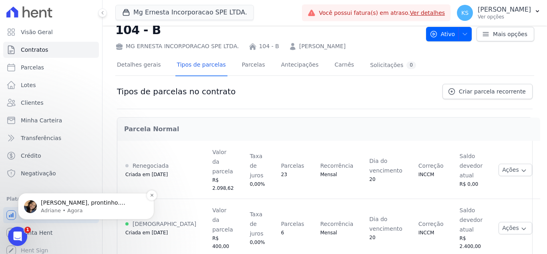
click at [35, 204] on img "message notification from Adriane, Agora. Kelly, prontinho. Renegociei a regra …" at bounding box center [30, 206] width 13 height 13
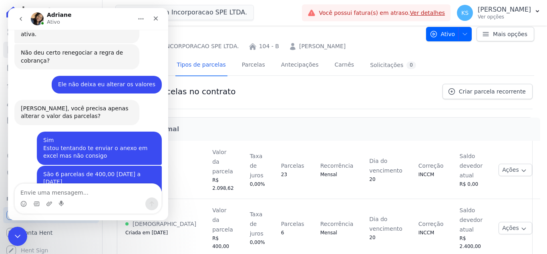
scroll to position [1269, 0]
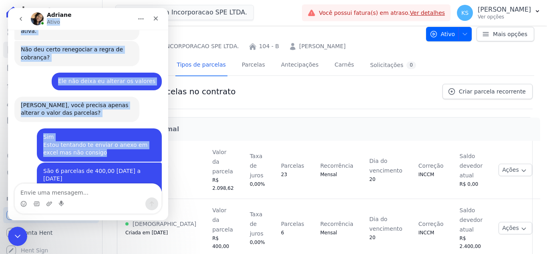
drag, startPoint x: 115, startPoint y: 12, endPoint x: 180, endPoint y: 34, distance: 68.2
click at [168, 34] on html "Adriane Ativo 15 de Setembro Boa tarde! Por favor poderia me orientar como faze…" at bounding box center [88, 114] width 160 height 212
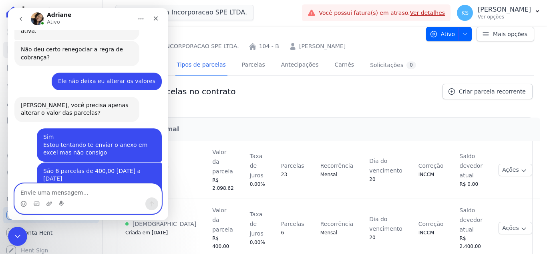
click at [50, 191] on textarea "Envie uma mensagem..." at bounding box center [88, 191] width 147 height 14
type textarea "c"
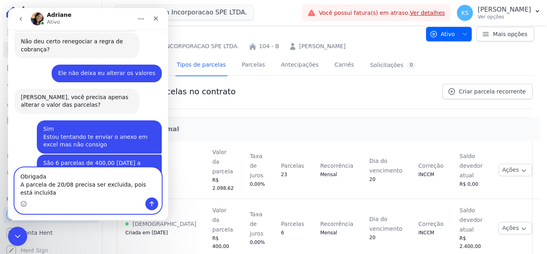
scroll to position [1285, 0]
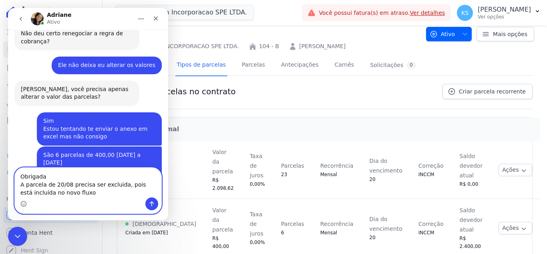
type textarea "Obrigada A parcela de 20/08 precisa ser excluída, pois está incluída no novo fl…"
click at [79, 195] on textarea "Obrigada A parcela de 20/08 precisa ser excluída, pois está incluída no novo fl…" at bounding box center [88, 182] width 147 height 30
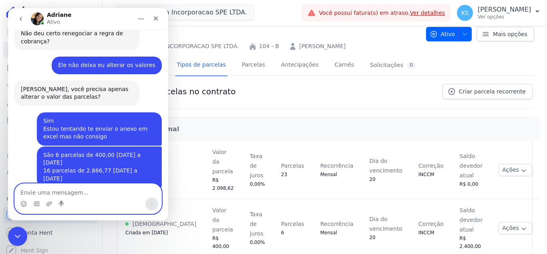
scroll to position [1295, 0]
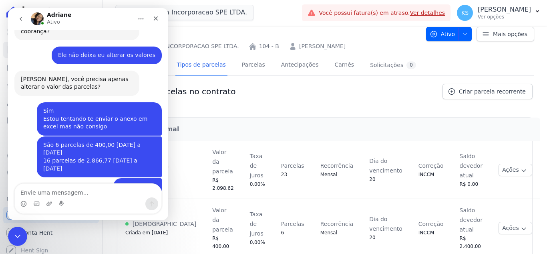
click at [249, 126] on h2 "Parcela Normal" at bounding box center [329, 129] width 410 height 10
click at [155, 19] on icon "Fechar" at bounding box center [156, 18] width 4 height 4
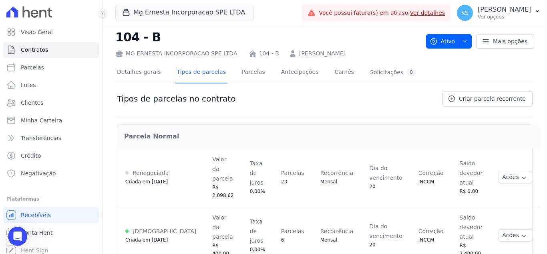
scroll to position [23, 0]
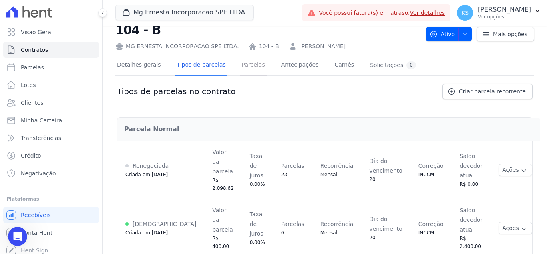
click at [246, 67] on link "Parcelas" at bounding box center [253, 65] width 26 height 21
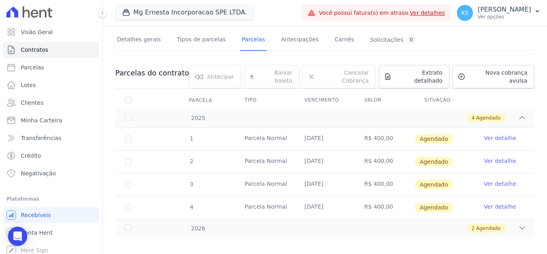
scroll to position [49, 0]
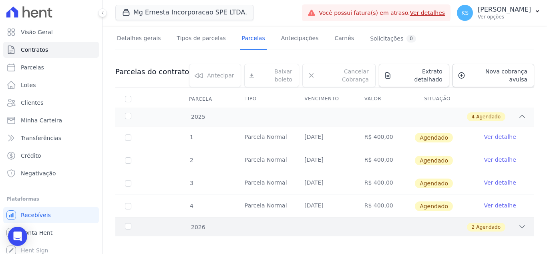
click at [477, 223] on span "Agendado" at bounding box center [488, 226] width 24 height 7
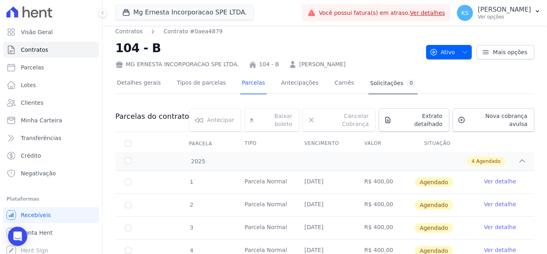
scroll to position [0, 0]
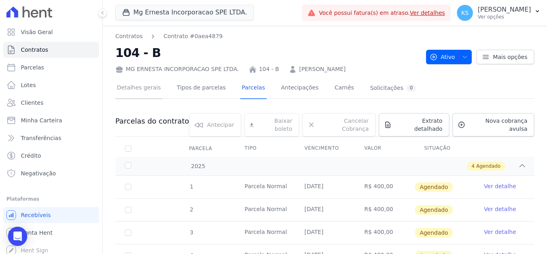
click at [137, 92] on link "Detalhes gerais" at bounding box center [138, 88] width 47 height 21
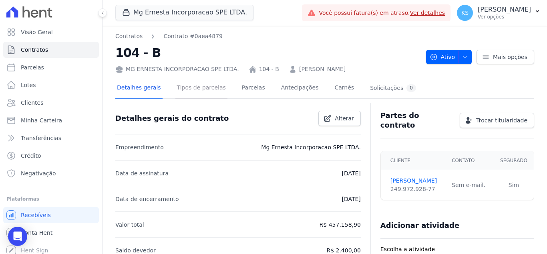
click at [204, 92] on link "Tipos de parcelas" at bounding box center [202, 88] width 52 height 21
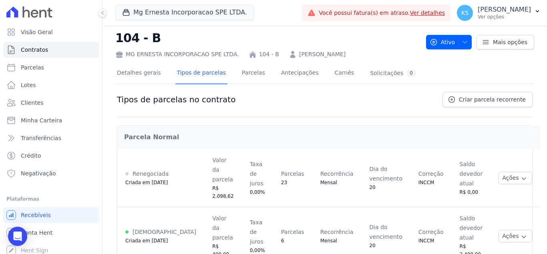
scroll to position [23, 0]
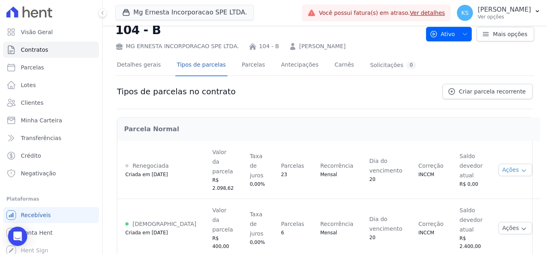
click at [499, 167] on button "Ações" at bounding box center [516, 169] width 34 height 12
click at [485, 129] on h2 "Parcela Normal" at bounding box center [329, 129] width 410 height 10
click at [480, 95] on link "Criar parcela recorrente" at bounding box center [488, 91] width 90 height 15
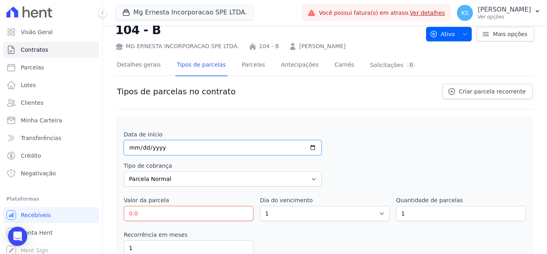
click at [132, 147] on input "date" at bounding box center [223, 147] width 198 height 15
type input "2026-03-20"
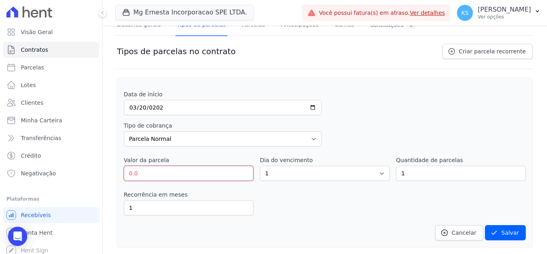
drag, startPoint x: 143, startPoint y: 174, endPoint x: 121, endPoint y: 168, distance: 22.6
click at [121, 168] on div "Data de início 2026-03-20 Tipo de cobrança Parcela Normal Entrada Sinal Interca…" at bounding box center [325, 162] width 416 height 170
type input "2866.77"
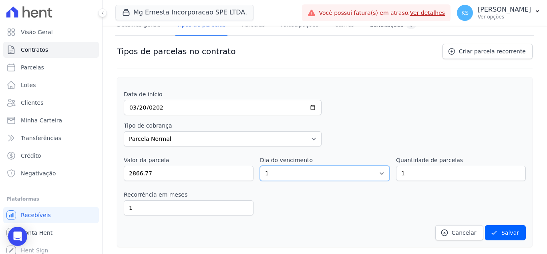
click at [374, 174] on select "1 2 3 4 5 6 7 8 9 10 11 12 13 14 15 16 17 18 19 20 21 22 23 24 25 26 27 28 29 3…" at bounding box center [325, 172] width 130 height 15
select select "20"
click at [260, 165] on select "1 2 3 4 5 6 7 8 9 10 11 12 13 14 15 16 17 18 19 20 21 22 23 24 25 26 27 28 29 3…" at bounding box center [325, 172] width 130 height 15
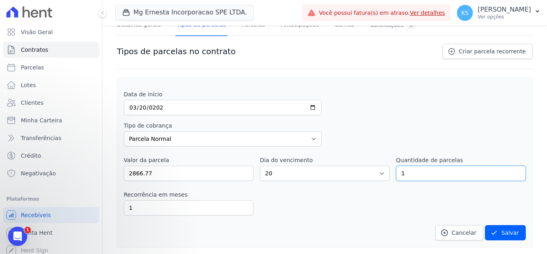
click at [428, 173] on input "1" at bounding box center [461, 172] width 130 height 15
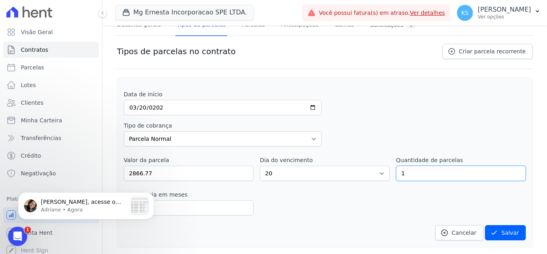
scroll to position [0, 0]
type input "16"
click at [303, 196] on div "Recorrência em meses 1 in_advance" at bounding box center [325, 202] width 402 height 25
click at [69, 209] on p "Adriane • Agora" at bounding box center [84, 209] width 87 height 7
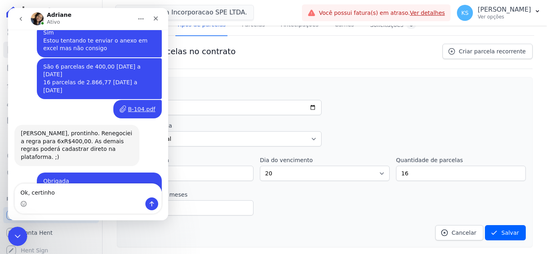
scroll to position [1381, 0]
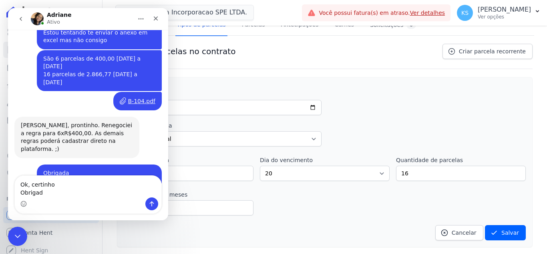
type textarea "Ok, certinho Obrigada"
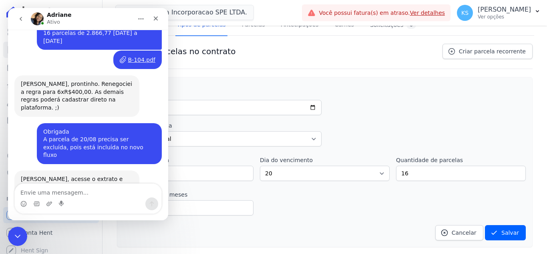
scroll to position [1415, 0]
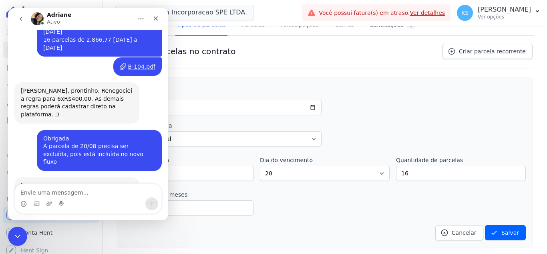
click at [257, 49] on div "Tipos de parcelas no contrato Criar parcela recorrente" at bounding box center [325, 56] width 416 height 25
click at [155, 18] on icon "Fechar" at bounding box center [156, 18] width 6 height 6
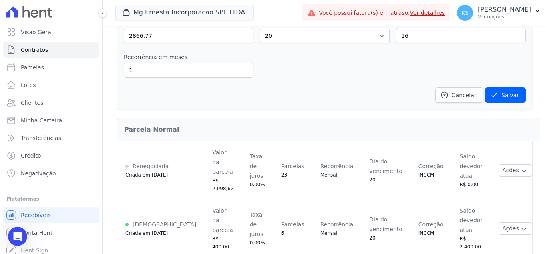
scroll to position [201, 0]
click at [505, 97] on button "Salvar" at bounding box center [505, 94] width 41 height 15
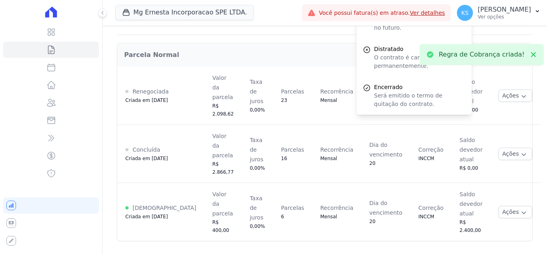
scroll to position [73, 0]
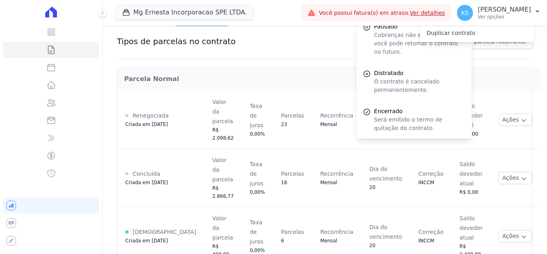
click at [311, 39] on div "Tipos de parcelas no contrato Criar parcela recorrente" at bounding box center [325, 46] width 416 height 25
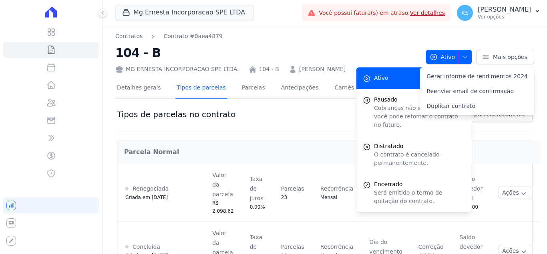
click at [307, 117] on div "Tipos de parcelas no contrato Criar parcela recorrente" at bounding box center [325, 119] width 416 height 25
click at [418, 33] on div "Contratos Contrato #0aea4879 104 - B MG ERNESTA INCORPORACAO SPE LTDA. 104 - B …" at bounding box center [324, 52] width 419 height 41
click at [297, 127] on div "Tipos de parcelas no contrato Criar parcela recorrente" at bounding box center [325, 119] width 416 height 25
click at [243, 90] on link "Parcelas" at bounding box center [253, 88] width 26 height 21
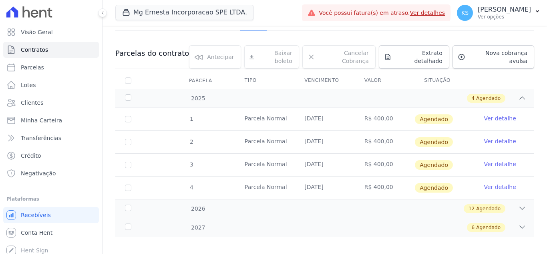
scroll to position [68, 0]
click at [195, 204] on div "12 Agendado" at bounding box center [345, 208] width 362 height 9
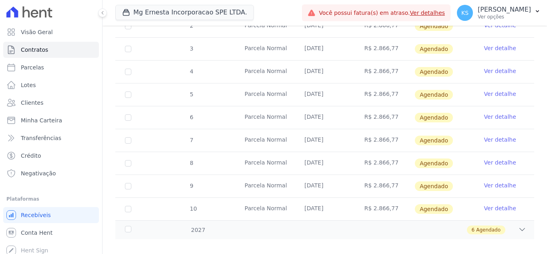
scroll to position [342, 0]
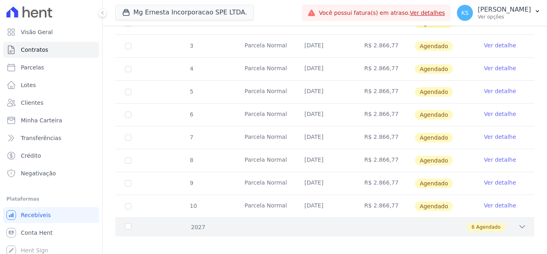
click at [198, 222] on div "6 Agendado" at bounding box center [345, 226] width 362 height 9
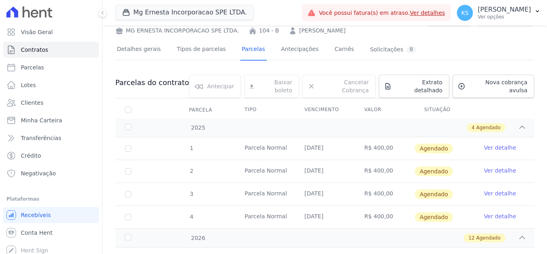
scroll to position [0, 0]
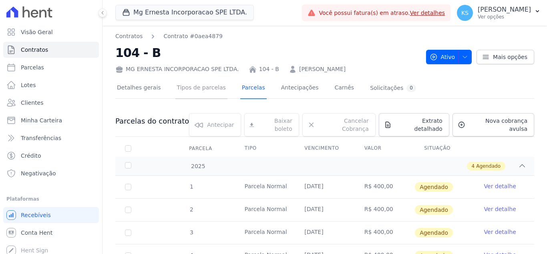
click at [191, 91] on link "Tipos de parcelas" at bounding box center [202, 88] width 52 height 21
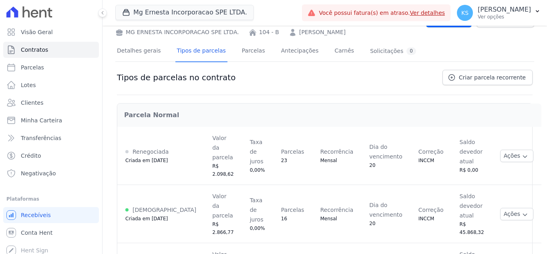
scroll to position [73, 0]
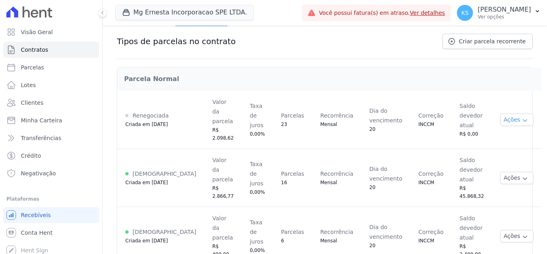
click at [502, 118] on button "Ações" at bounding box center [517, 119] width 34 height 12
click at [476, 89] on div "Parcela Normal" at bounding box center [330, 79] width 424 height 22
click at [516, 11] on p "Kelly Silva" at bounding box center [504, 10] width 53 height 8
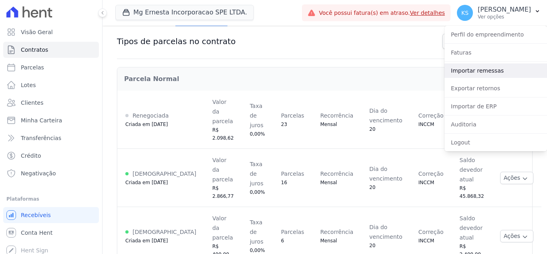
click at [480, 71] on link "Importar remessas" at bounding box center [496, 70] width 103 height 14
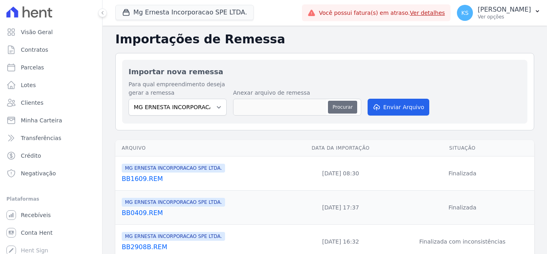
click at [343, 106] on button "Procurar" at bounding box center [342, 107] width 29 height 13
type input "BB1609A.REM"
click at [381, 108] on button "Enviar Arquivo" at bounding box center [399, 107] width 62 height 17
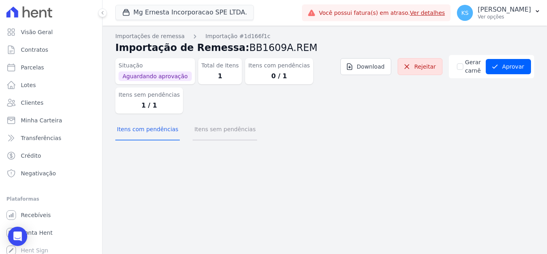
click at [213, 134] on button "Itens sem pendências" at bounding box center [225, 129] width 65 height 21
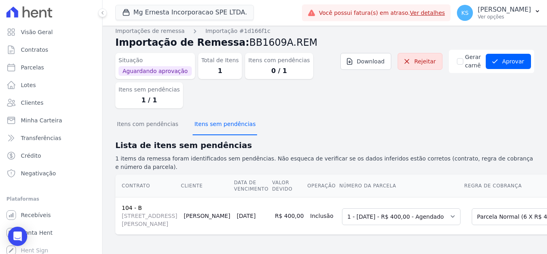
scroll to position [44, 0]
click at [472, 208] on select "Selecione uma Nova Parcela Avulsa Parcela Avulsa Existente Parcela Normal (23 X…" at bounding box center [531, 216] width 119 height 17
click at [374, 197] on td "Selecione uma 1 - [DATE] - R$ 400,00 - Agendado 2 - [DATE] - R$ 400,00 - Agenda…" at bounding box center [401, 215] width 125 height 37
click at [379, 208] on select "Selecione uma 1 - [DATE] - R$ 400,00 - Agendado 2 - [DATE] - R$ 400,00 - Agenda…" at bounding box center [401, 216] width 119 height 17
click at [464, 197] on td "Selecione uma Nova Parcela Avulsa Parcela Avulsa Existente Parcela Normal (23 X…" at bounding box center [529, 215] width 130 height 37
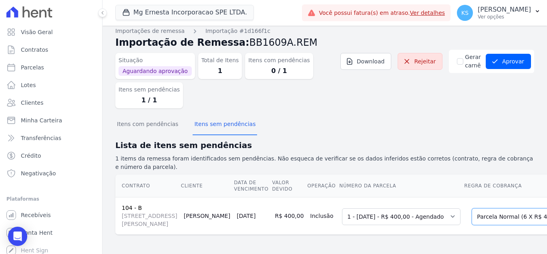
click at [475, 208] on select "Selecione uma Nova Parcela Avulsa Parcela Avulsa Existente Parcela Normal (23 X…" at bounding box center [531, 216] width 119 height 17
click at [379, 197] on td "Selecione uma 1 - 20/09/2025 - R$ 400,00 - Agendado 2 - 20/10/2025 - R$ 400,00 …" at bounding box center [401, 215] width 125 height 37
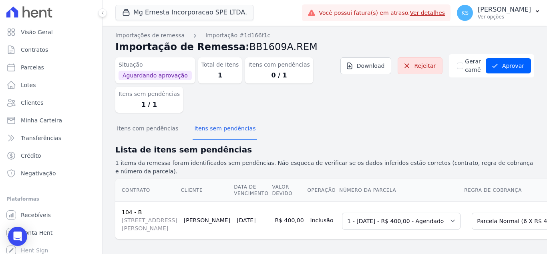
scroll to position [0, 0]
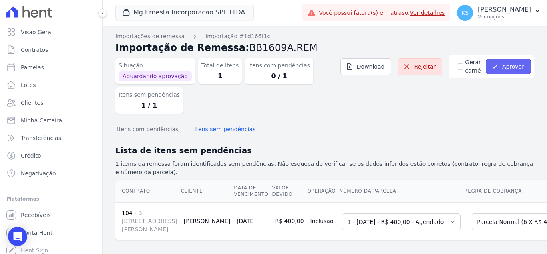
click at [500, 64] on button "Aprovar" at bounding box center [508, 66] width 45 height 15
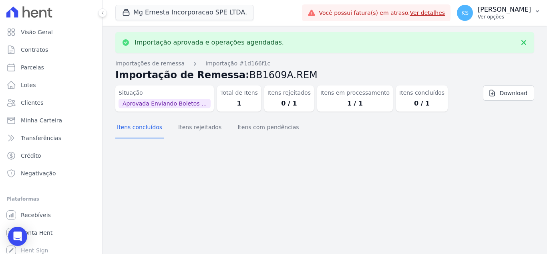
click at [512, 16] on p "Ver opções" at bounding box center [504, 17] width 53 height 6
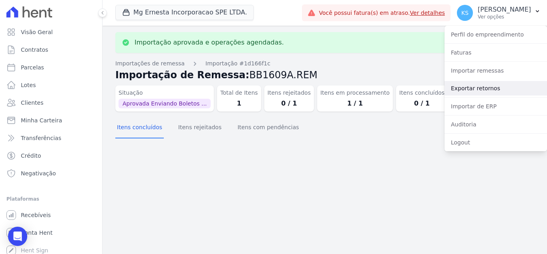
click at [479, 87] on link "Exportar retornos" at bounding box center [496, 88] width 103 height 14
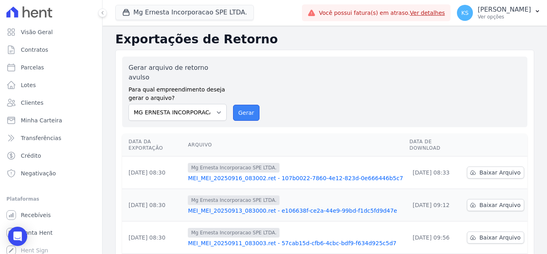
click at [243, 105] on button "Gerar" at bounding box center [246, 113] width 26 height 16
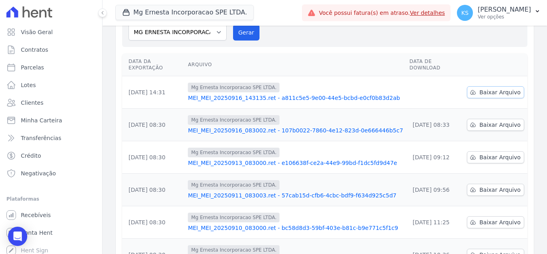
scroll to position [53, 0]
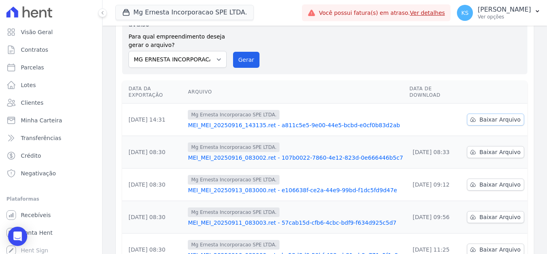
click at [493, 115] on span "Baixar Arquivo" at bounding box center [500, 119] width 41 height 8
click at [325, 46] on div "Gerar arquivo de retorno avulso Para qual empreendimento deseja gerar o arquivo…" at bounding box center [325, 39] width 393 height 58
